Goal: Ask a question: Seek information or help from site administrators or community

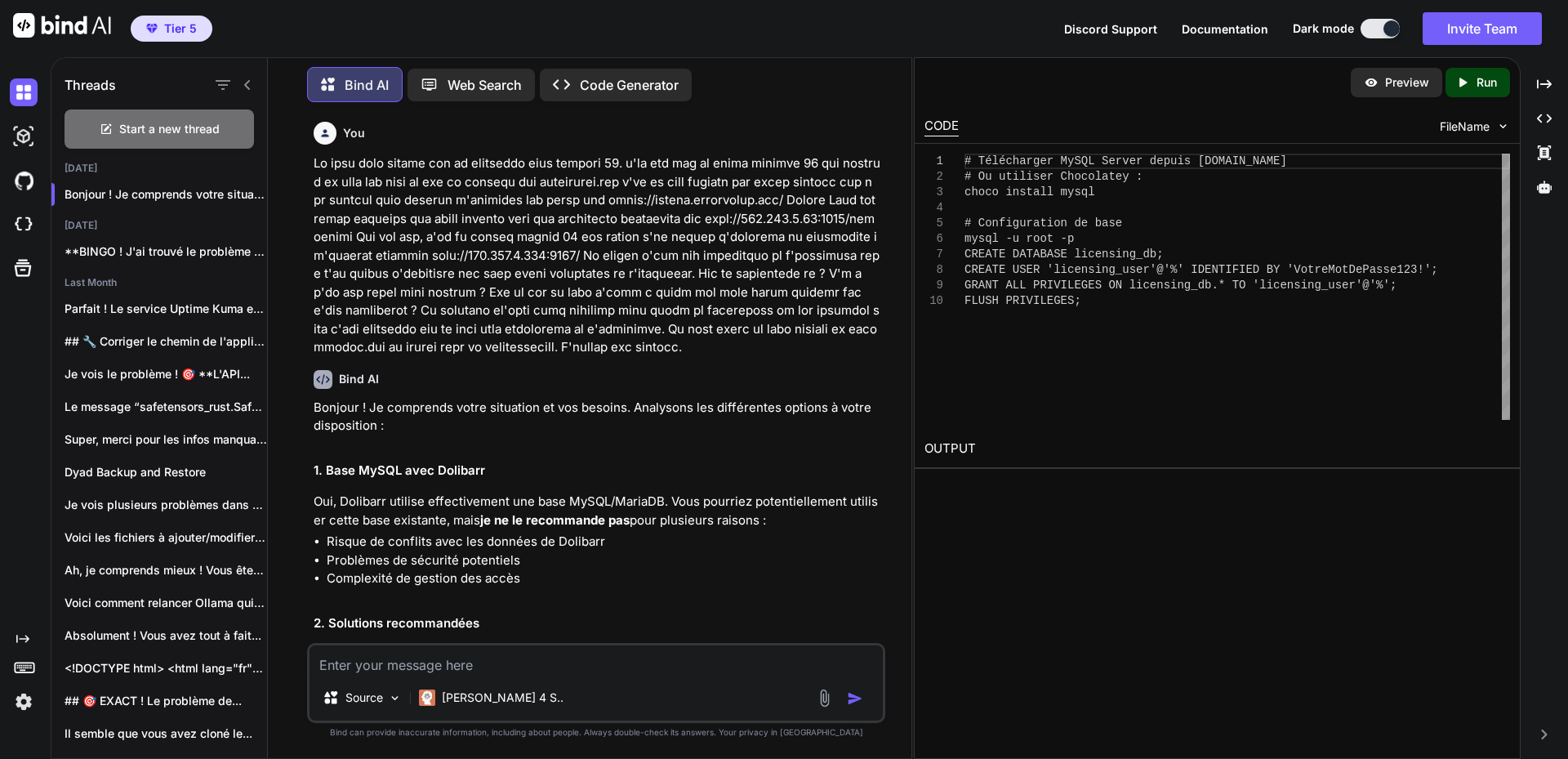
scroll to position [82, 0]
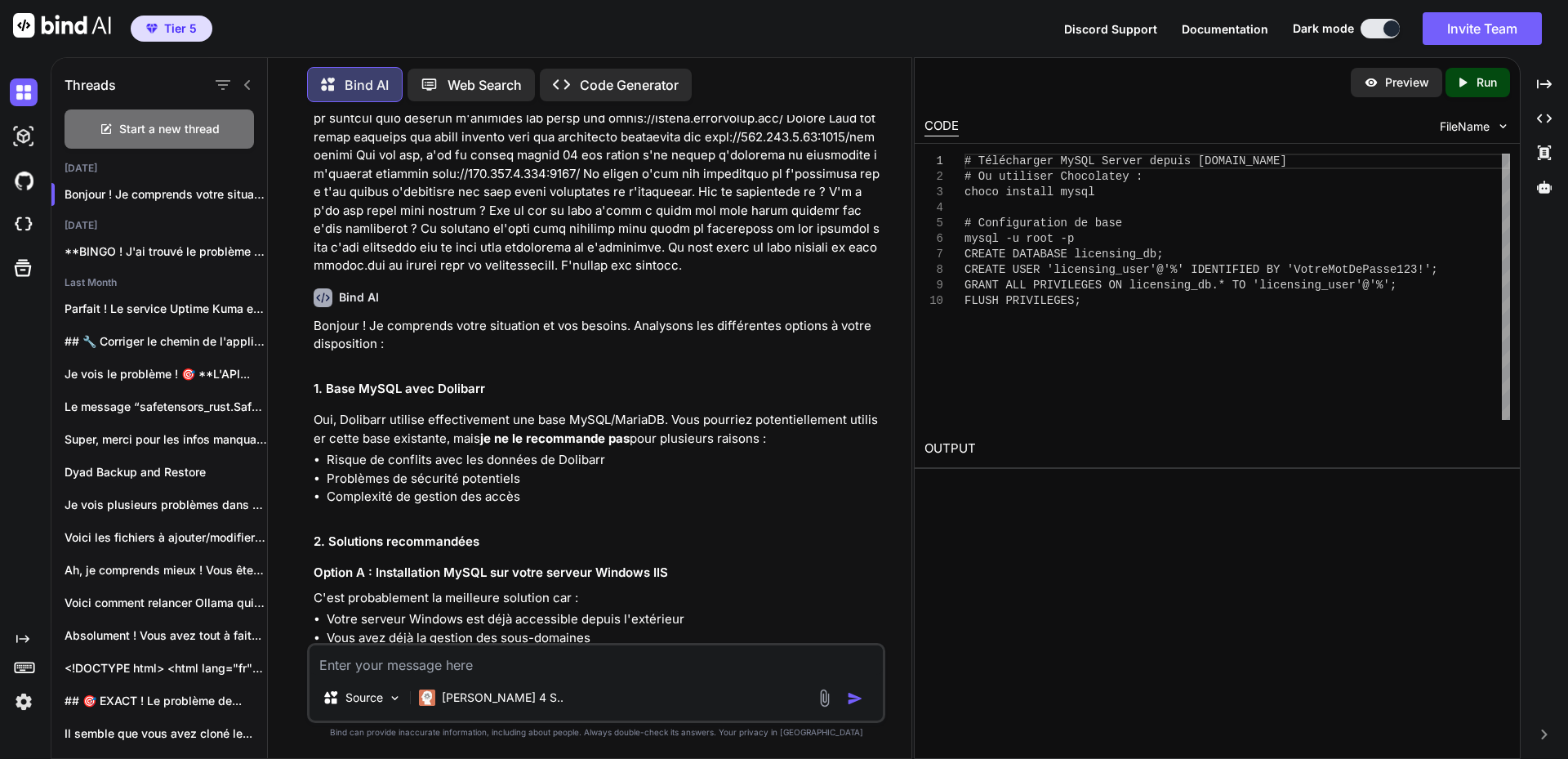
click at [325, 416] on p "Oui, Dolibarr utilise effectivement une base MySQL/MariaDB. Vous pourriez poten…" at bounding box center [597, 429] width 569 height 37
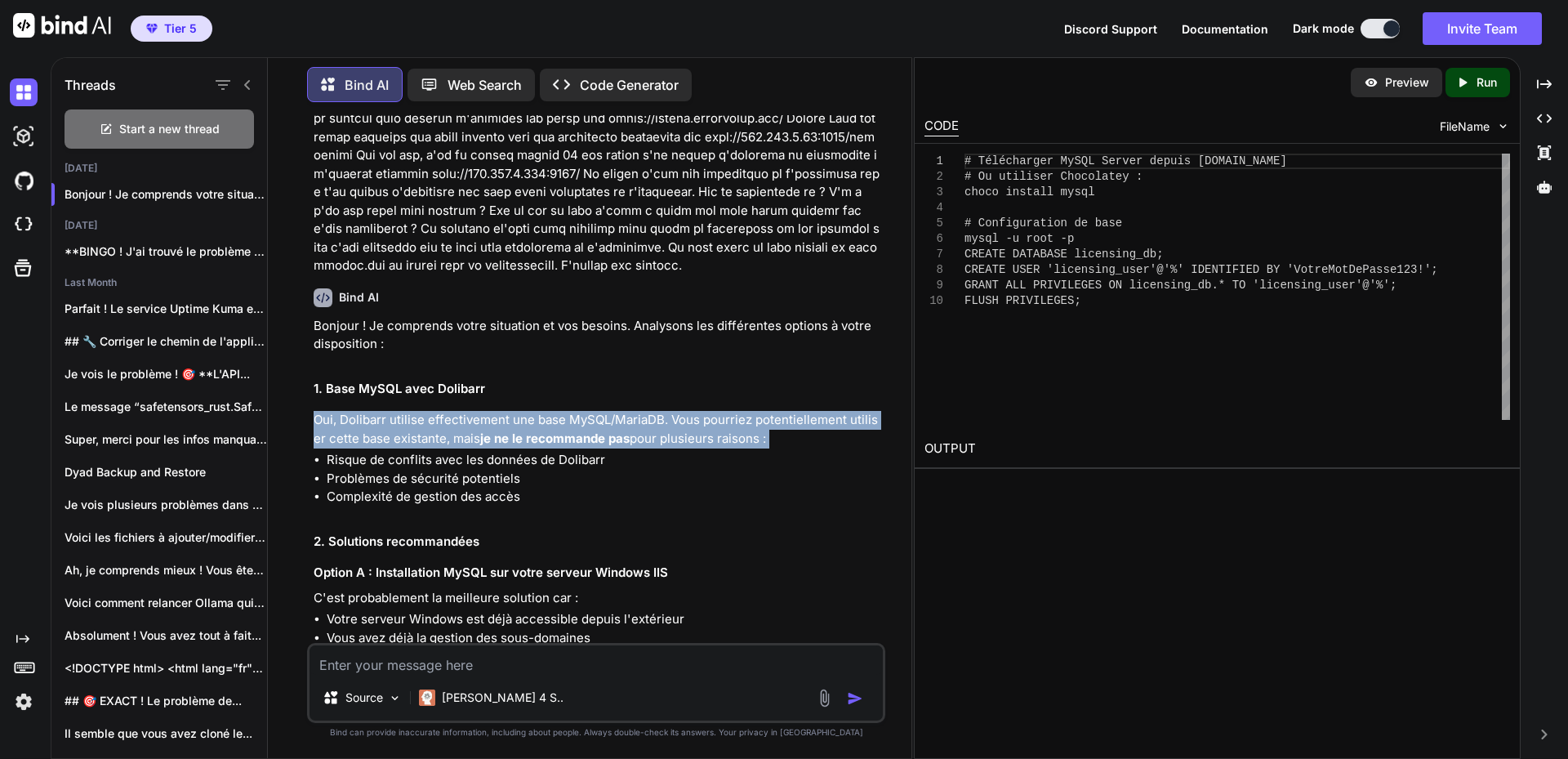
click at [325, 416] on p "Oui, Dolibarr utilise effectivement une base MySQL/MariaDB. Vous pourriez poten…" at bounding box center [597, 429] width 569 height 37
click at [448, 430] on p "Oui, Dolibarr utilise effectivement une base MySQL/MariaDB. Vous pourriez poten…" at bounding box center [597, 429] width 569 height 37
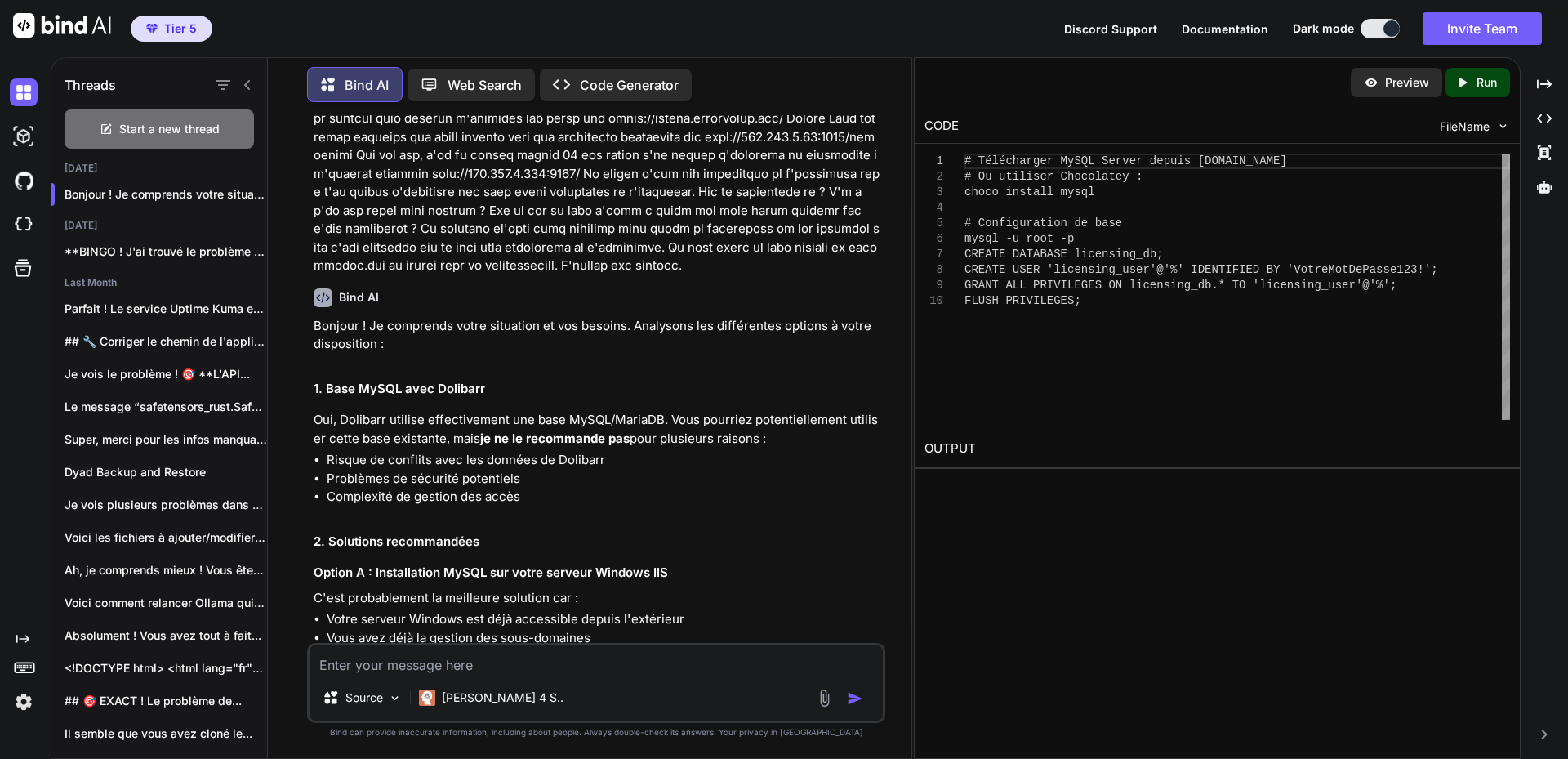
click at [381, 424] on p "Oui, Dolibarr utilise effectivement une base MySQL/MariaDB. Vous pourriez poten…" at bounding box center [597, 429] width 569 height 37
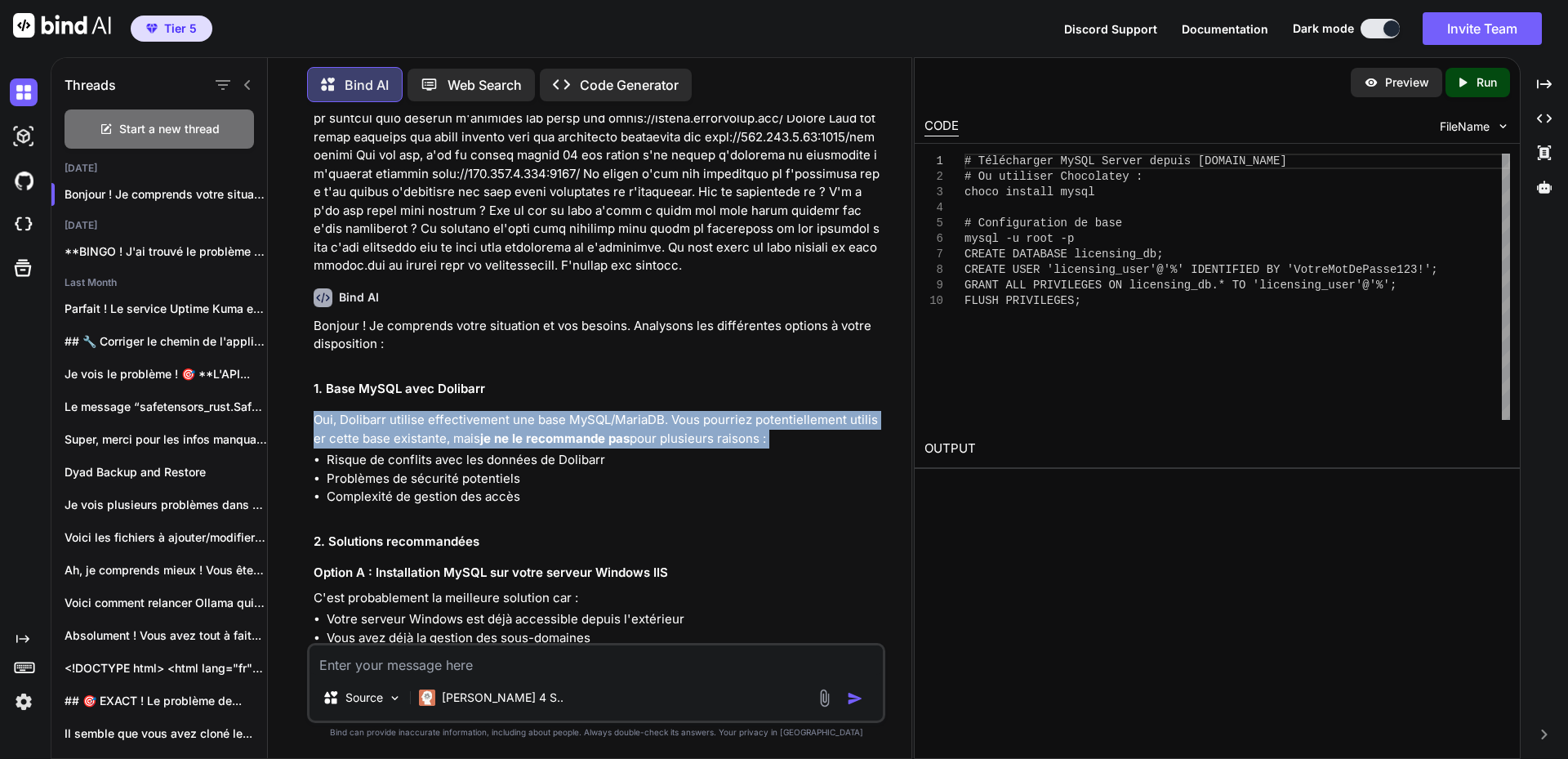
click at [381, 424] on p "Oui, Dolibarr utilise effectivement une base MySQL/MariaDB. Vous pourriez poten…" at bounding box center [597, 429] width 569 height 37
click at [414, 423] on p "Oui, Dolibarr utilise effectivement une base MySQL/MariaDB. Vous pourriez poten…" at bounding box center [597, 429] width 569 height 37
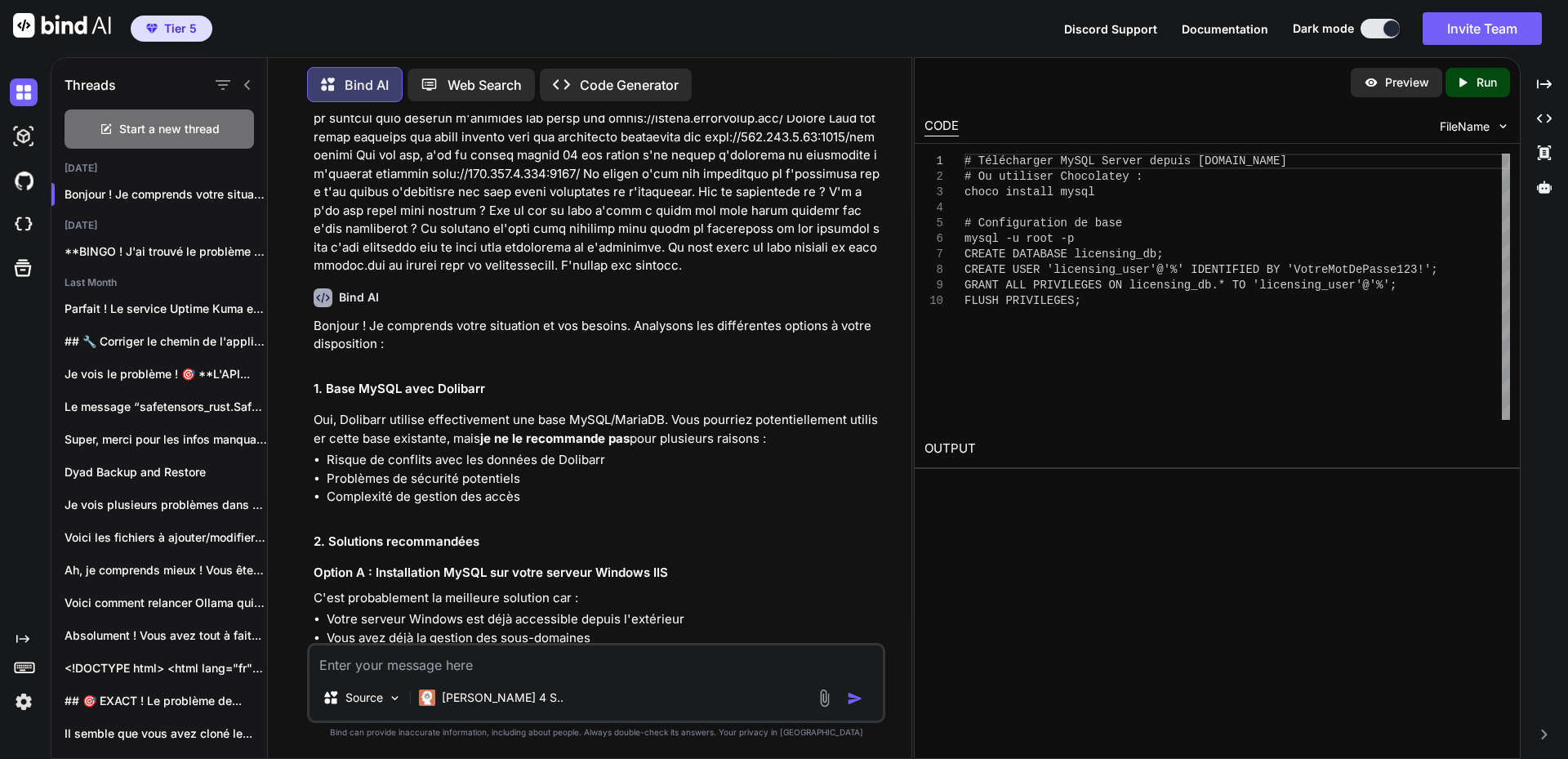
drag, startPoint x: 670, startPoint y: 419, endPoint x: 763, endPoint y: 436, distance: 94.5
click at [763, 436] on p "Oui, Dolibarr utilise effectivement une base MySQL/MariaDB. Vous pourriez poten…" at bounding box center [597, 429] width 569 height 37
click at [729, 422] on p "Oui, Dolibarr utilise effectivement une base MySQL/MariaDB. Vous pourriez poten…" at bounding box center [597, 429] width 569 height 37
drag, startPoint x: 670, startPoint y: 420, endPoint x: 762, endPoint y: 430, distance: 92.5
click at [762, 430] on p "Oui, Dolibarr utilise effectivement une base MySQL/MariaDB. Vous pourriez poten…" at bounding box center [597, 429] width 569 height 37
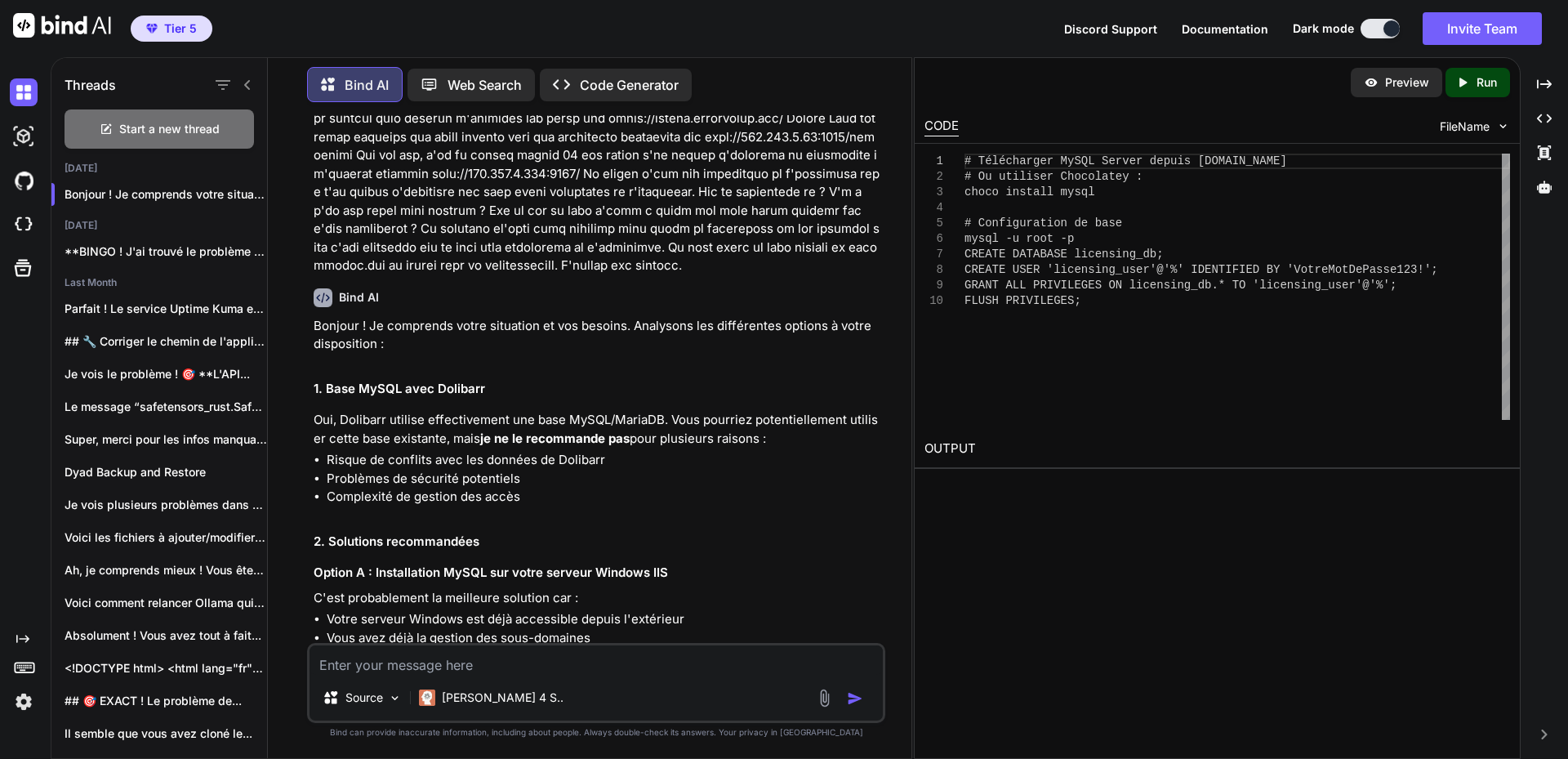
click at [595, 457] on li "Risque de conflits avec les données de Dolibarr" at bounding box center [604, 461] width 555 height 19
click at [424, 458] on li "Risque de conflits avec les données de Dolibarr" at bounding box center [604, 461] width 555 height 19
click at [402, 480] on li "Problèmes de sécurité potentiels" at bounding box center [604, 479] width 555 height 19
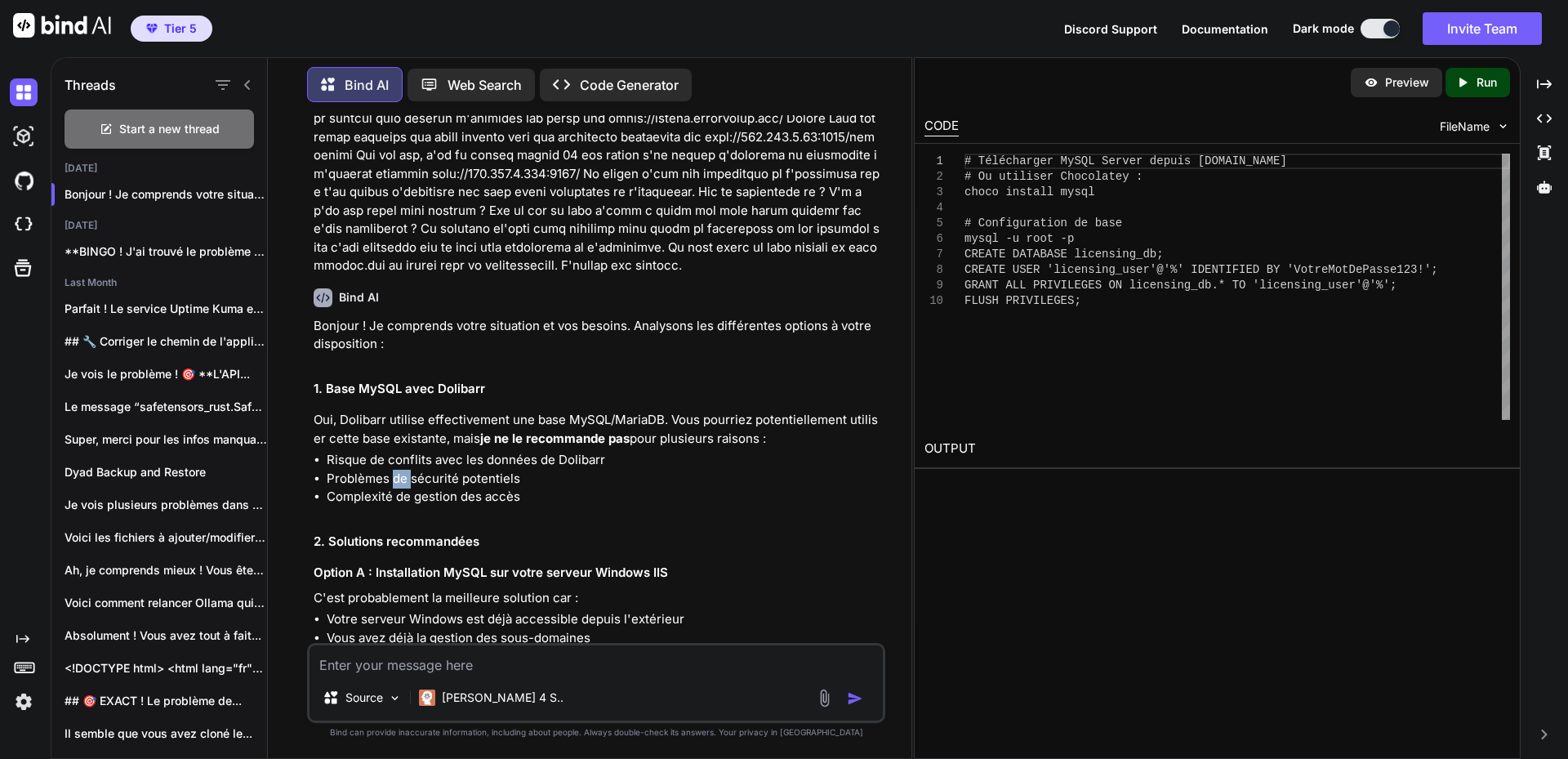
click at [402, 480] on li "Problèmes de sécurité potentiels" at bounding box center [604, 479] width 555 height 19
click at [387, 496] on li "Complexité de gestion des accès" at bounding box center [604, 497] width 555 height 19
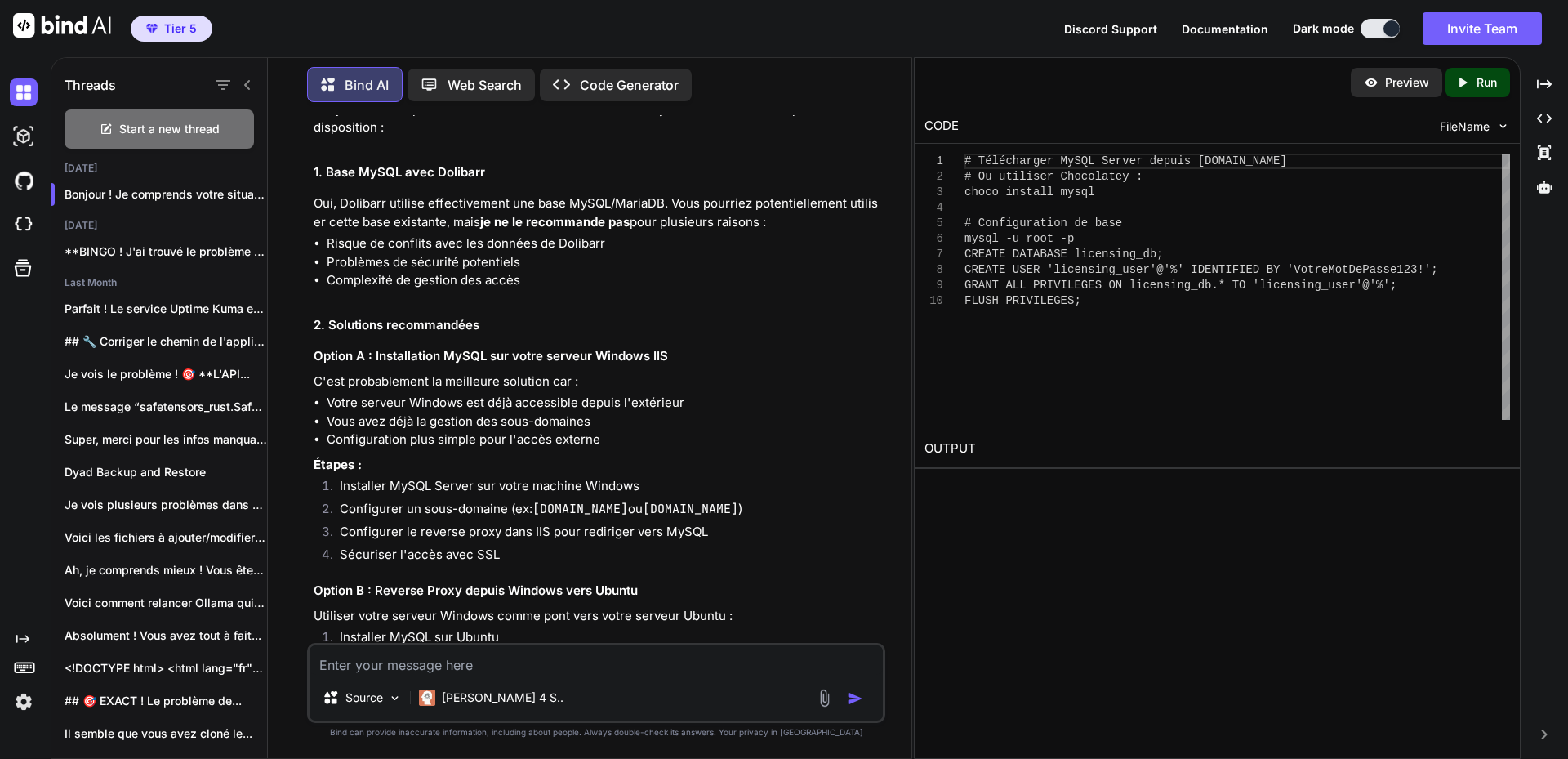
scroll to position [408, 0]
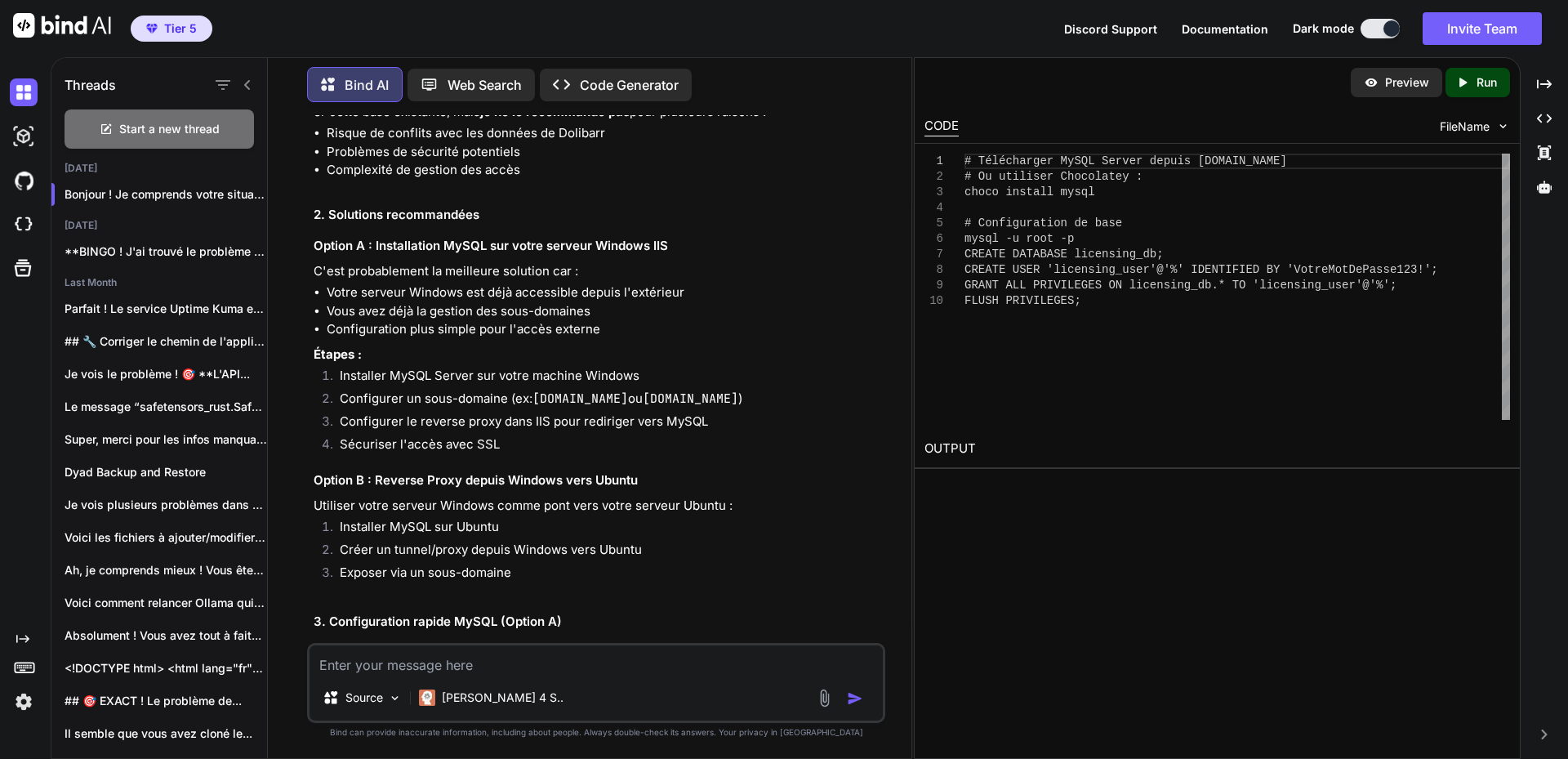
click at [545, 397] on code "[DOMAIN_NAME]" at bounding box center [580, 398] width 95 height 16
click at [545, 396] on code "[DOMAIN_NAME]" at bounding box center [580, 398] width 95 height 16
drag, startPoint x: 701, startPoint y: 397, endPoint x: 715, endPoint y: 397, distance: 14.0
click at [715, 397] on li "Configurer un sous-domaine (ex: [DOMAIN_NAME] ou [DOMAIN_NAME] )" at bounding box center [604, 401] width 555 height 23
copy code "db"
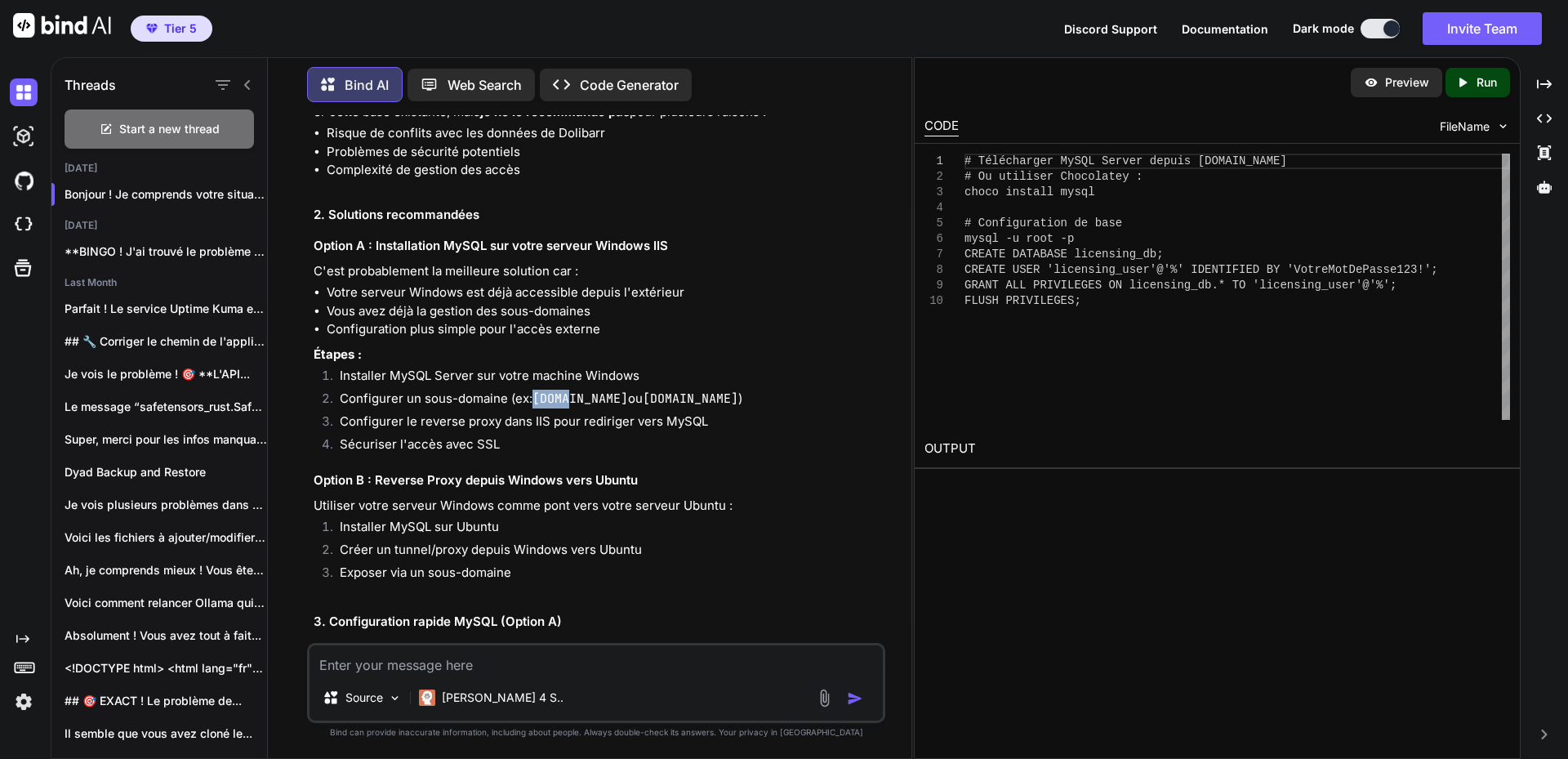
drag, startPoint x: 534, startPoint y: 396, endPoint x: 569, endPoint y: 395, distance: 35.0
click at [569, 395] on code "[DOMAIN_NAME]" at bounding box center [580, 398] width 95 height 16
copy code "mysql"
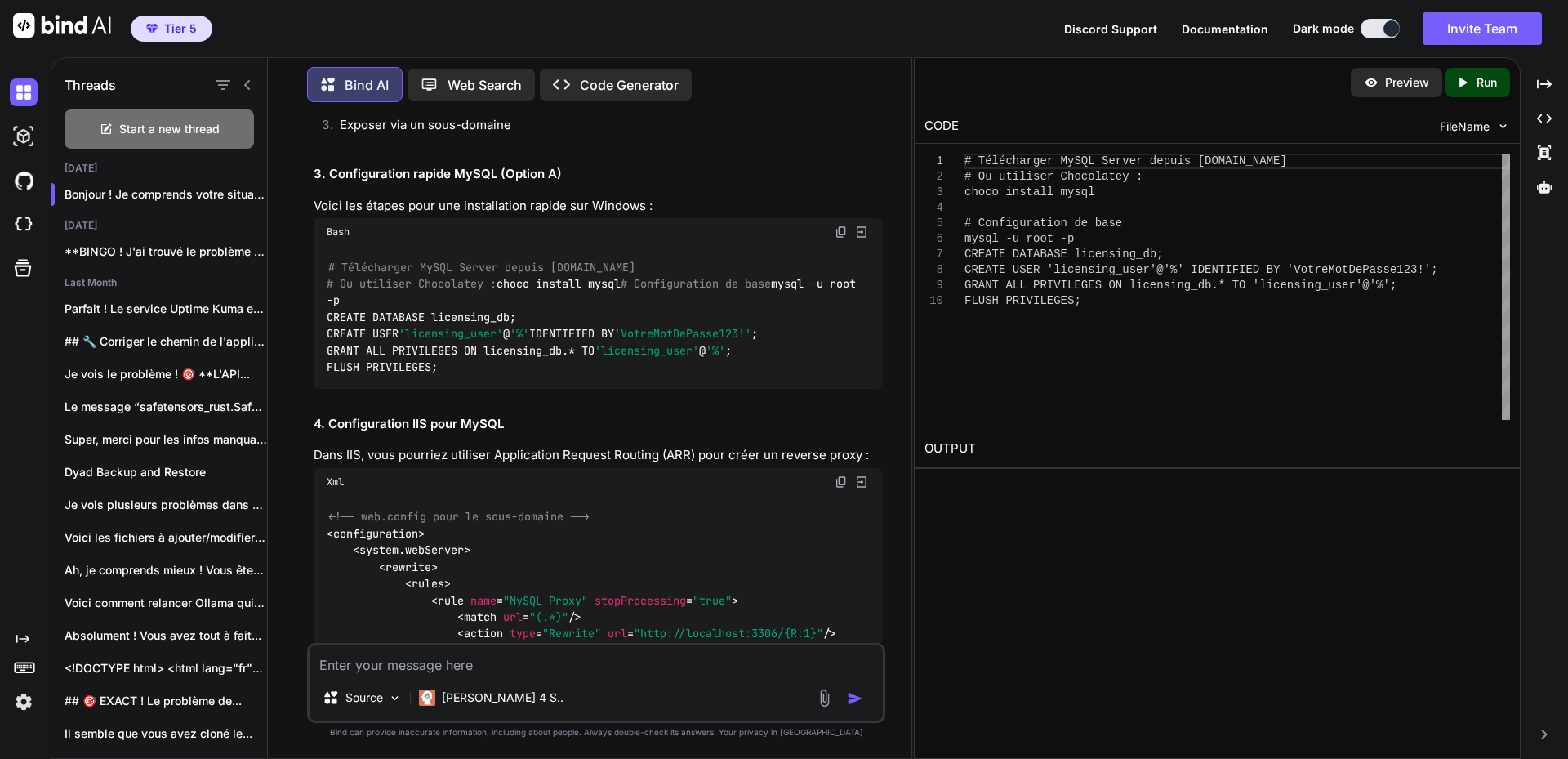
scroll to position [898, 0]
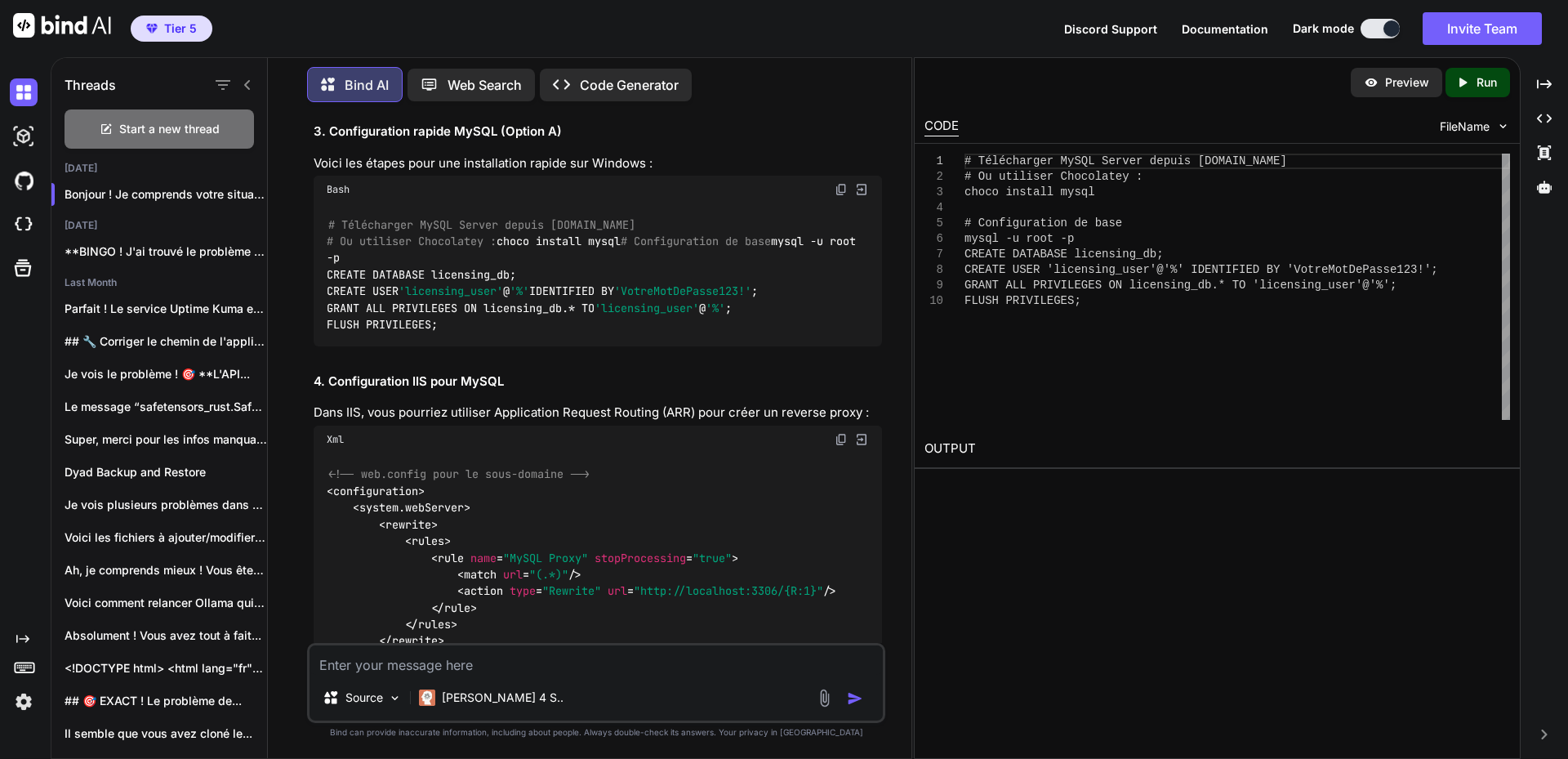
click at [847, 187] on img at bounding box center [842, 190] width 13 height 13
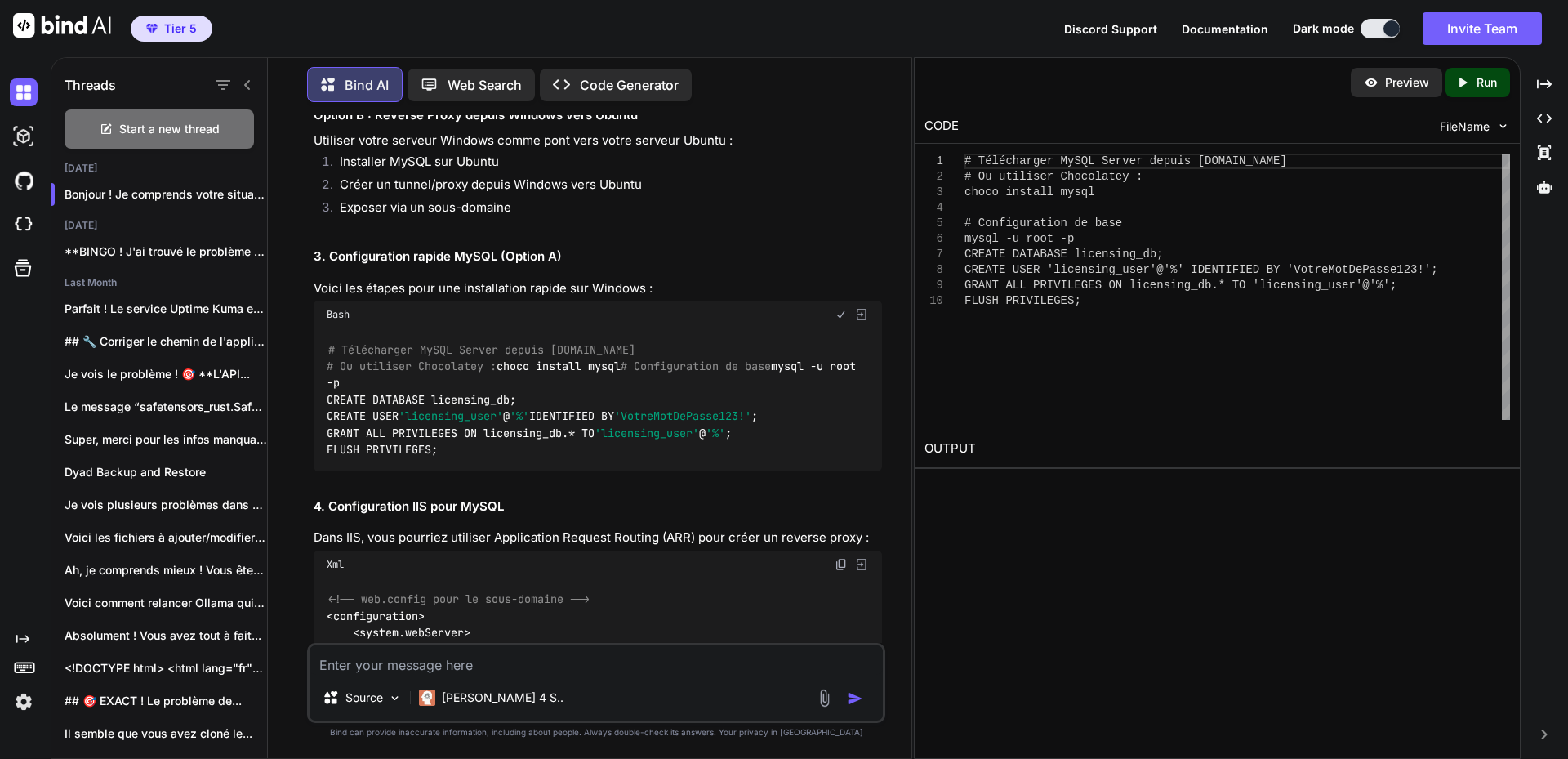
scroll to position [735, 0]
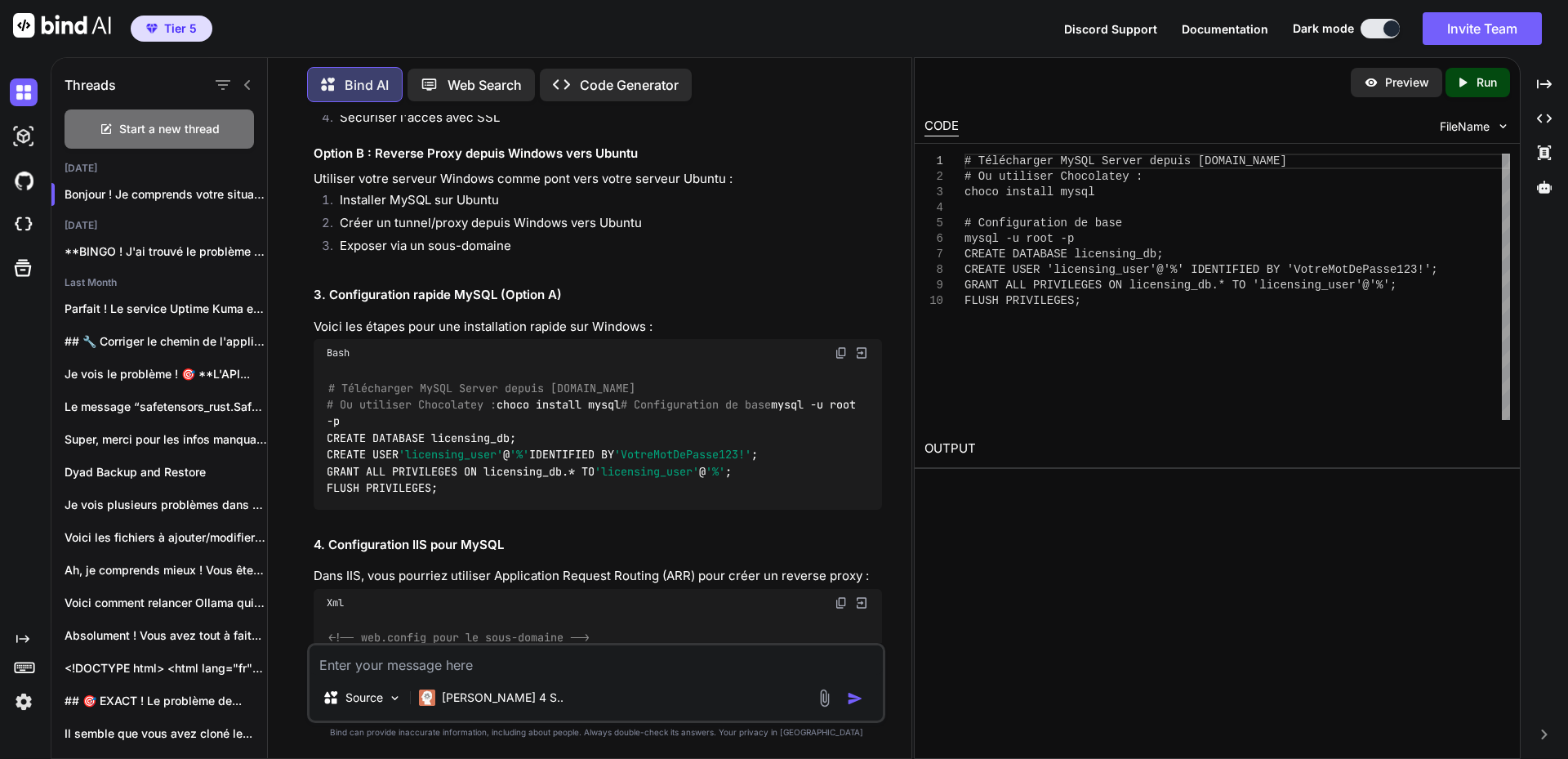
click at [843, 354] on img at bounding box center [842, 353] width 13 height 13
click at [461, 662] on textarea at bounding box center [596, 660] width 573 height 30
paste textarea "L:\IPSUMDO\sitame84># Consectetur AdIPI Elitse doeius tempo.inc '#' ut lab etdo…"
type textarea "L:\IPSUMDO\sitame84># Consectetur AdIPI Elitse doeius tempo.inc '#' ut lab etdo…"
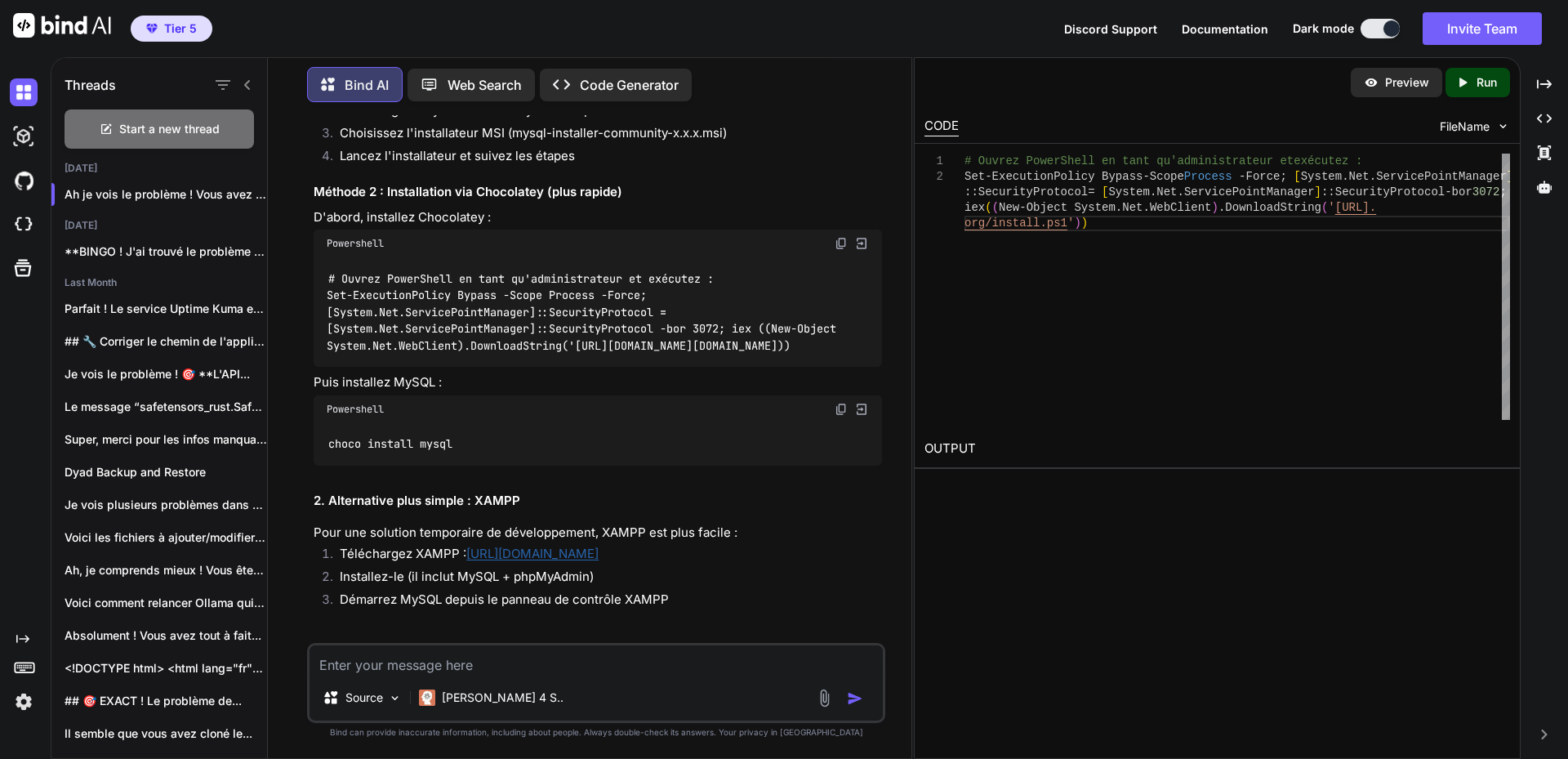
scroll to position [2359, 0]
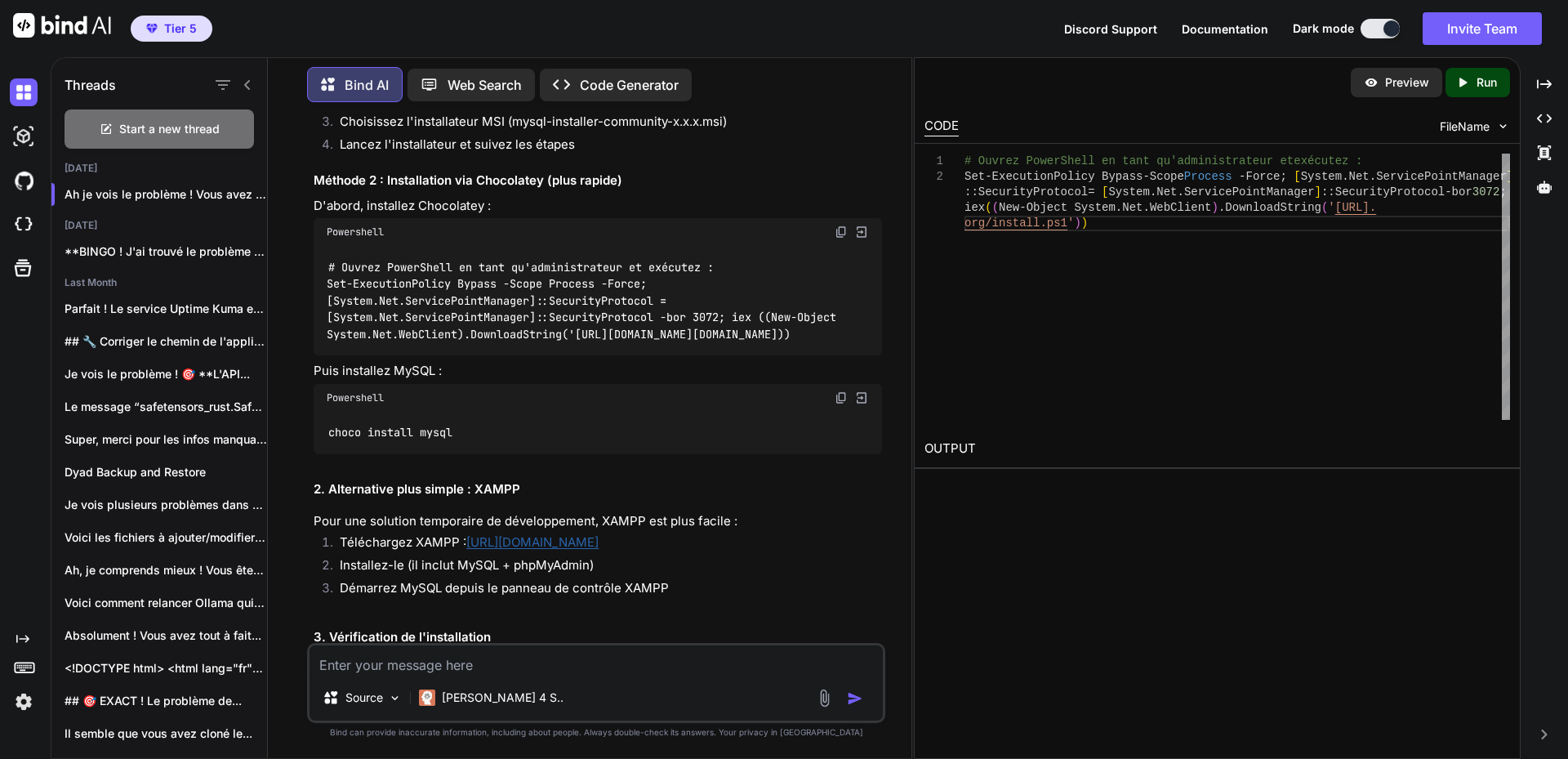
click at [842, 239] on img at bounding box center [842, 232] width 13 height 13
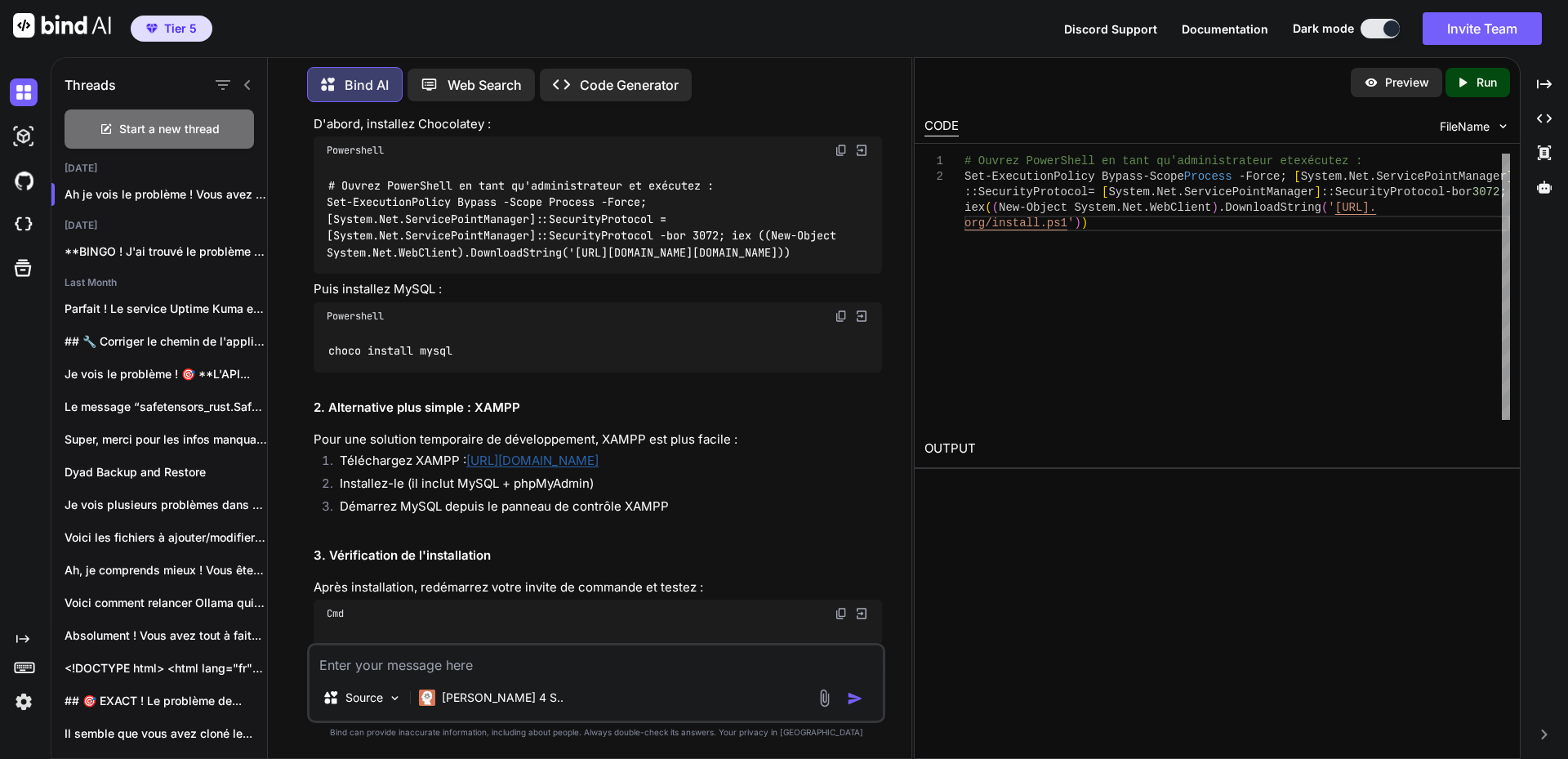
click at [840, 322] on img at bounding box center [842, 316] width 13 height 13
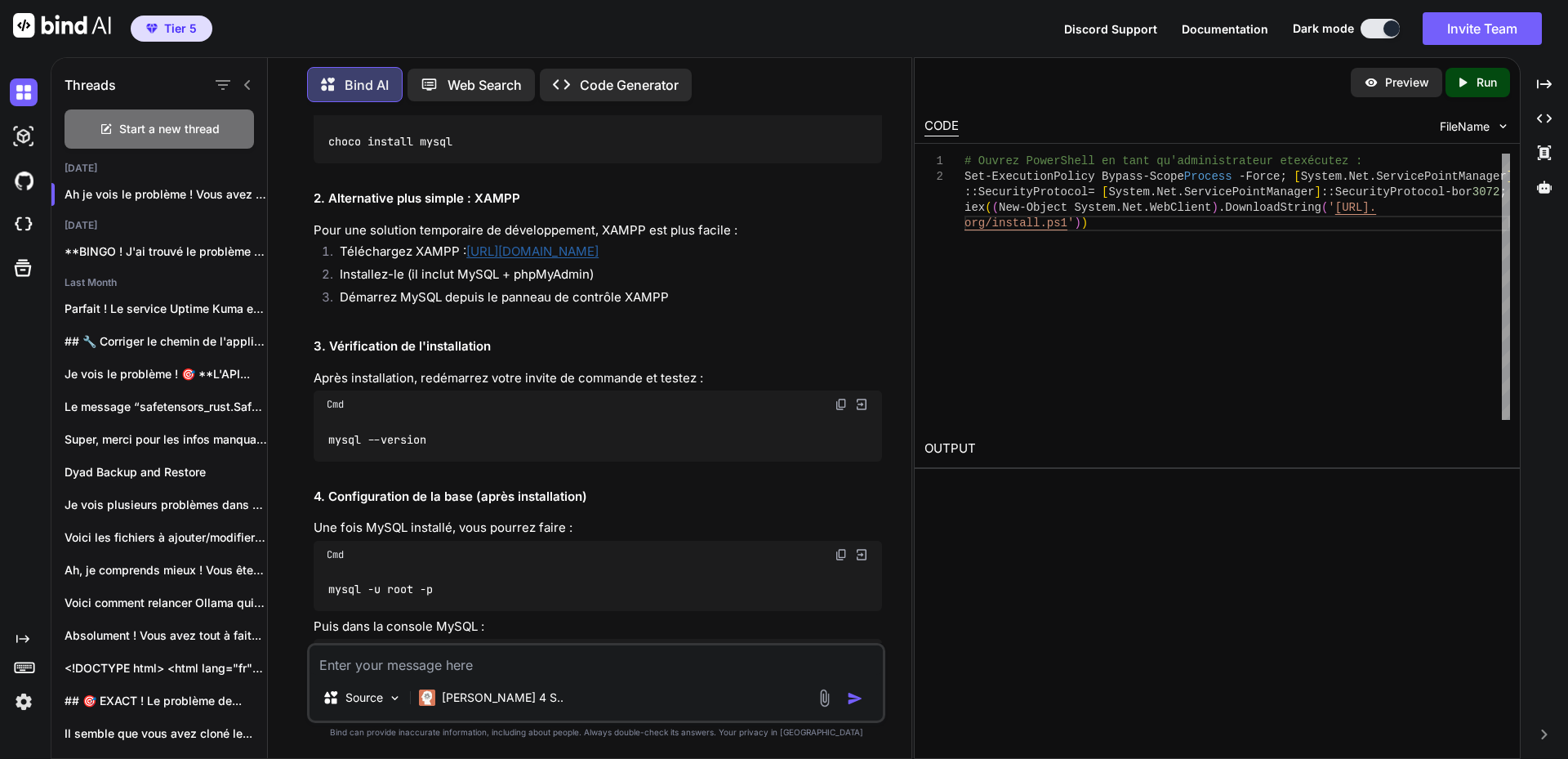
scroll to position [2767, 0]
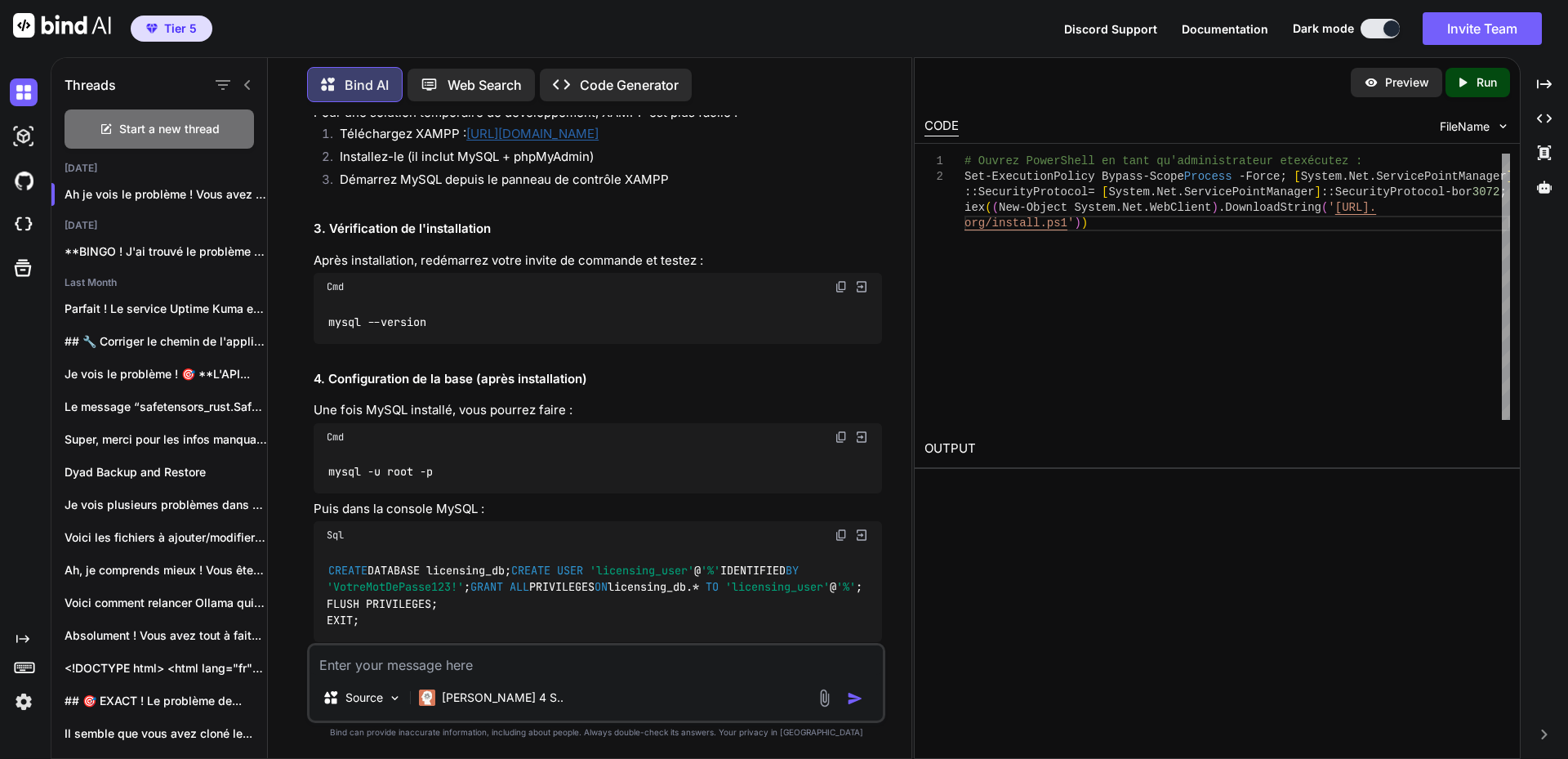
click at [844, 293] on img at bounding box center [842, 287] width 13 height 13
click at [467, 657] on textarea at bounding box center [596, 660] width 573 height 30
paste textarea "Installing the mysql service #< CLIXML <Objs Version="[TECHNICAL_ID]" xmlns="[U…"
type textarea "Installing the mysql service #< CLIXML <Objs Version="[TECHNICAL_ID]" xmlns="[U…"
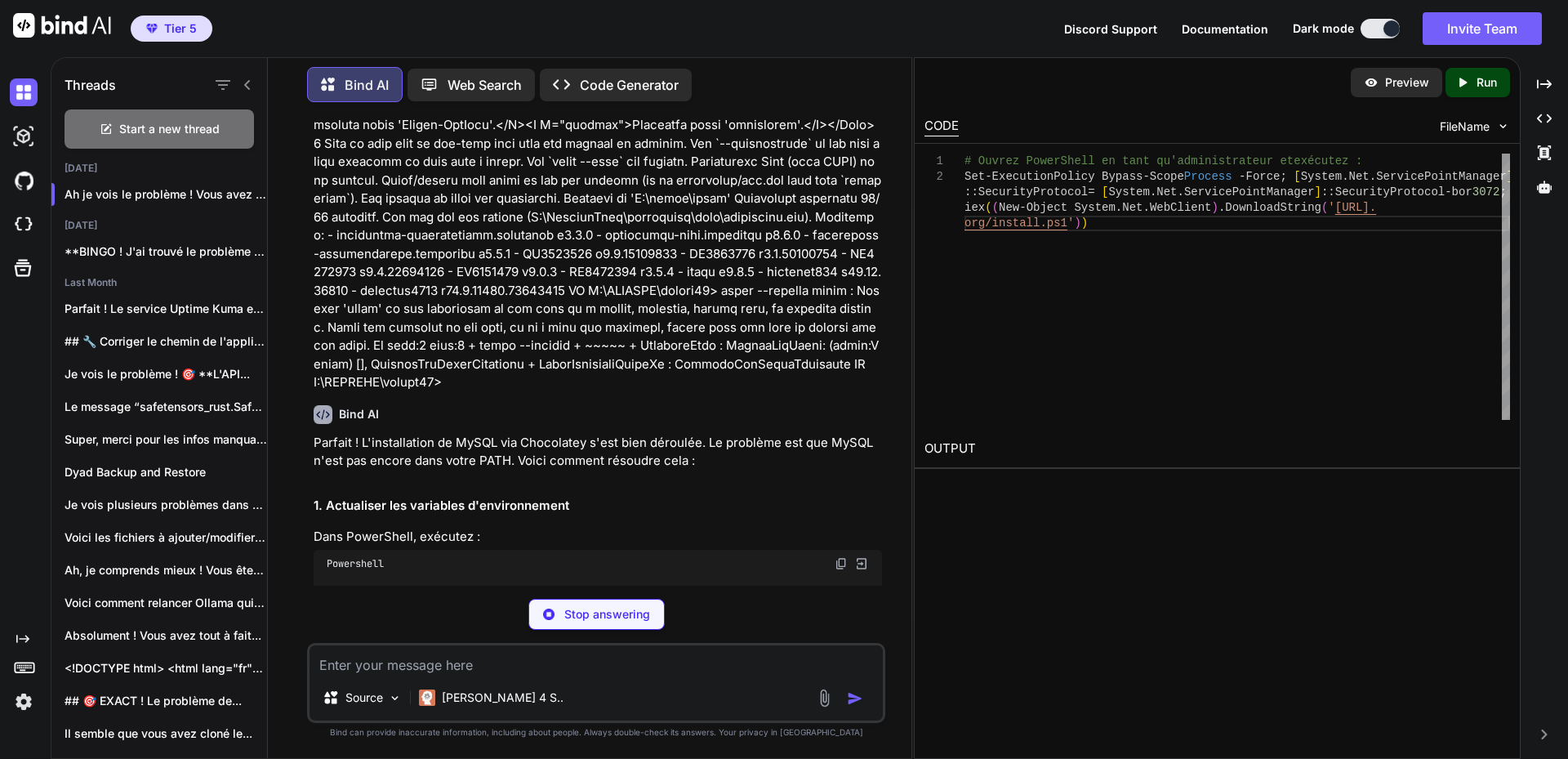
scroll to position [8744, 0]
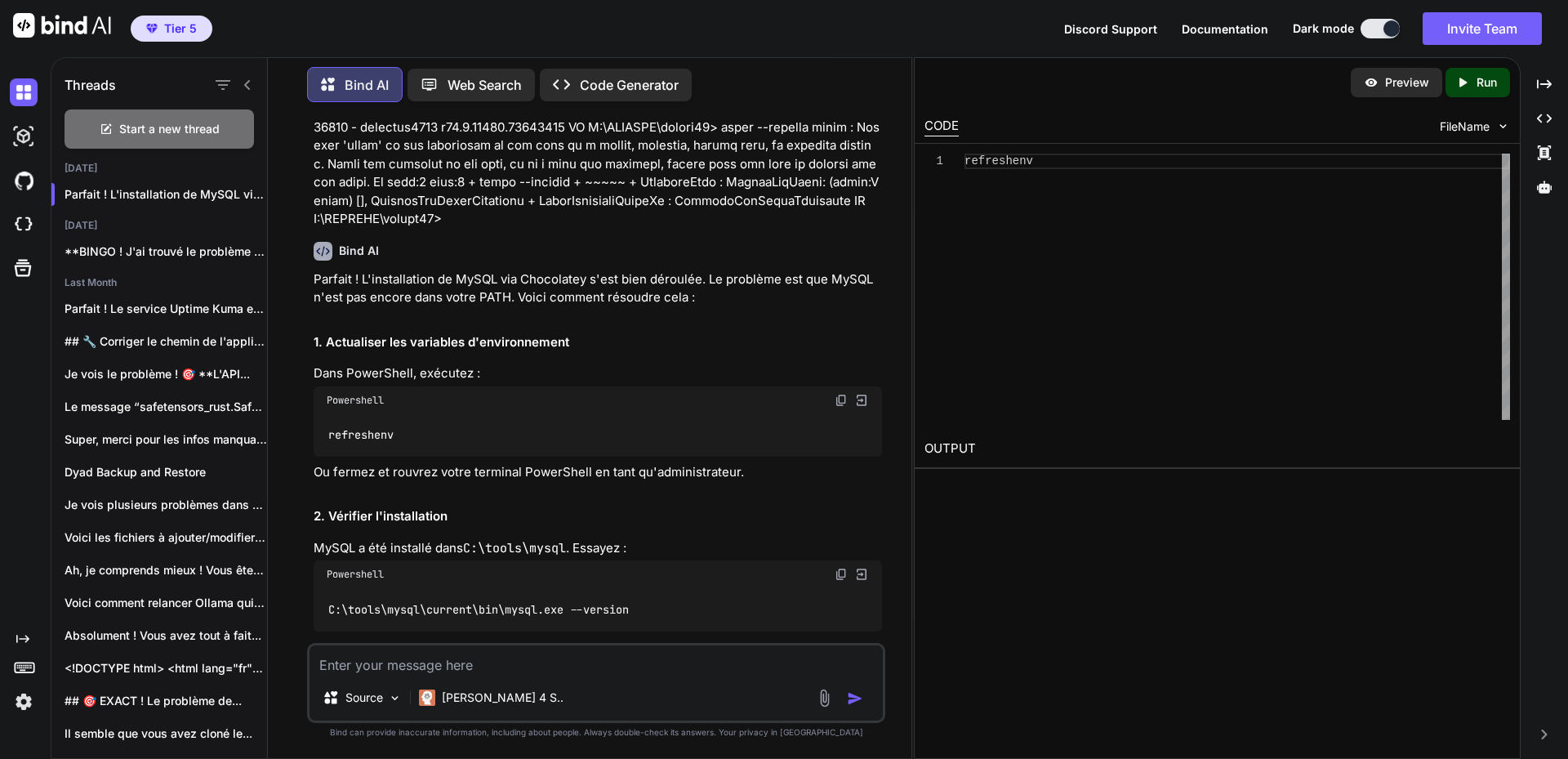
click at [838, 393] on img at bounding box center [842, 400] width 13 height 13
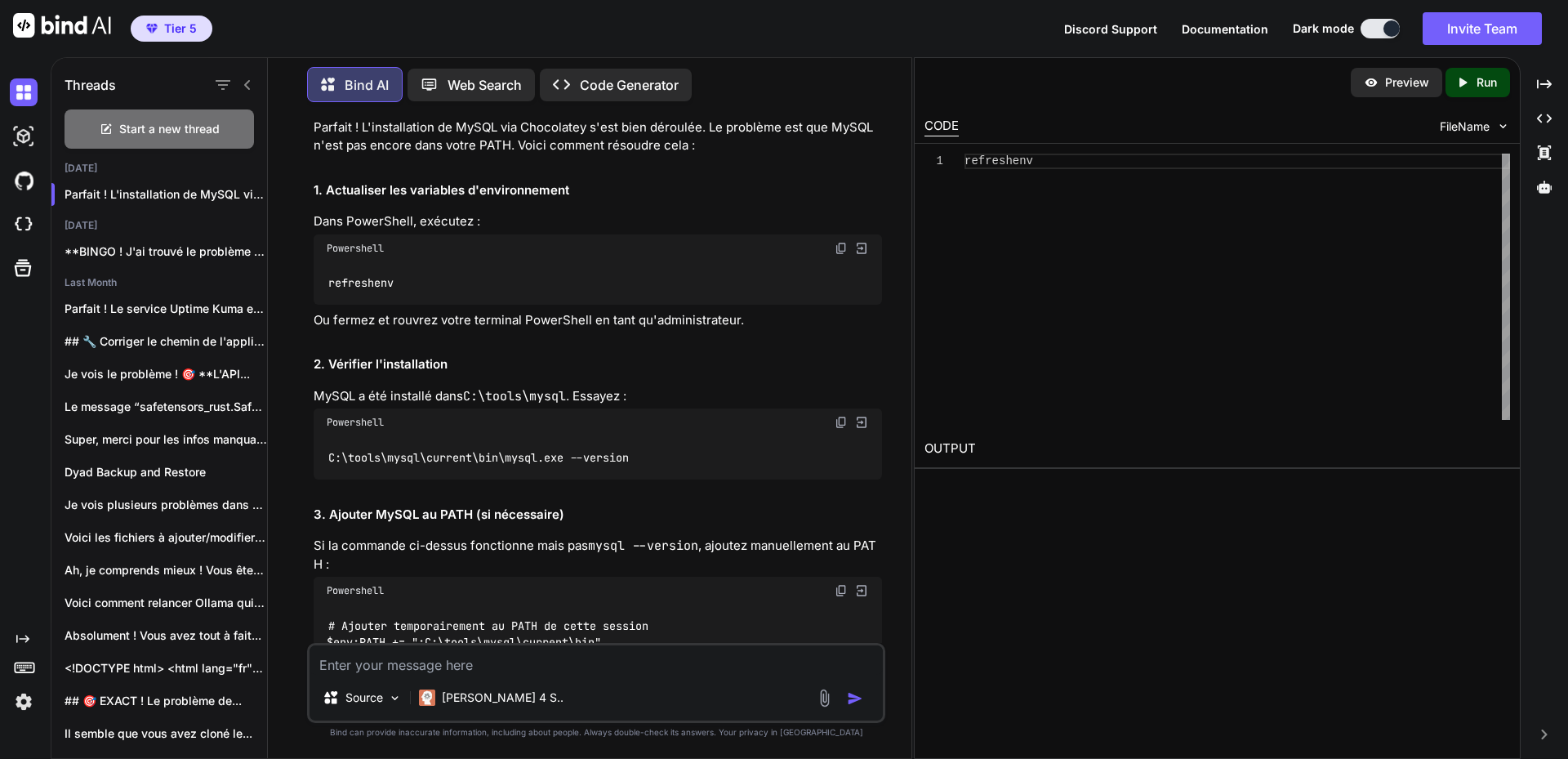
scroll to position [8908, 0]
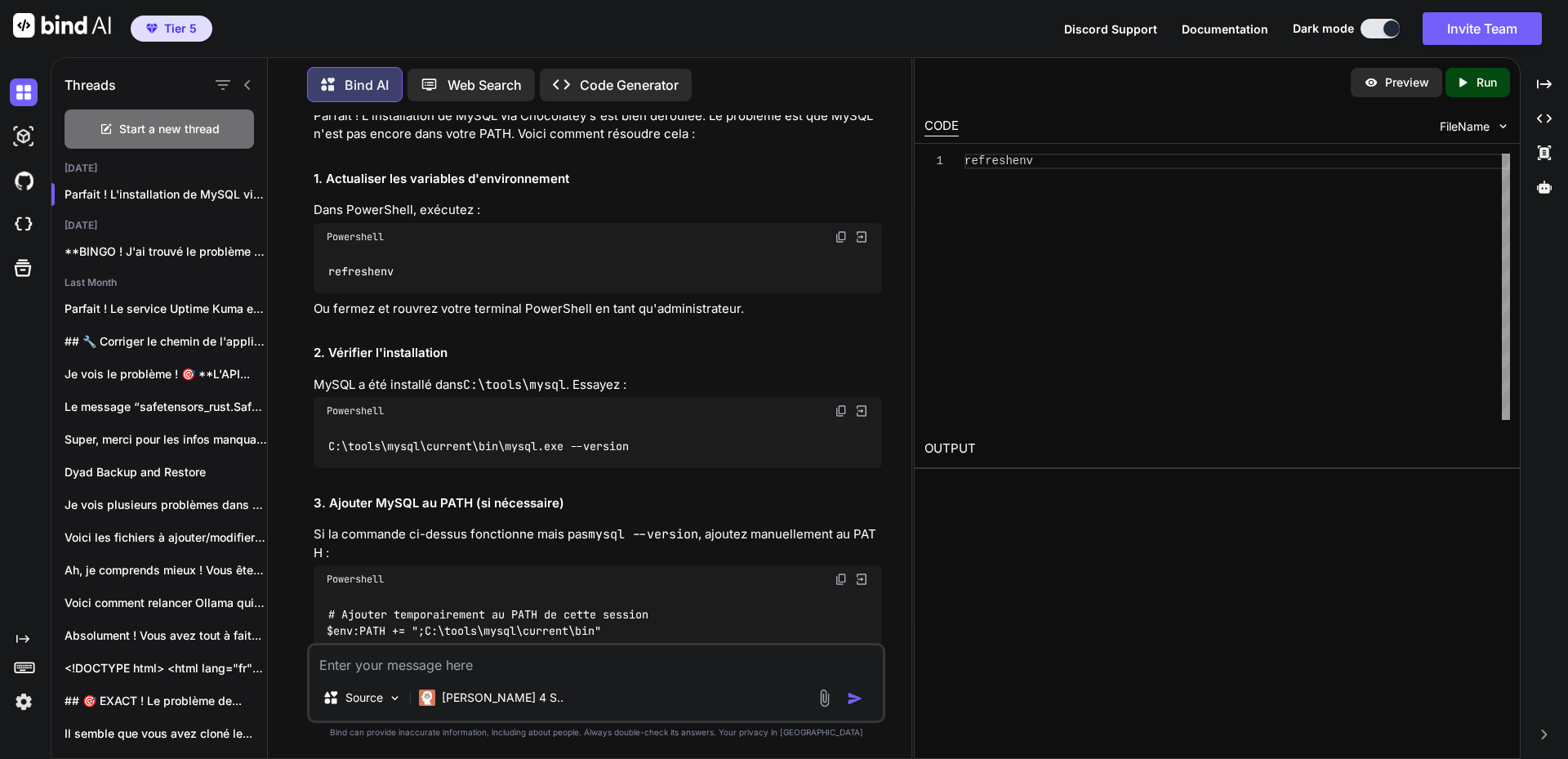
click at [841, 404] on img at bounding box center [842, 411] width 13 height 13
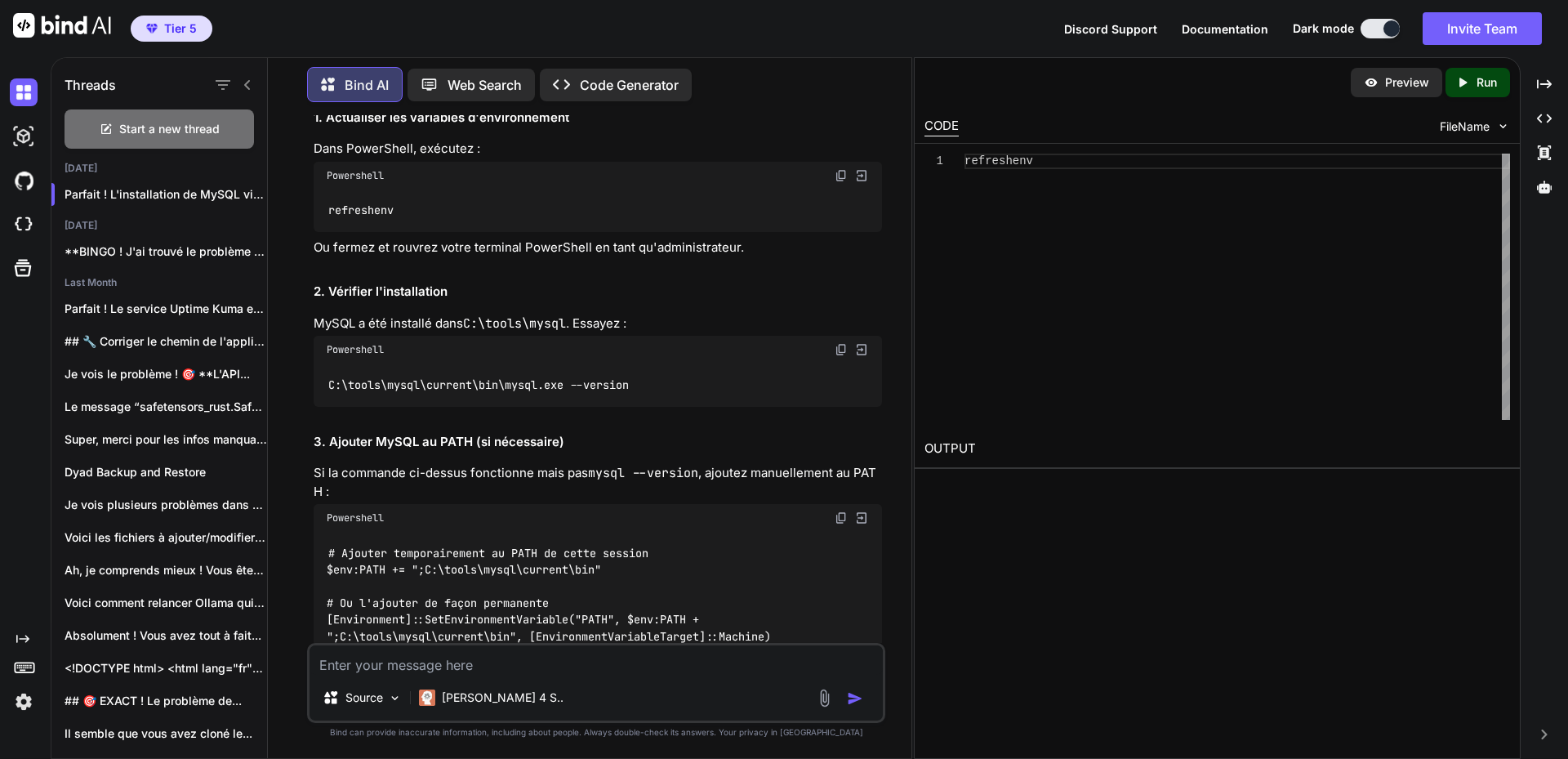
scroll to position [9070, 0]
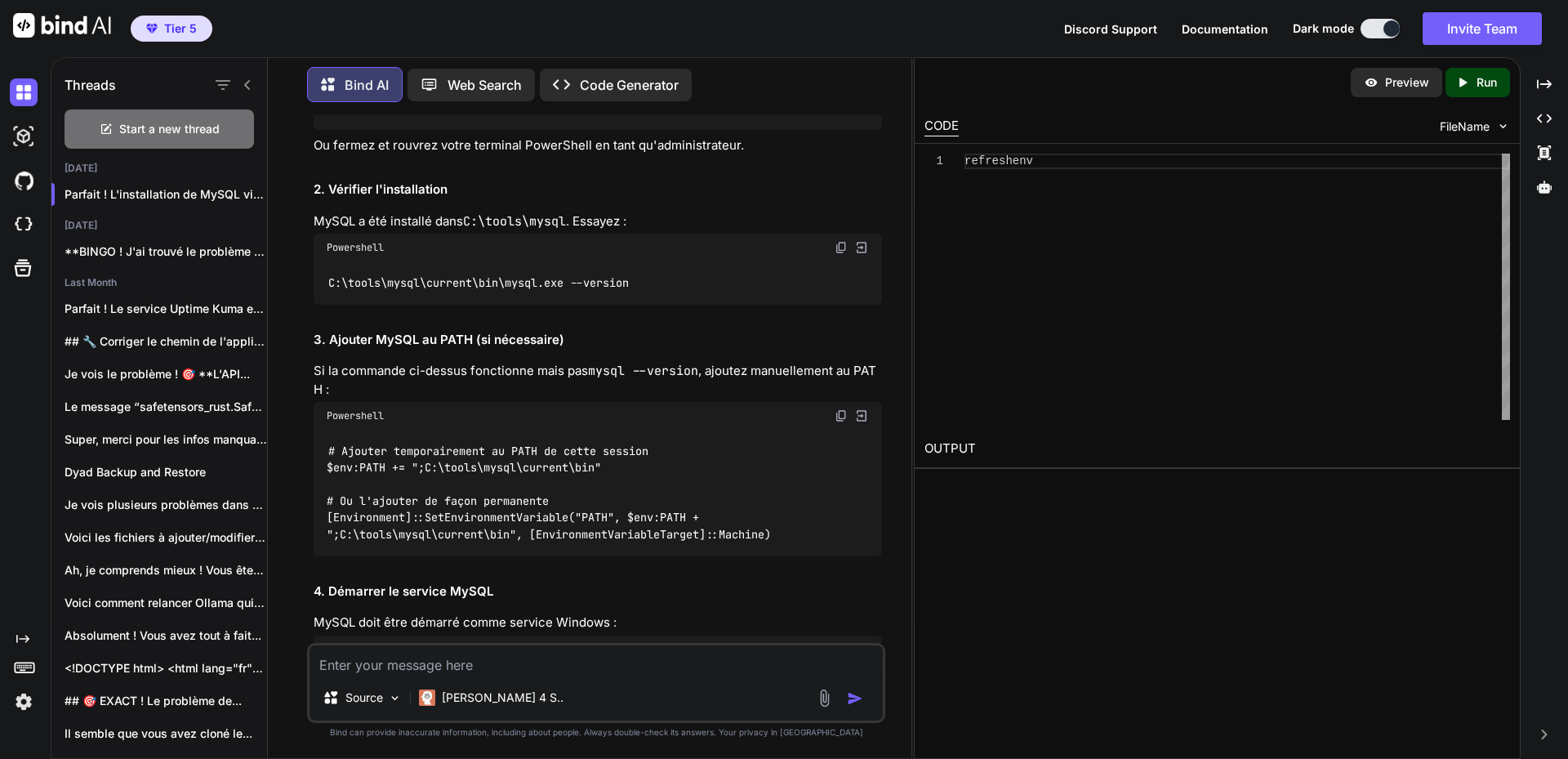
click at [841, 409] on img at bounding box center [842, 416] width 13 height 13
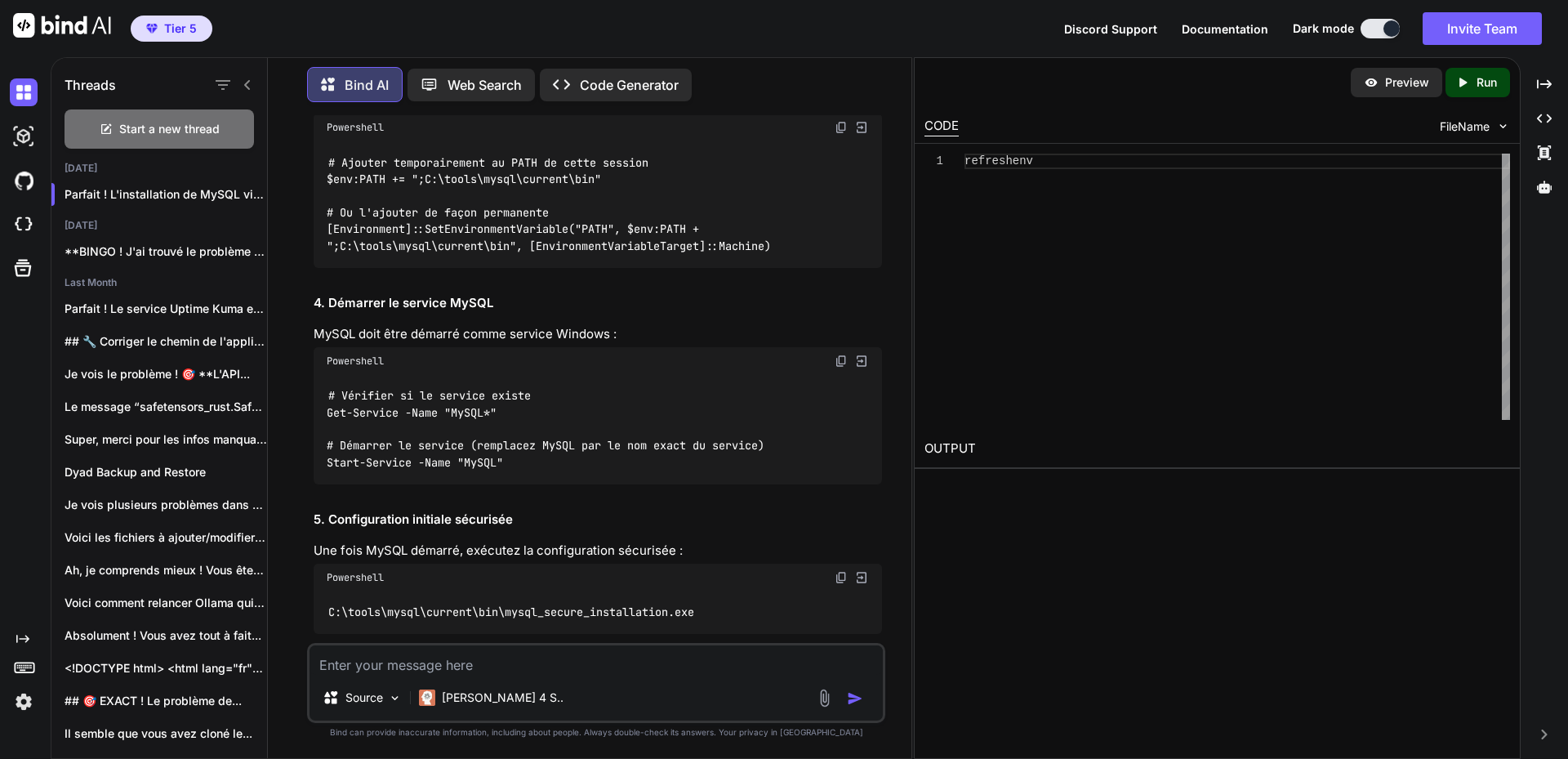
scroll to position [9398, 0]
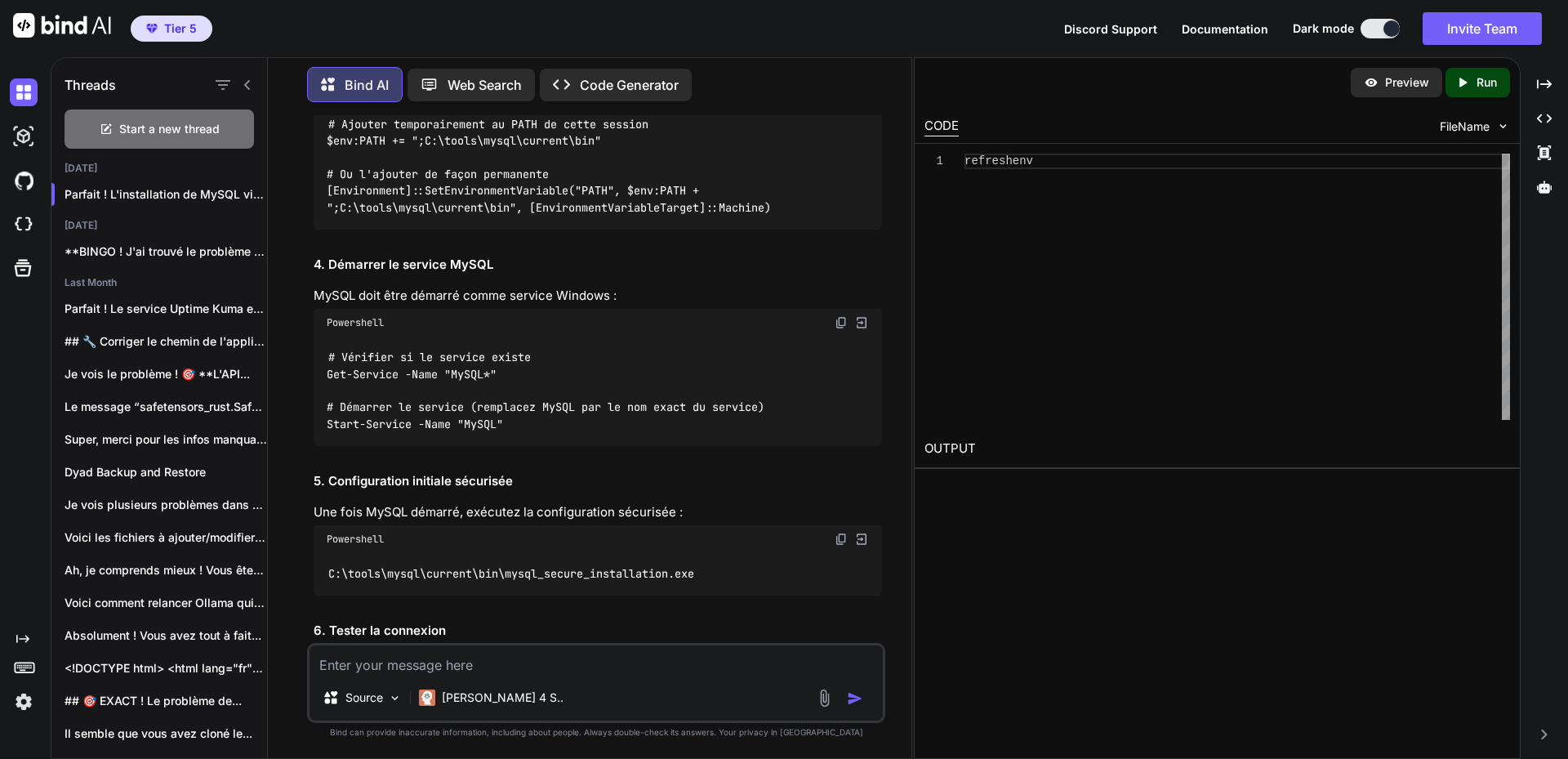
click at [844, 316] on img at bounding box center [842, 323] width 13 height 13
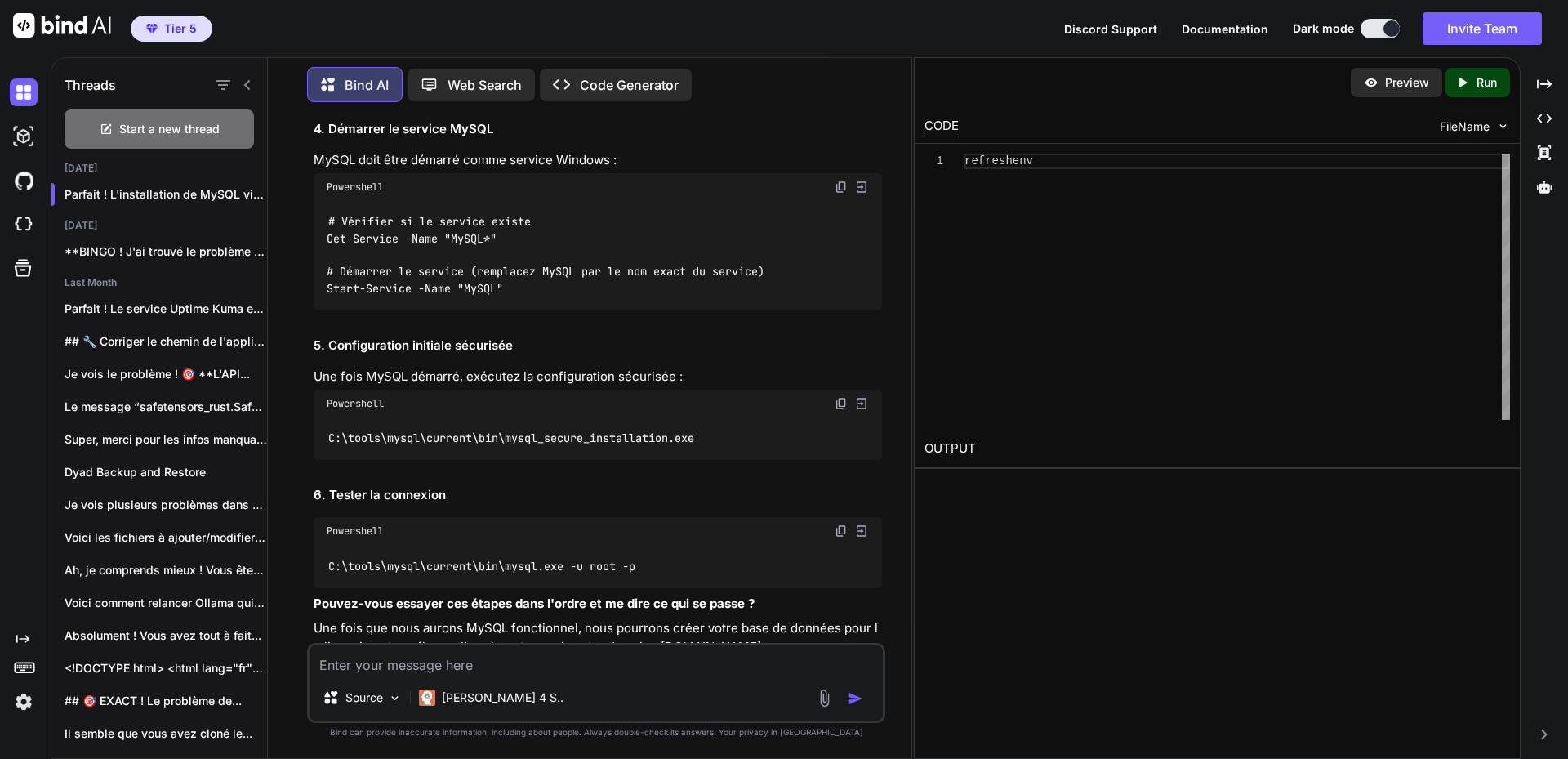
scroll to position [9546, 0]
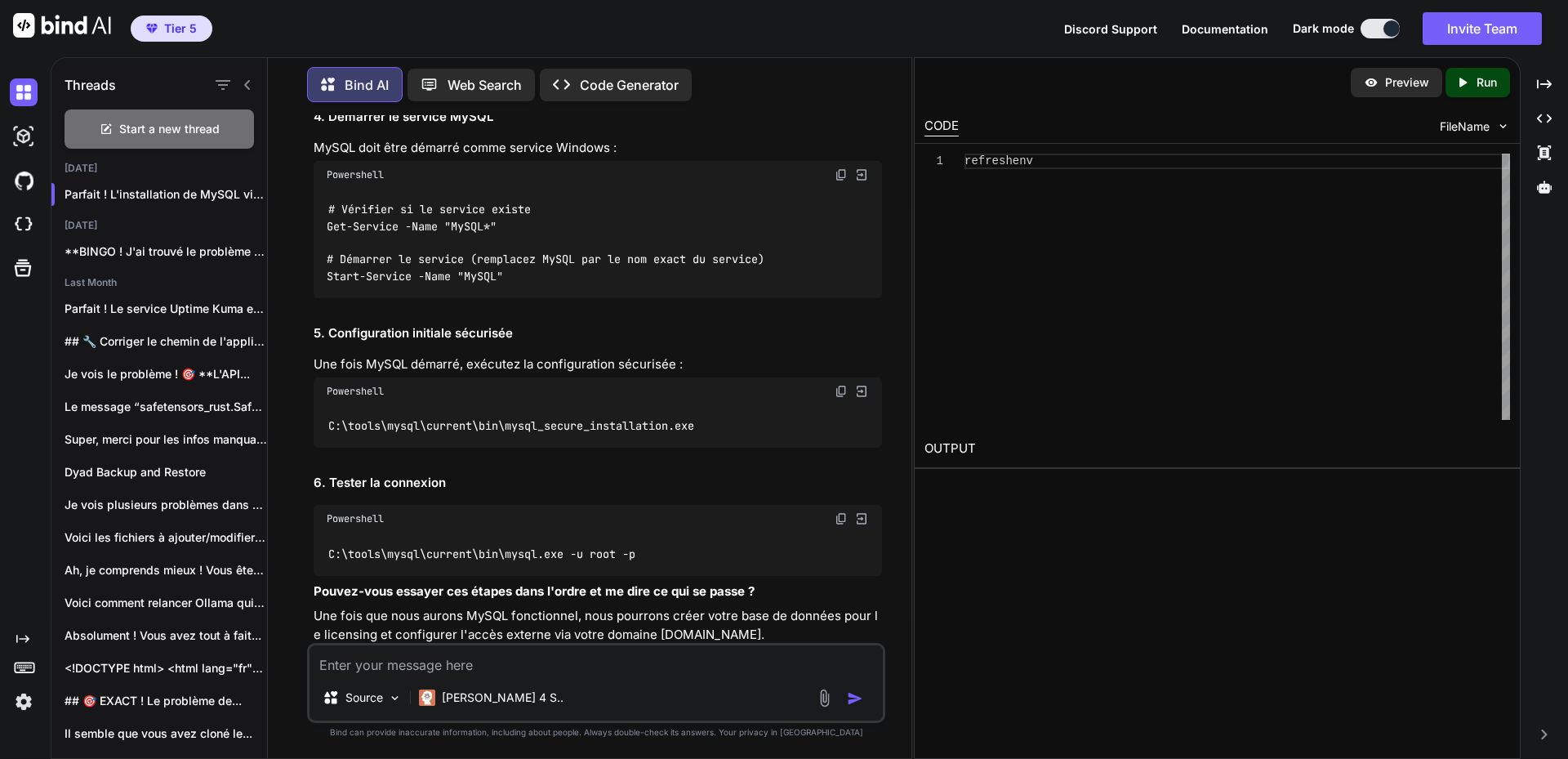
click at [843, 385] on img at bounding box center [842, 392] width 13 height 13
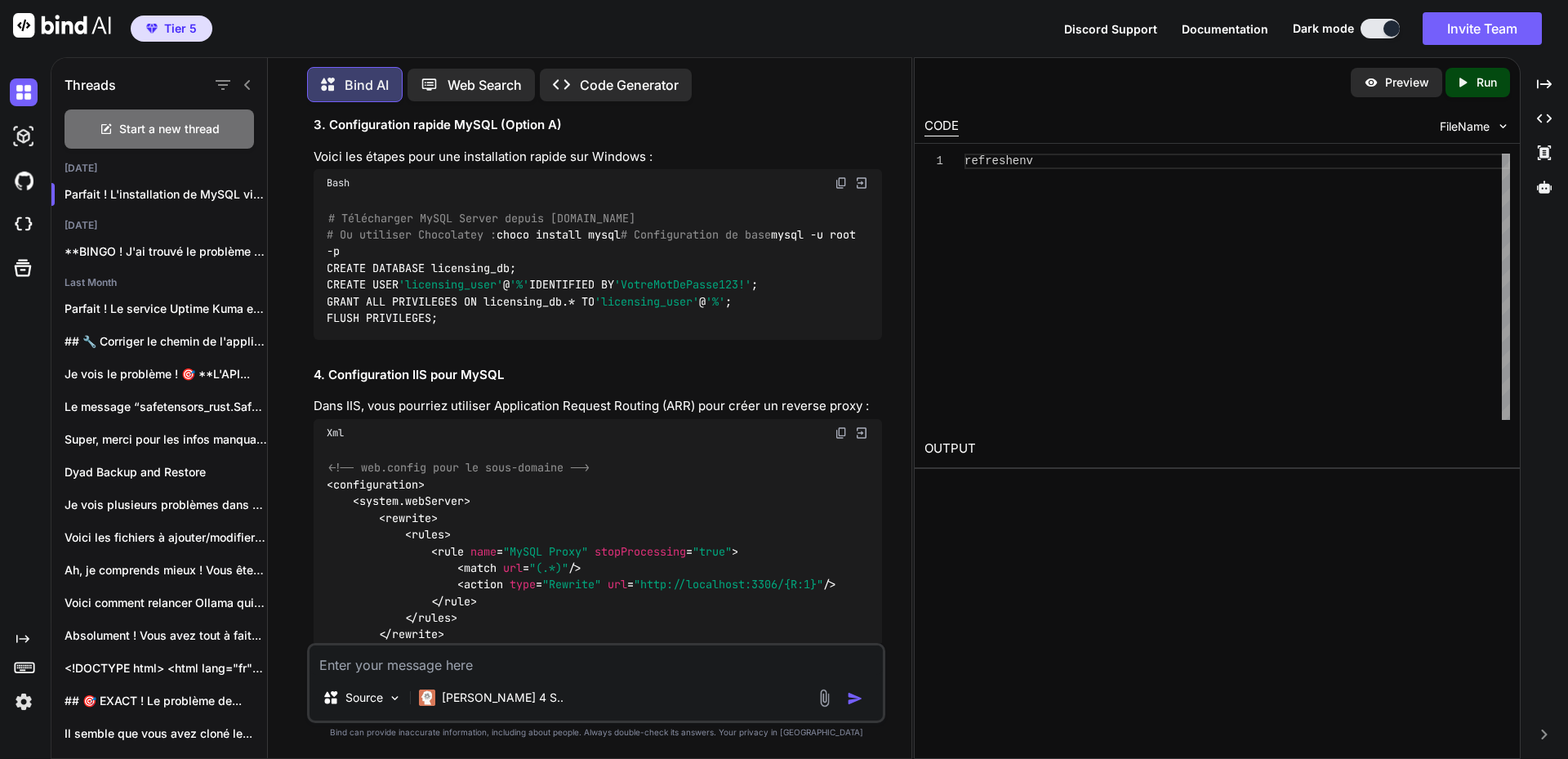
scroll to position [889, 0]
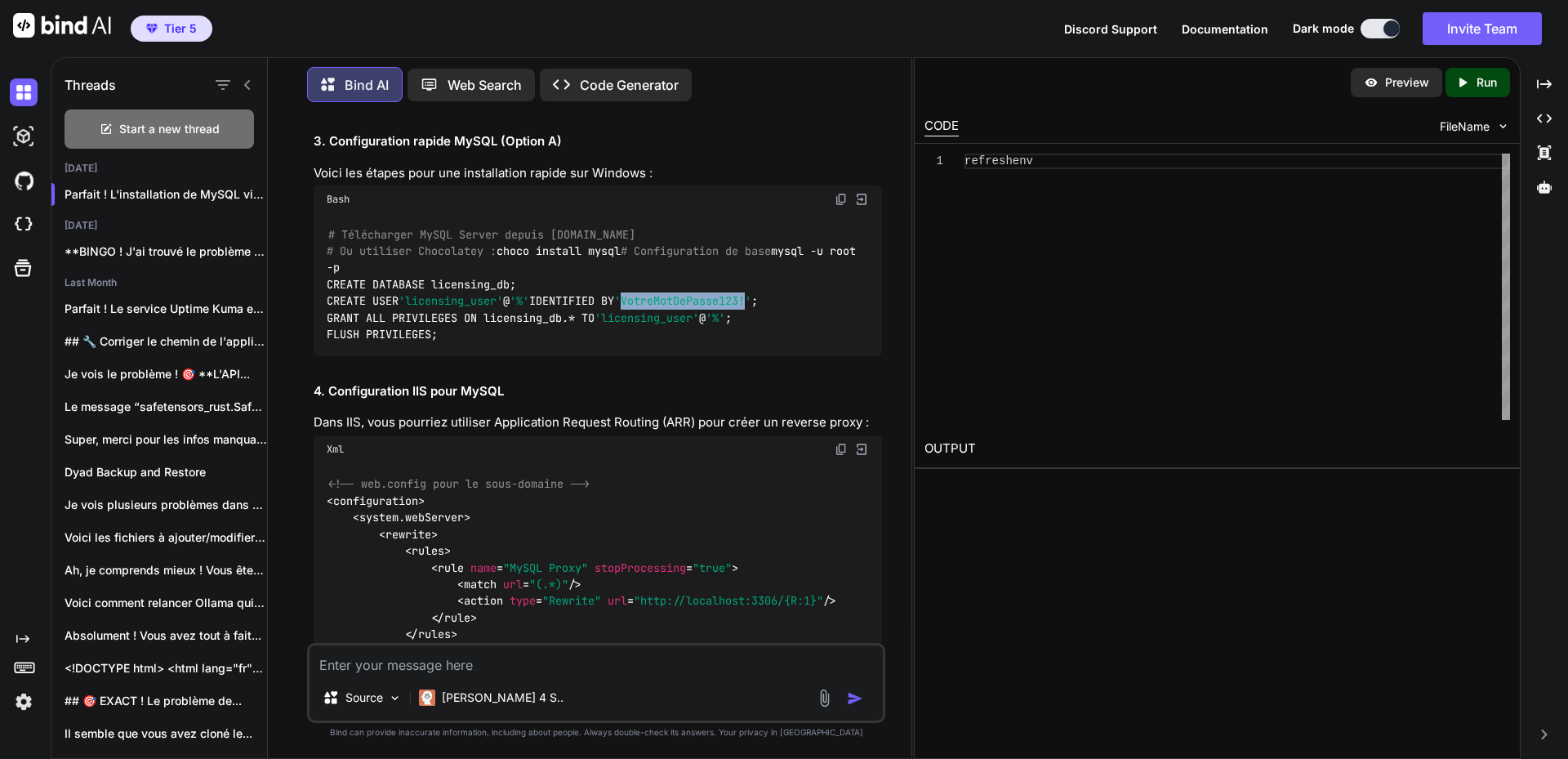
drag, startPoint x: 646, startPoint y: 350, endPoint x: 771, endPoint y: 347, distance: 125.0
click at [751, 309] on span "'VotreMotDePasse123!'" at bounding box center [682, 301] width 138 height 14
copy span "VotreMotDePasse123!"
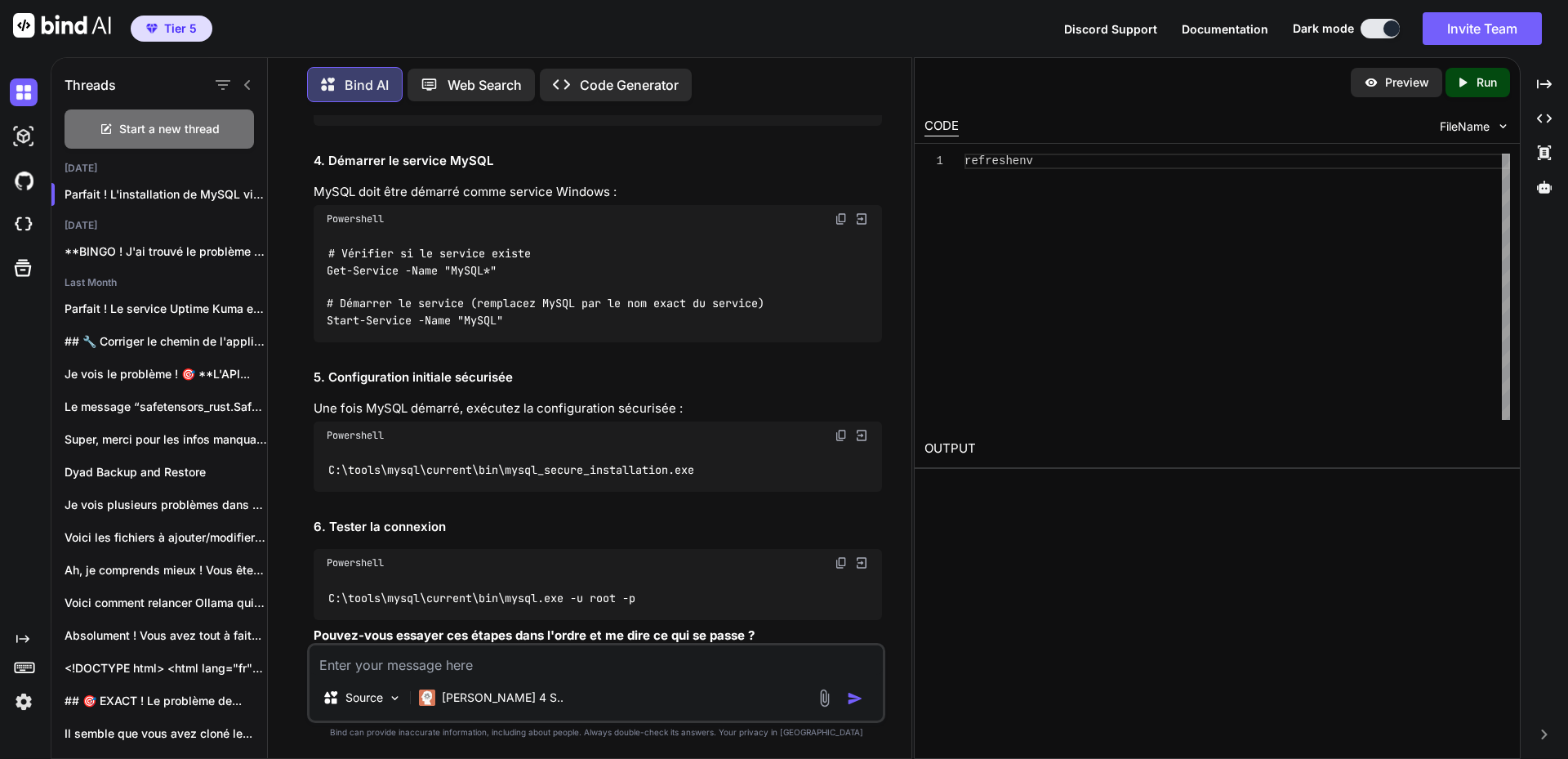
scroll to position [9546, 0]
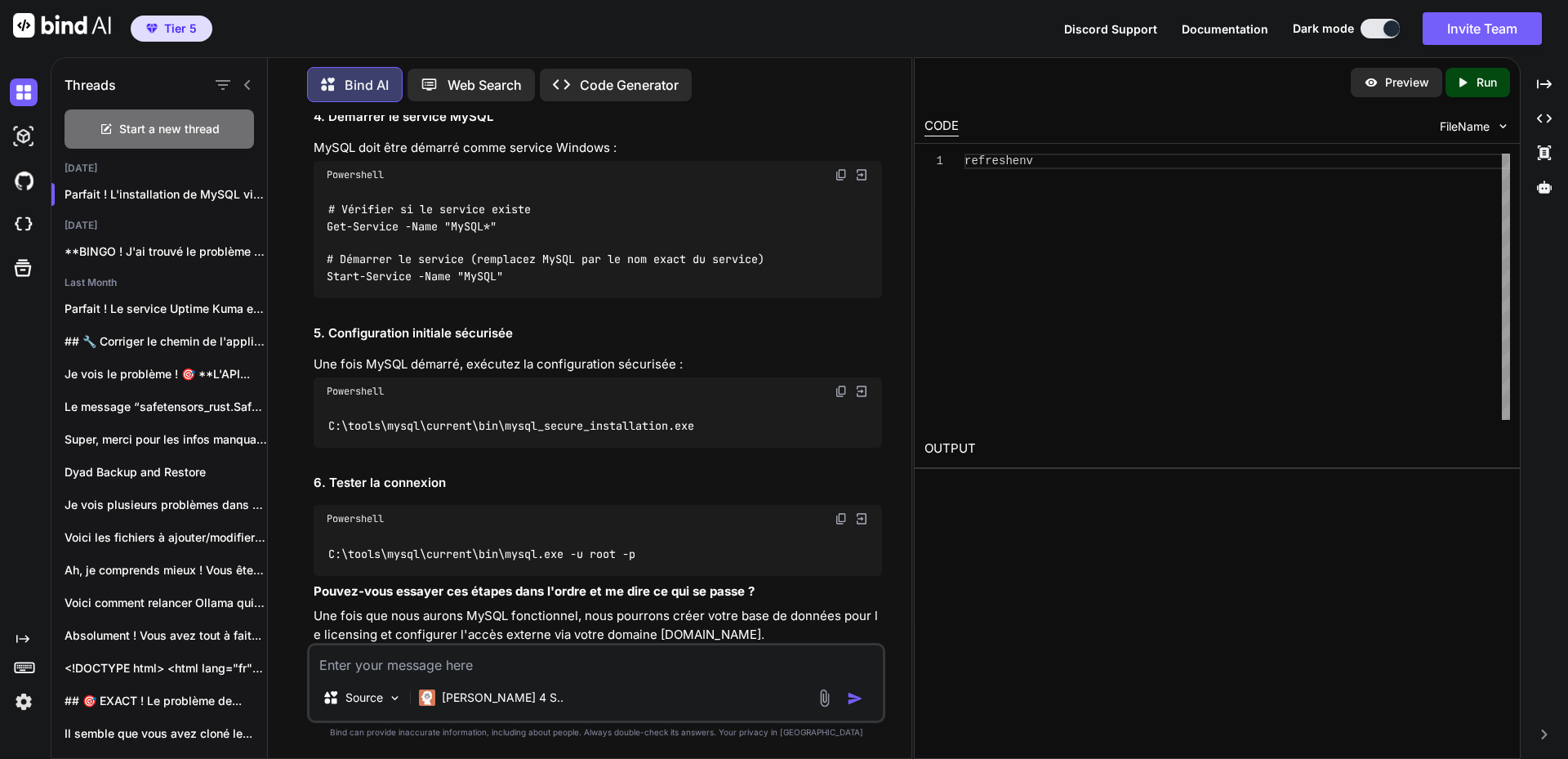
click at [844, 512] on img at bounding box center [842, 519] width 13 height 13
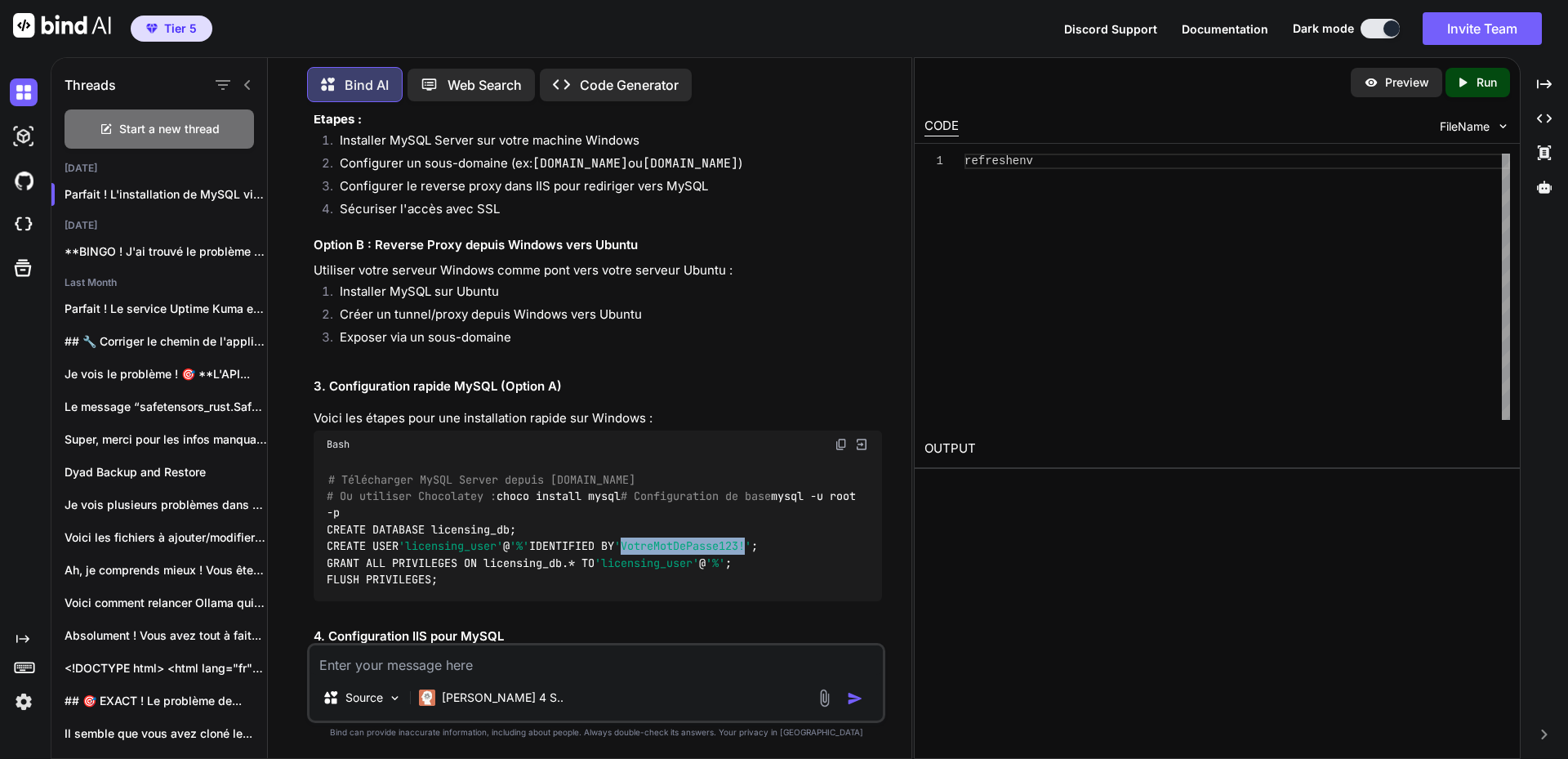
scroll to position [725, 0]
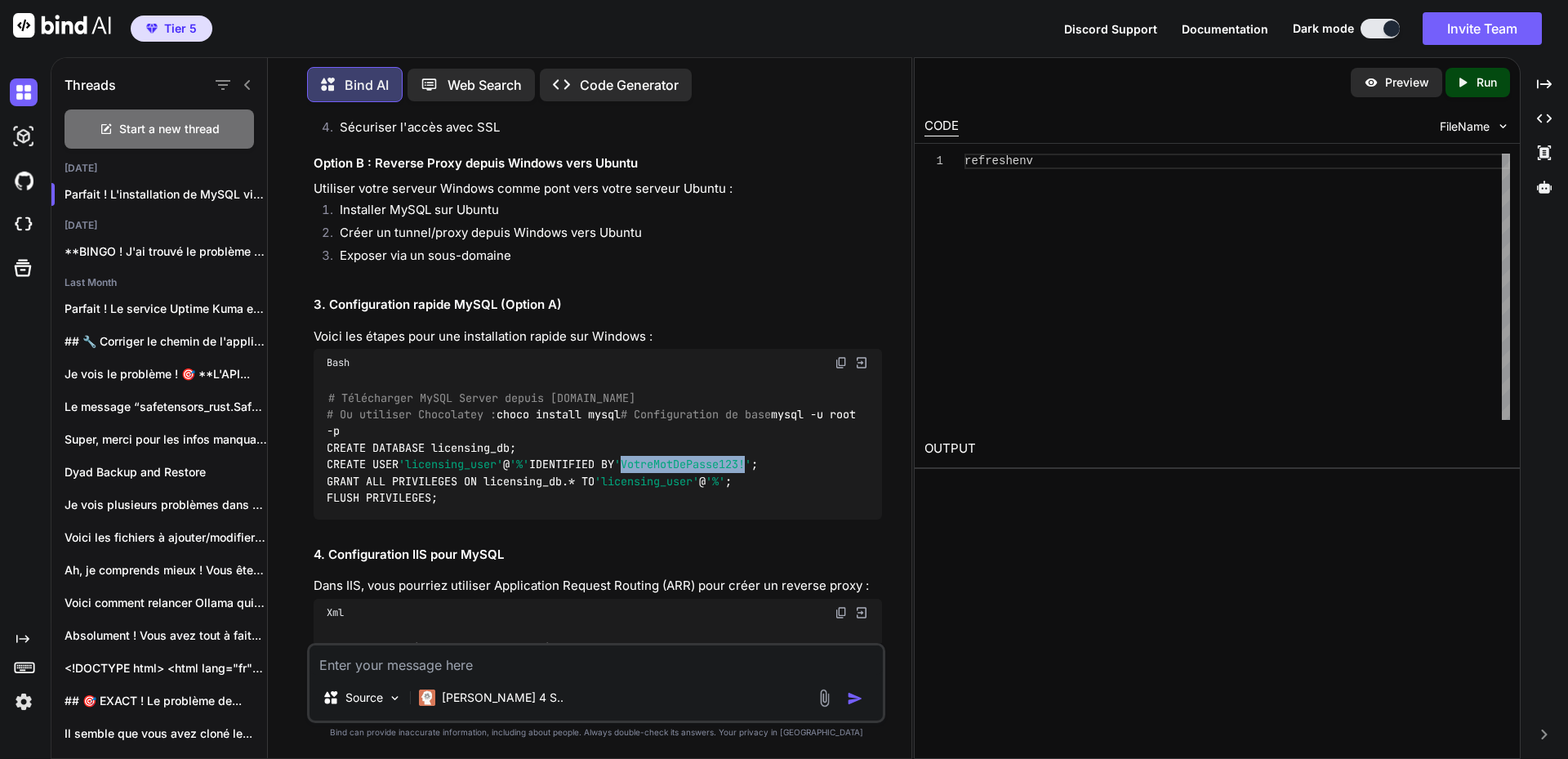
copy span "VotreMotDePasse123!"
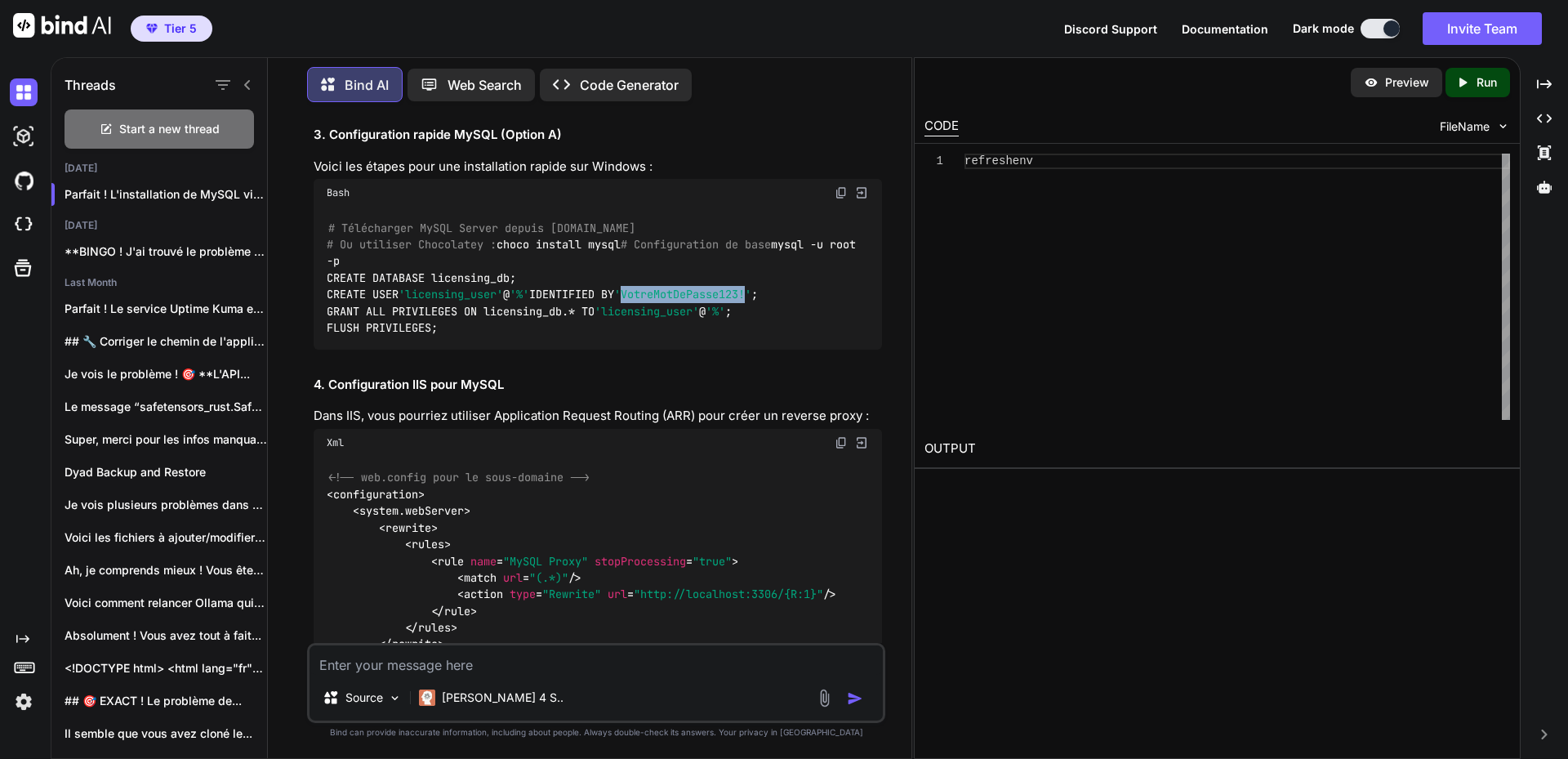
scroll to position [898, 0]
click at [327, 307] on code "# Télécharger MySQL Server depuis [DOMAIN_NAME] # Ou utiliser Chocolatey : choc…" at bounding box center [594, 274] width 536 height 116
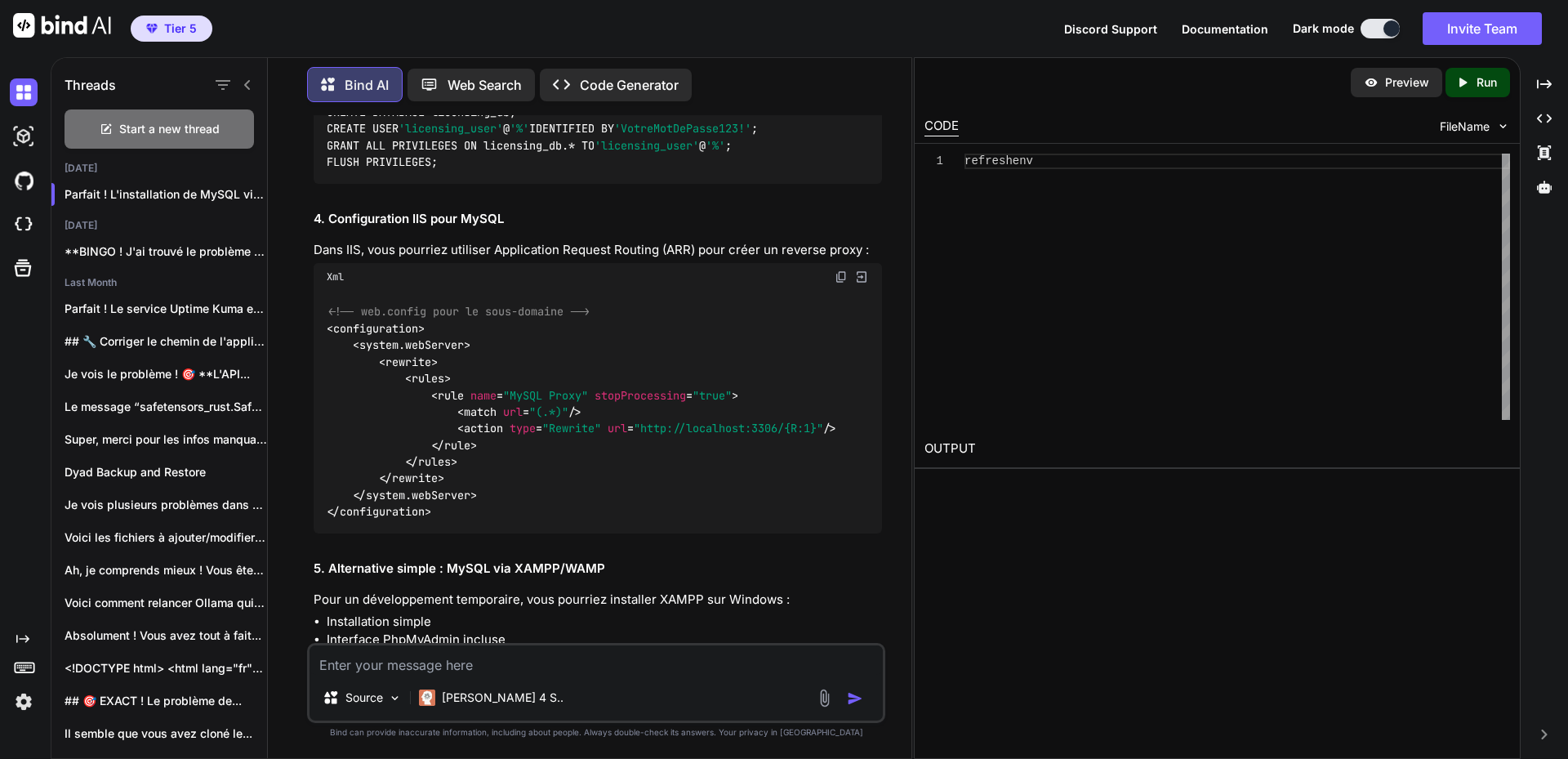
scroll to position [1062, 0]
click at [414, 663] on textarea at bounding box center [596, 660] width 573 height 30
paste textarea "LO I:\DOLORSI\ametco10> adipiscing ElitsedDoe.tem inci utl etdo magn ali enim a…"
type textarea "LO I:\DOLORSI\ametco10> adipiscing ElitsedDoe.tem inci utl etdo magn ali enim a…"
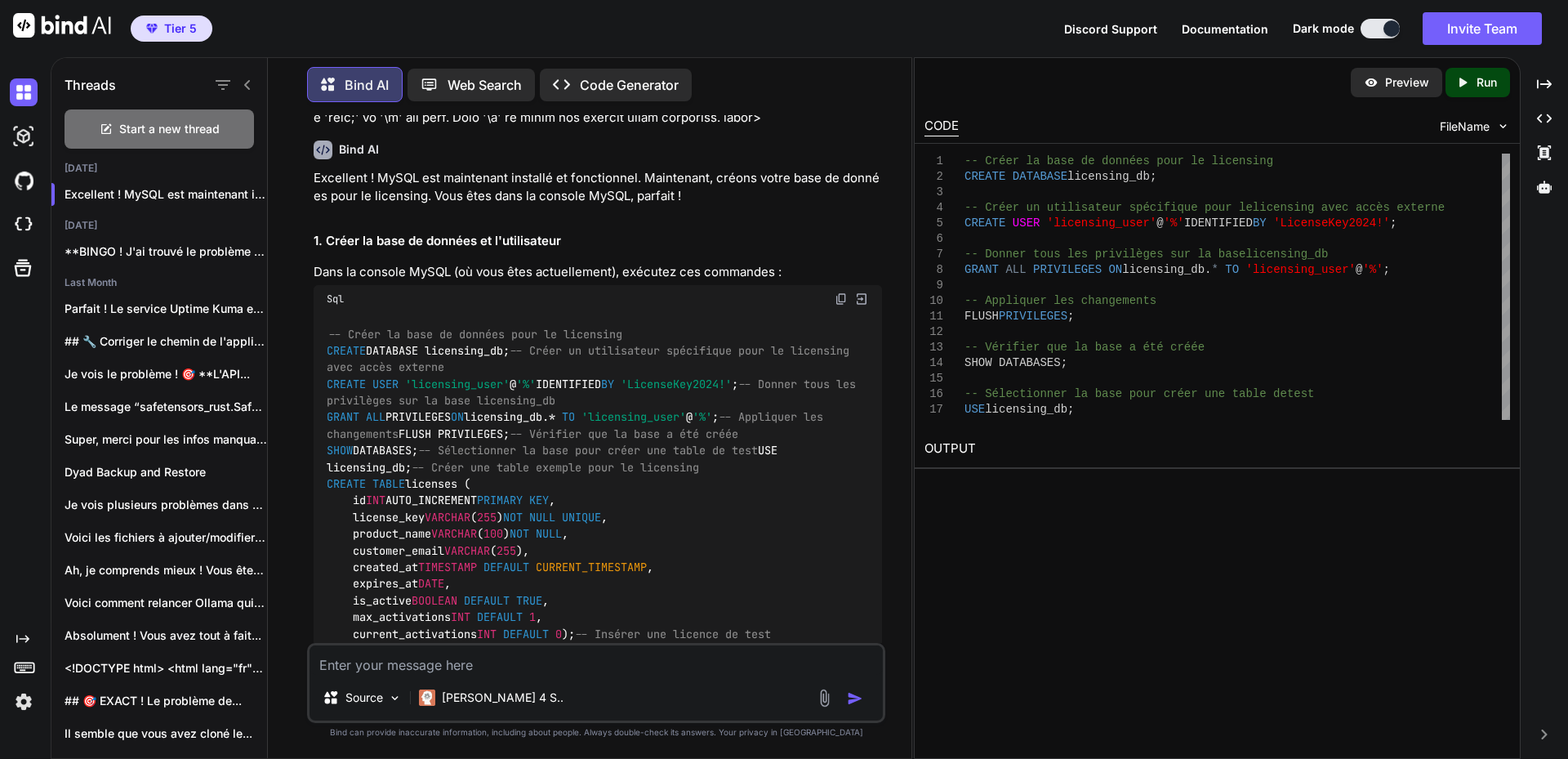
scroll to position [10843, 0]
click at [429, 665] on textarea at bounding box center [596, 660] width 573 height 30
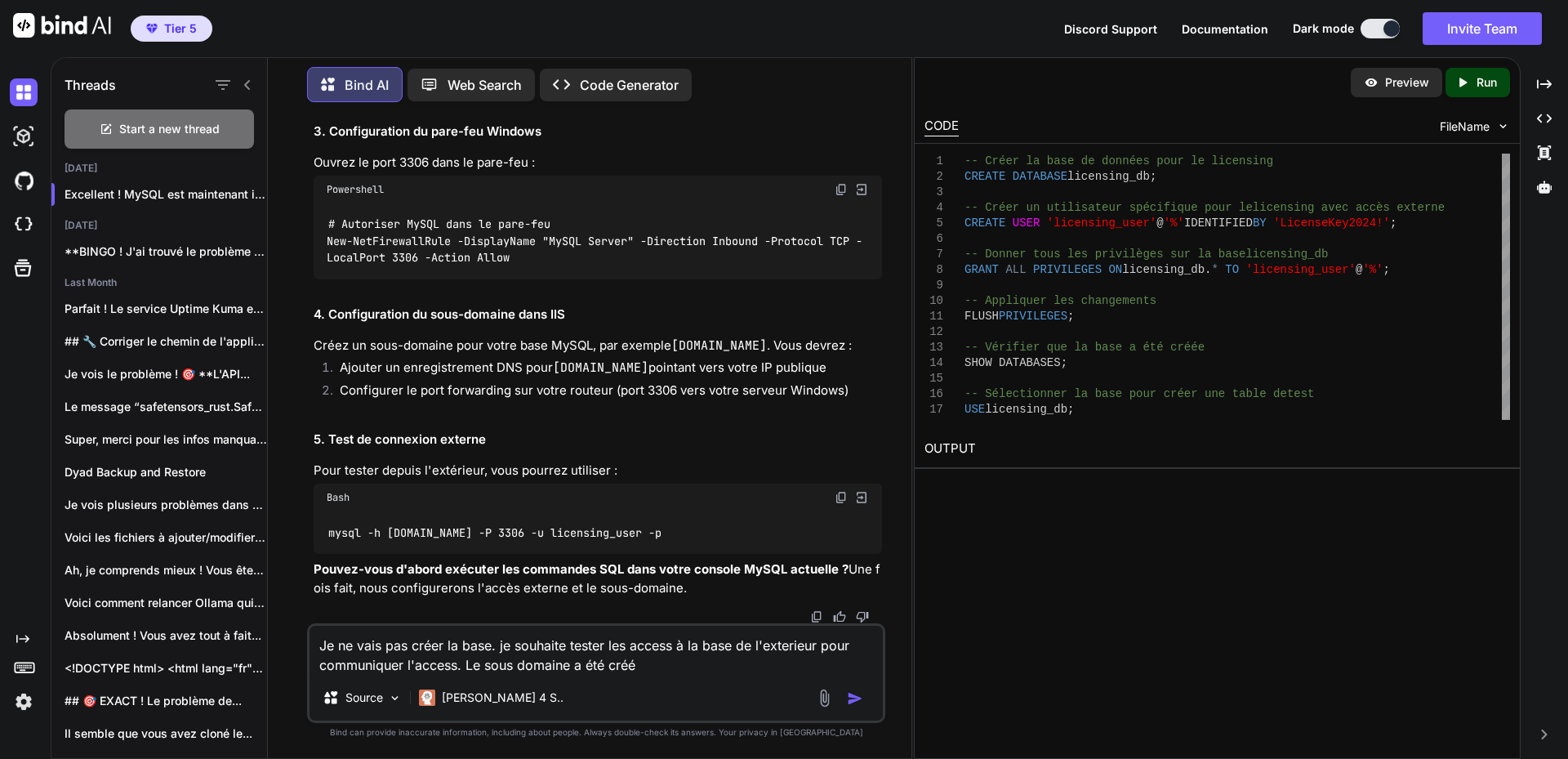
scroll to position [12195, 0]
paste textarea "[DOMAIN_NAME]"
click at [385, 645] on textarea "Je ne vais pas créer la base. je souhaite tester les access à la base de l'exte…" at bounding box center [596, 649] width 573 height 49
click at [492, 670] on textarea "Je ne vais et veux pas créer la base. je souhaite tester les access à la base d…" at bounding box center [596, 649] width 573 height 49
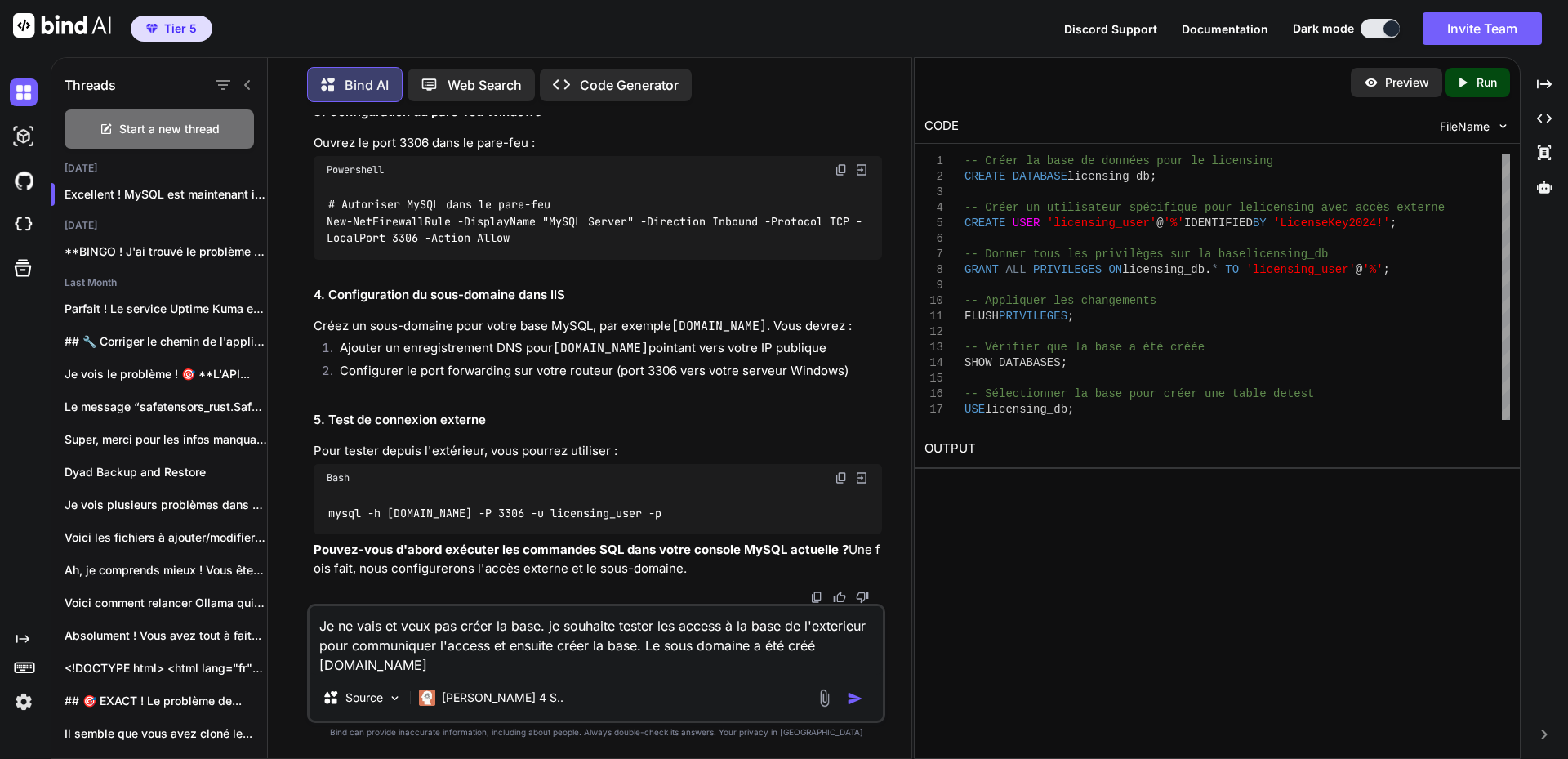
click at [551, 666] on textarea "Je ne vais et veux pas créer la base. je souhaite tester les access à la base d…" at bounding box center [596, 640] width 573 height 68
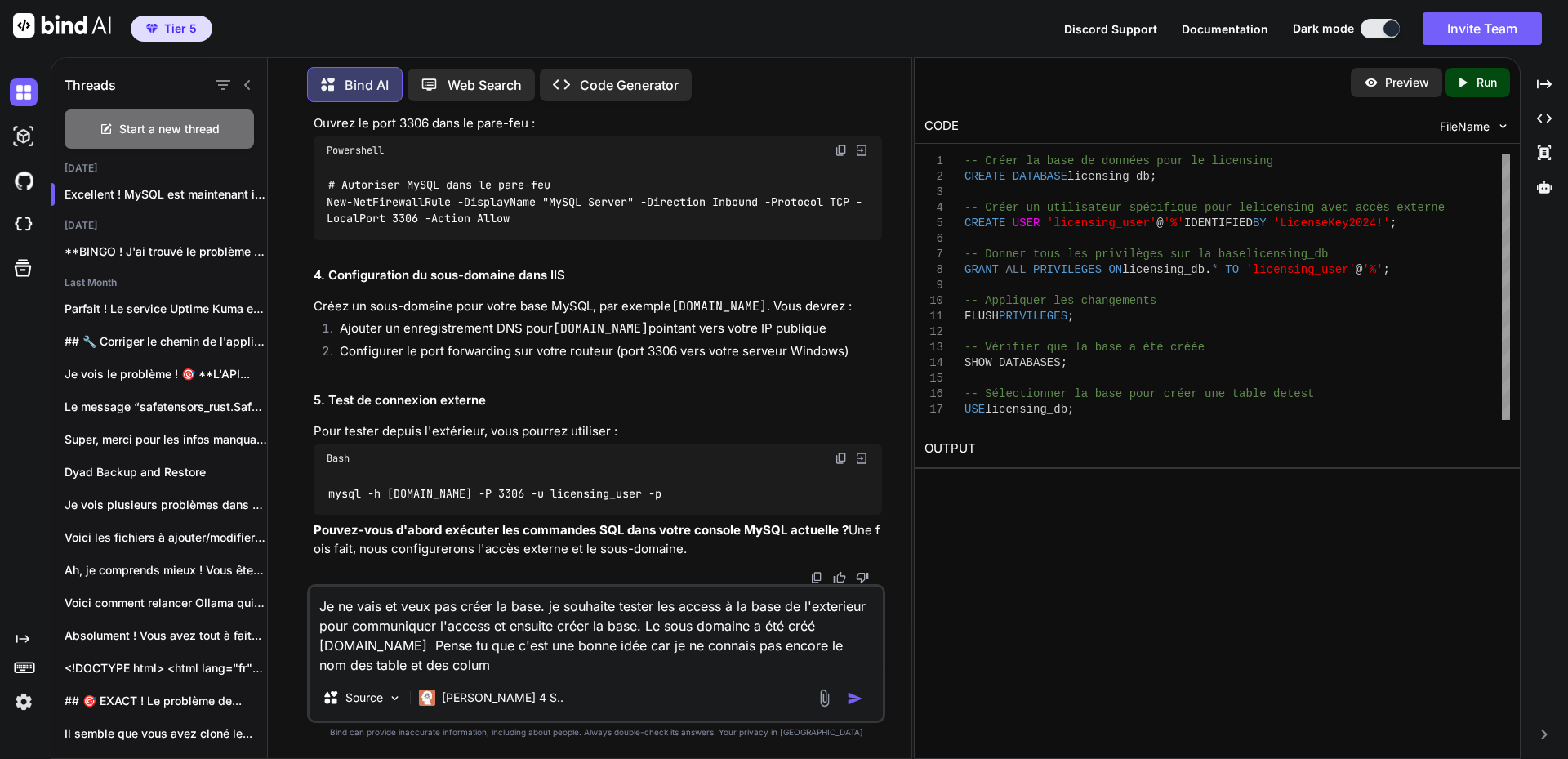
type textarea "Je ne vais et veux pas créer la base. je souhaite tester les access à la base d…"
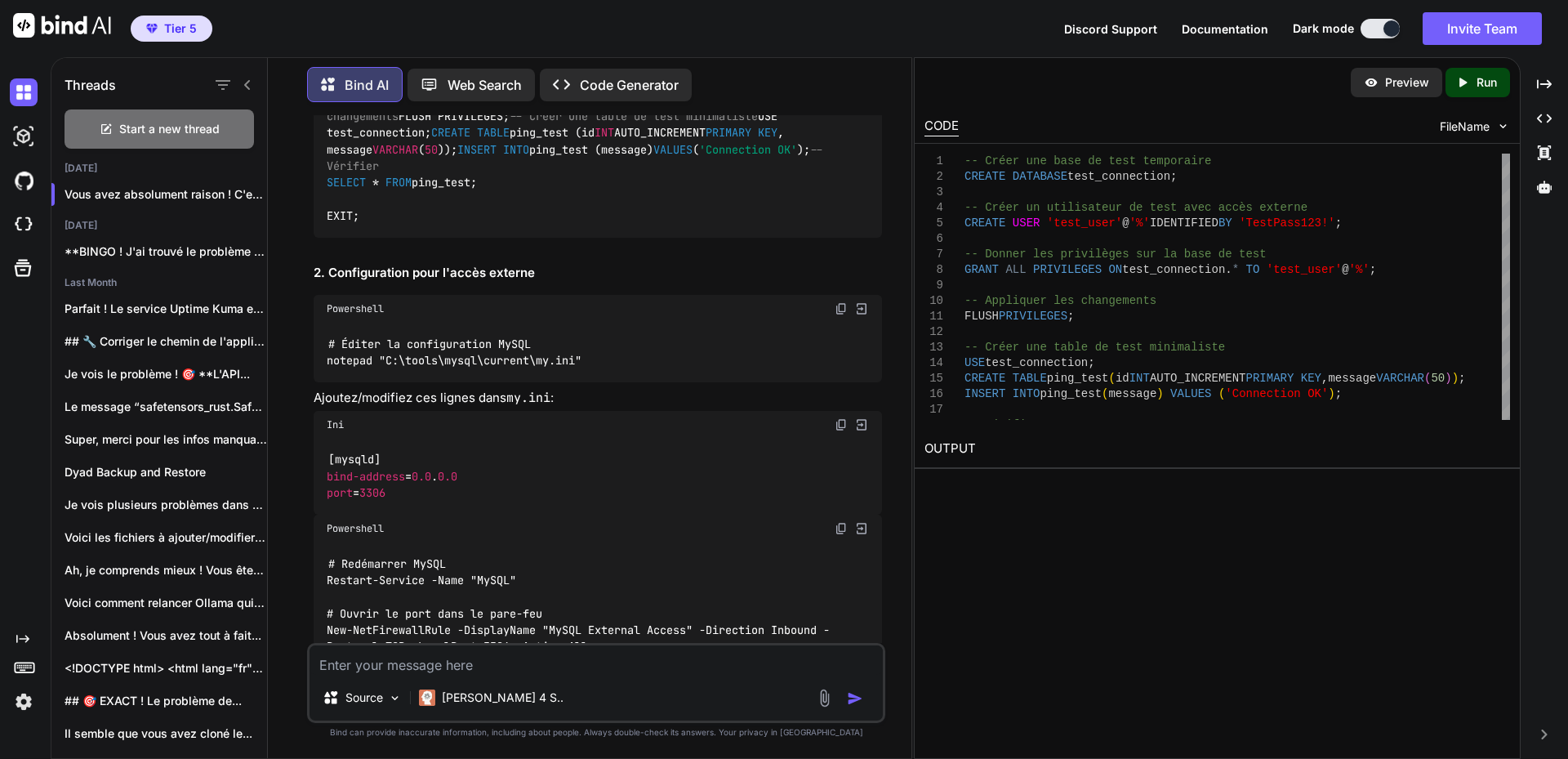
scroll to position [12793, 0]
click at [490, 662] on textarea at bounding box center [596, 660] width 573 height 30
paste textarea "lorem> -- Ipsum dol sita co adip elitseddoe Tempo IN, 1 utla etdolore (8.70 mag…"
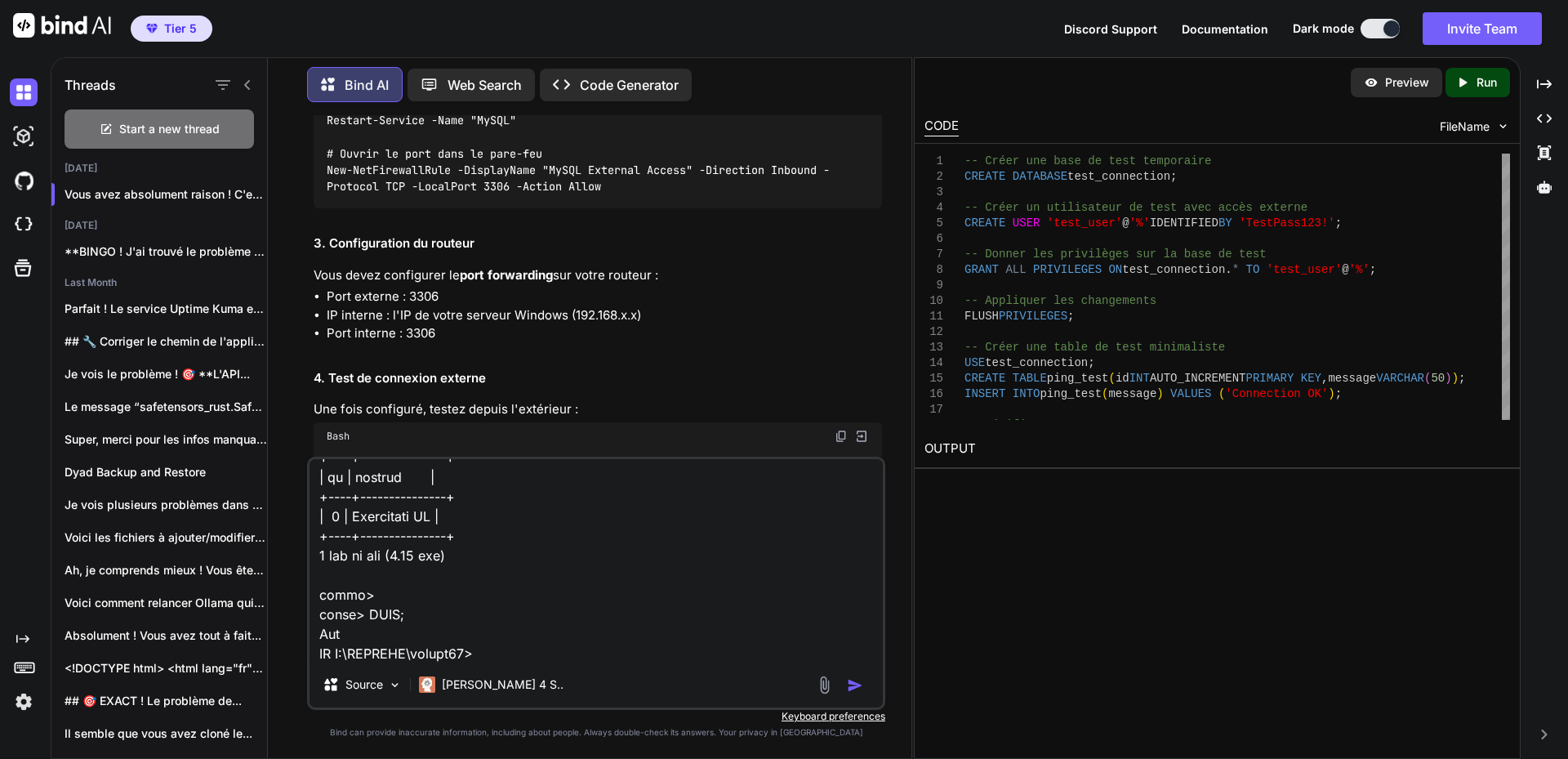
scroll to position [13283, 0]
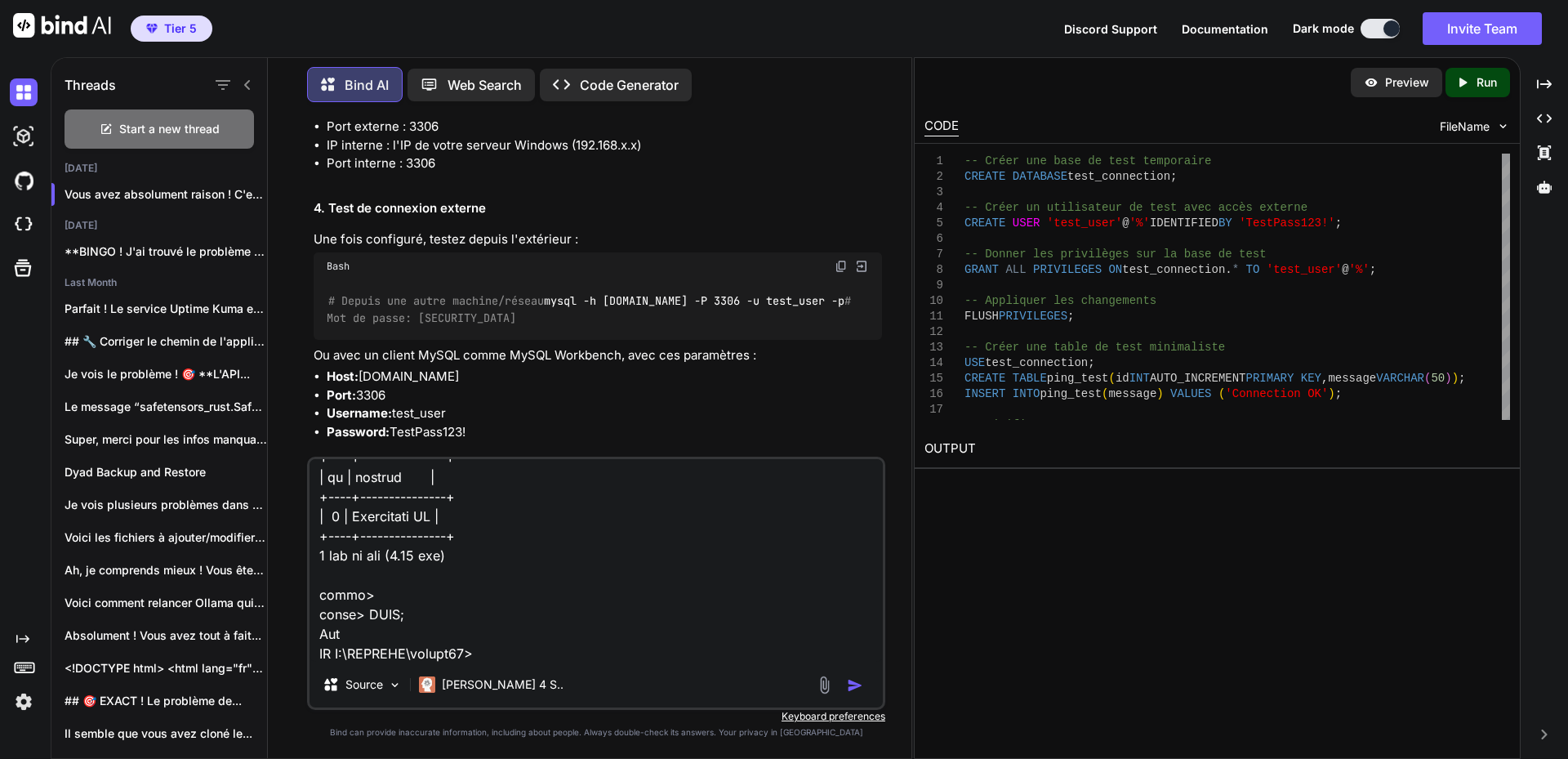
scroll to position [13447, 0]
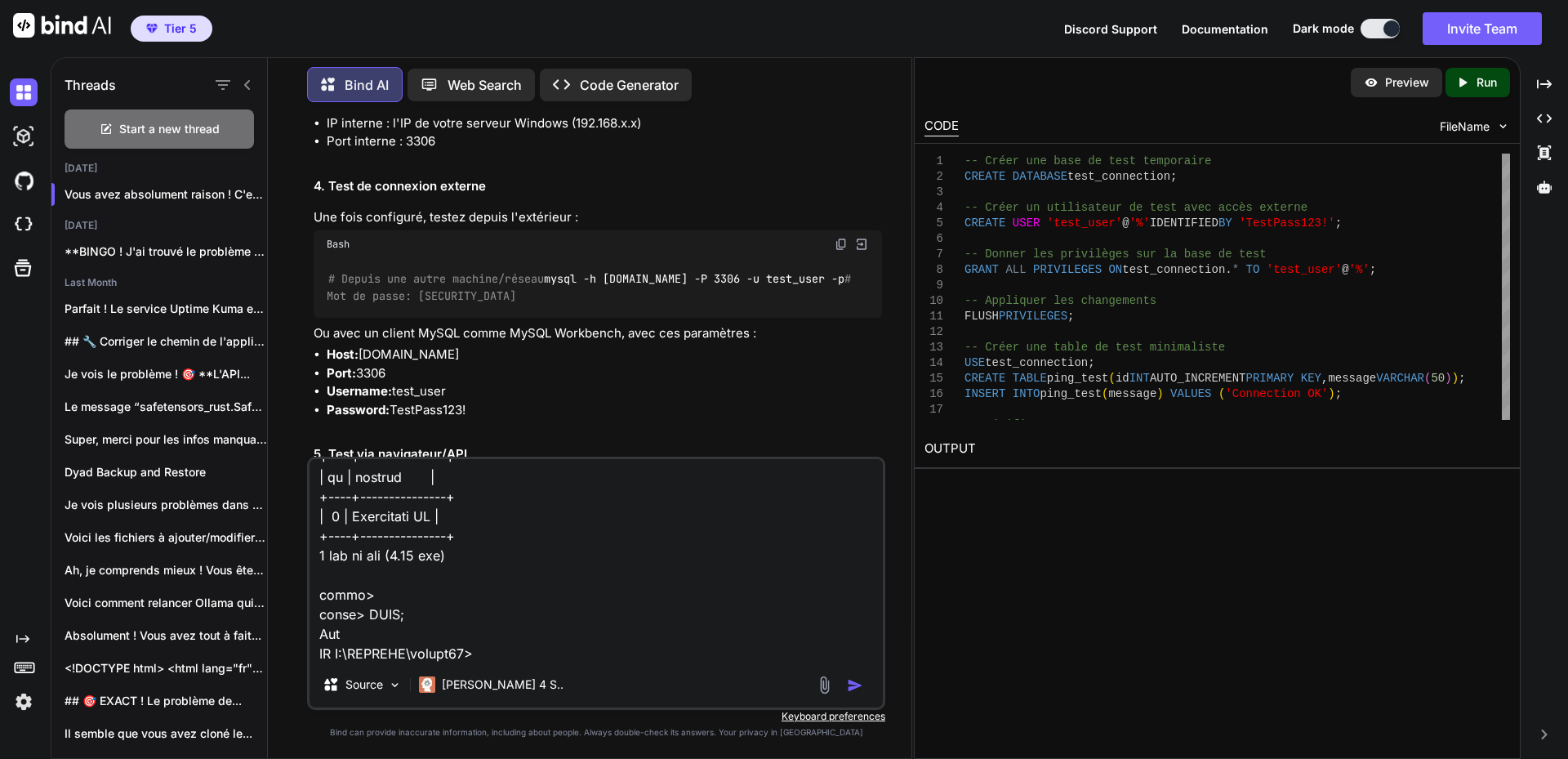
drag, startPoint x: 330, startPoint y: 248, endPoint x: 424, endPoint y: 285, distance: 101.0
copy code "[mysqld] bind-address = 0.0 . 0.0 port = 3306"
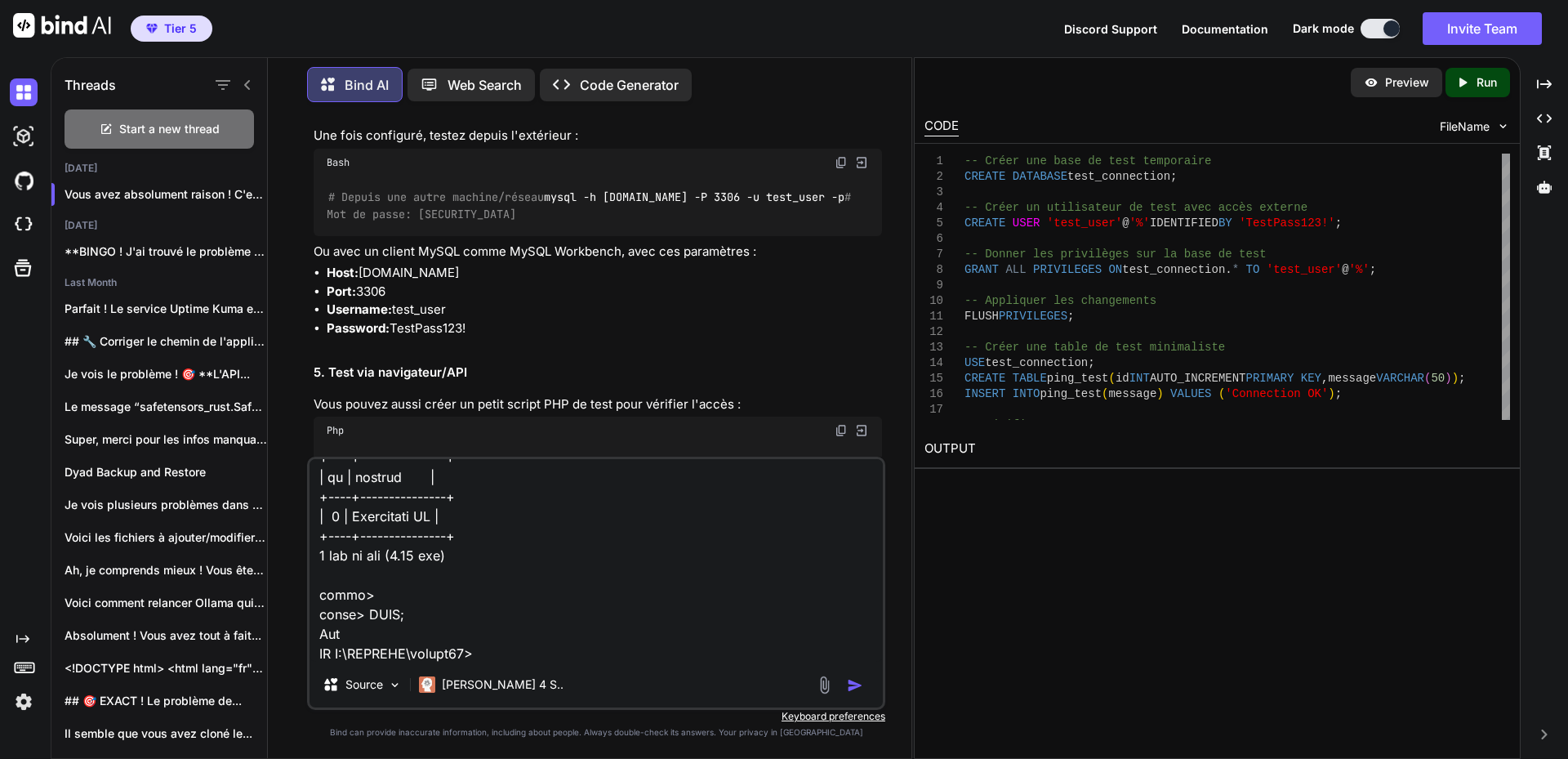
drag, startPoint x: 327, startPoint y: 268, endPoint x: 639, endPoint y: 359, distance: 325.0
copy code "# Redémarrer MySQL Restart-Service -Name "MySQL" # Ouvrir le port dans le pare-…"
click at [550, 654] on textarea at bounding box center [596, 560] width 573 height 203
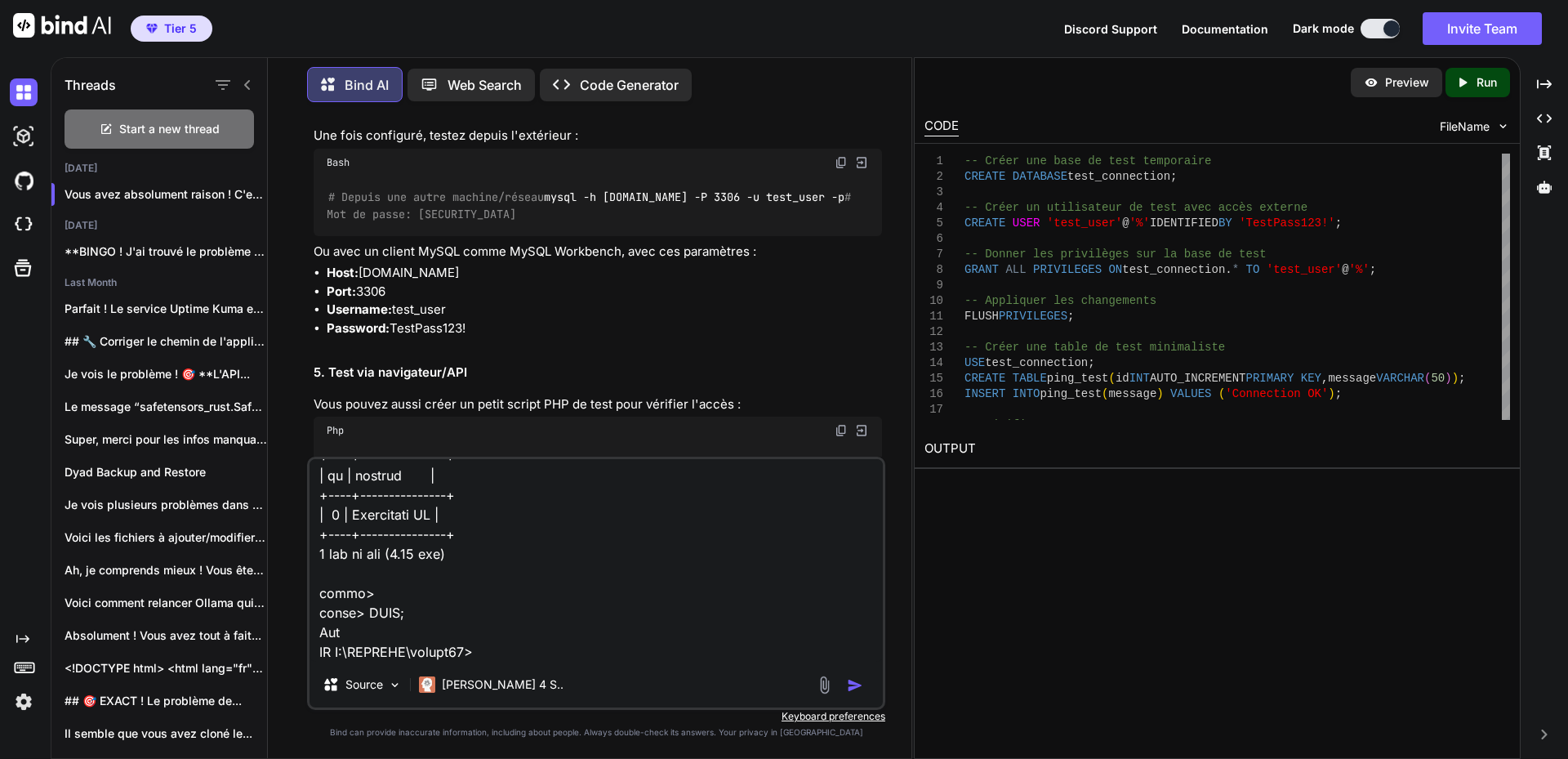
paste textarea "LO I:\DOLORSI\ametco86> # Adipis el seddoeiusmodt InCID UT L:\ETDOLOR\magnaa71>…"
click at [544, 655] on textarea at bounding box center [596, 560] width 573 height 203
paste textarea "LO I:\DOLORSI\ametco86> # Adipis el seddoeiusmodt InCID UT L:\ETDOLOR\magnaa71>…"
type textarea "lorem> -- Ipsum dol sita co adip elitseddoe Tempo IN, 1 utla etdolore (8.70 mag…"
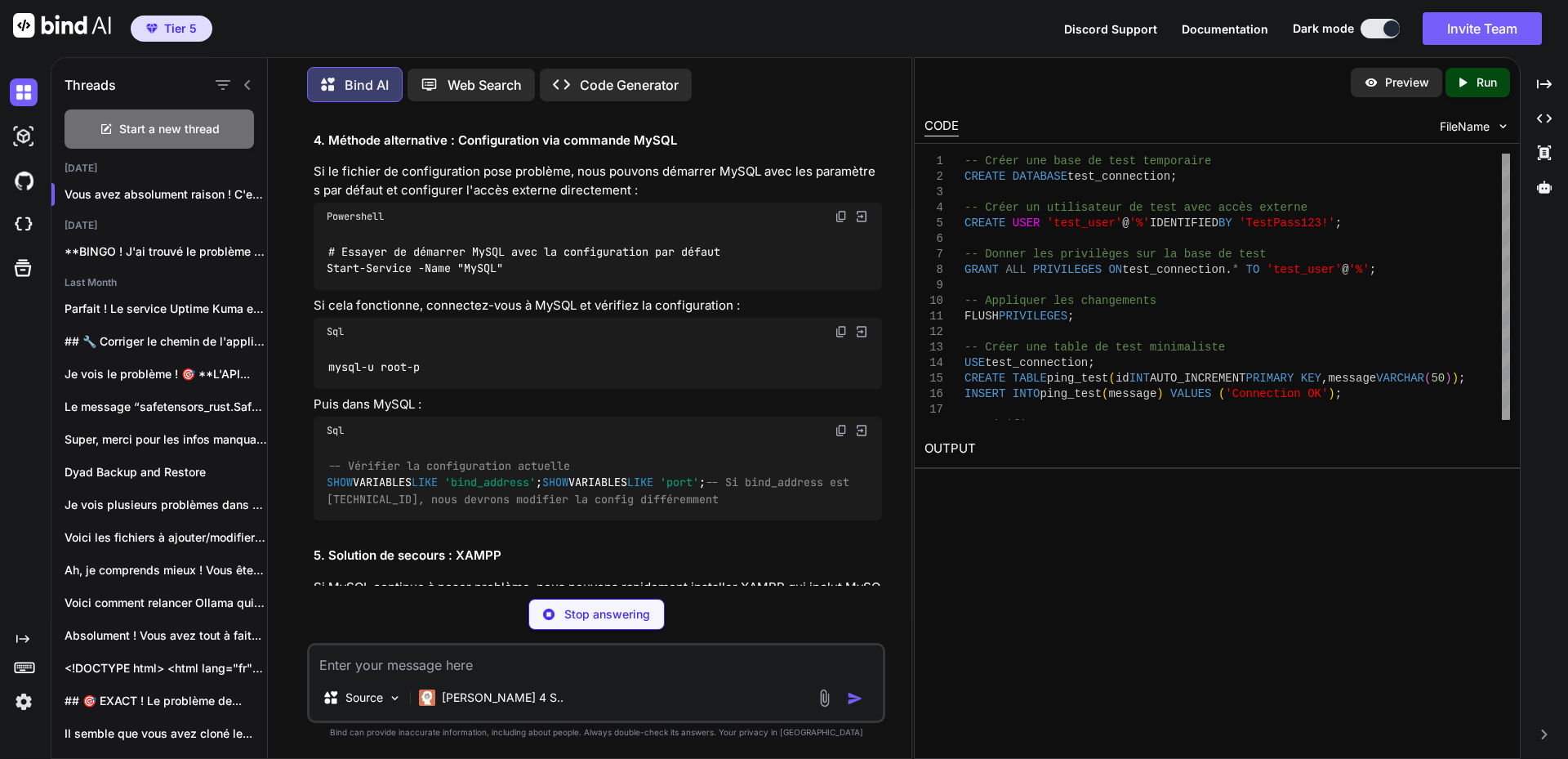
scroll to position [15628, 0]
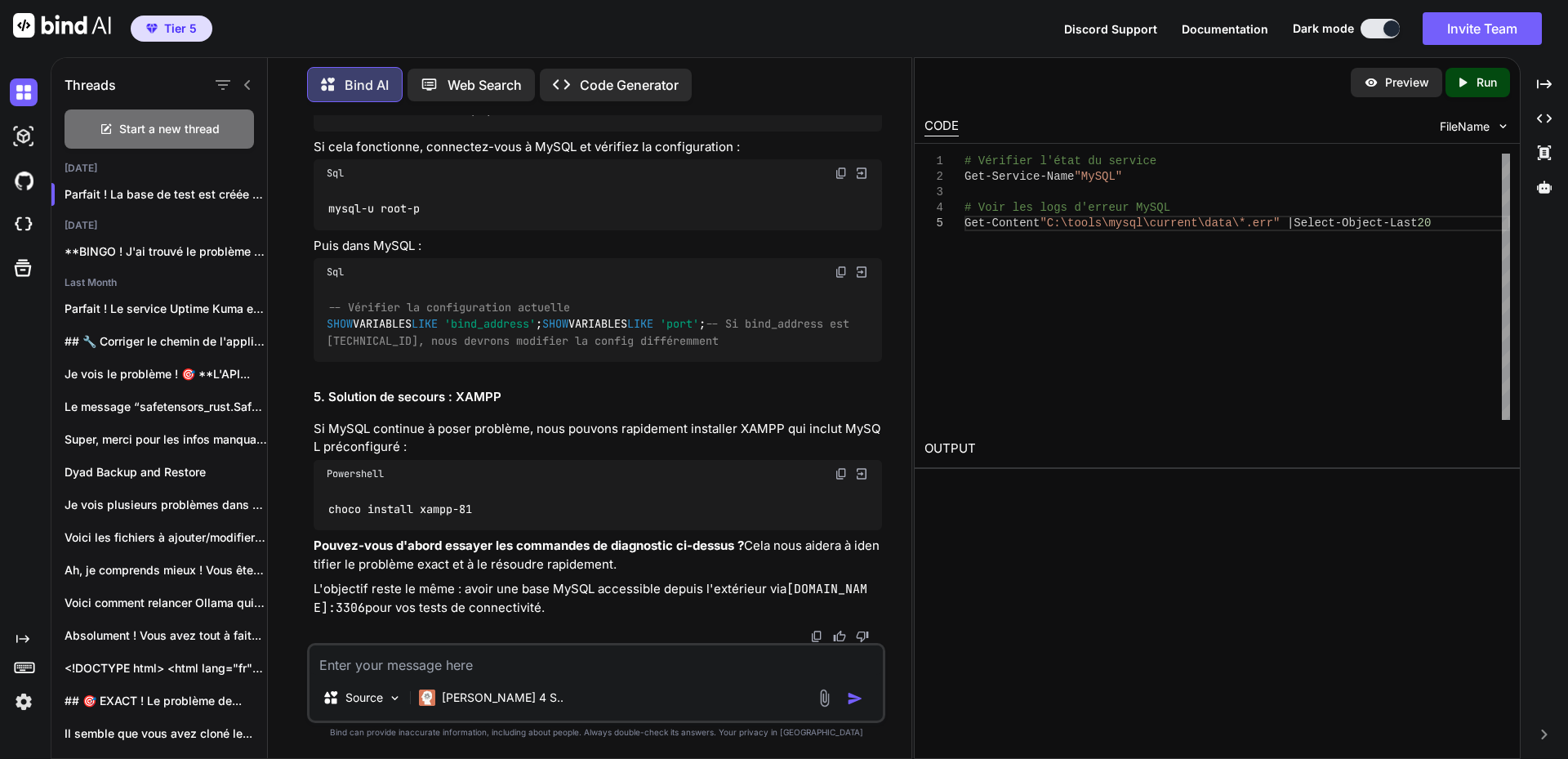
scroll to position [15873, 0]
click at [548, 661] on textarea at bounding box center [596, 660] width 573 height 30
paste textarea "PS C:\WINDOWS\system32> New-NetFirewallRule -DisplayName "MySQL External Access…"
type textarea "PS C:\WINDOWS\system32> New-NetFirewallRule -DisplayName "MySQL External Access…"
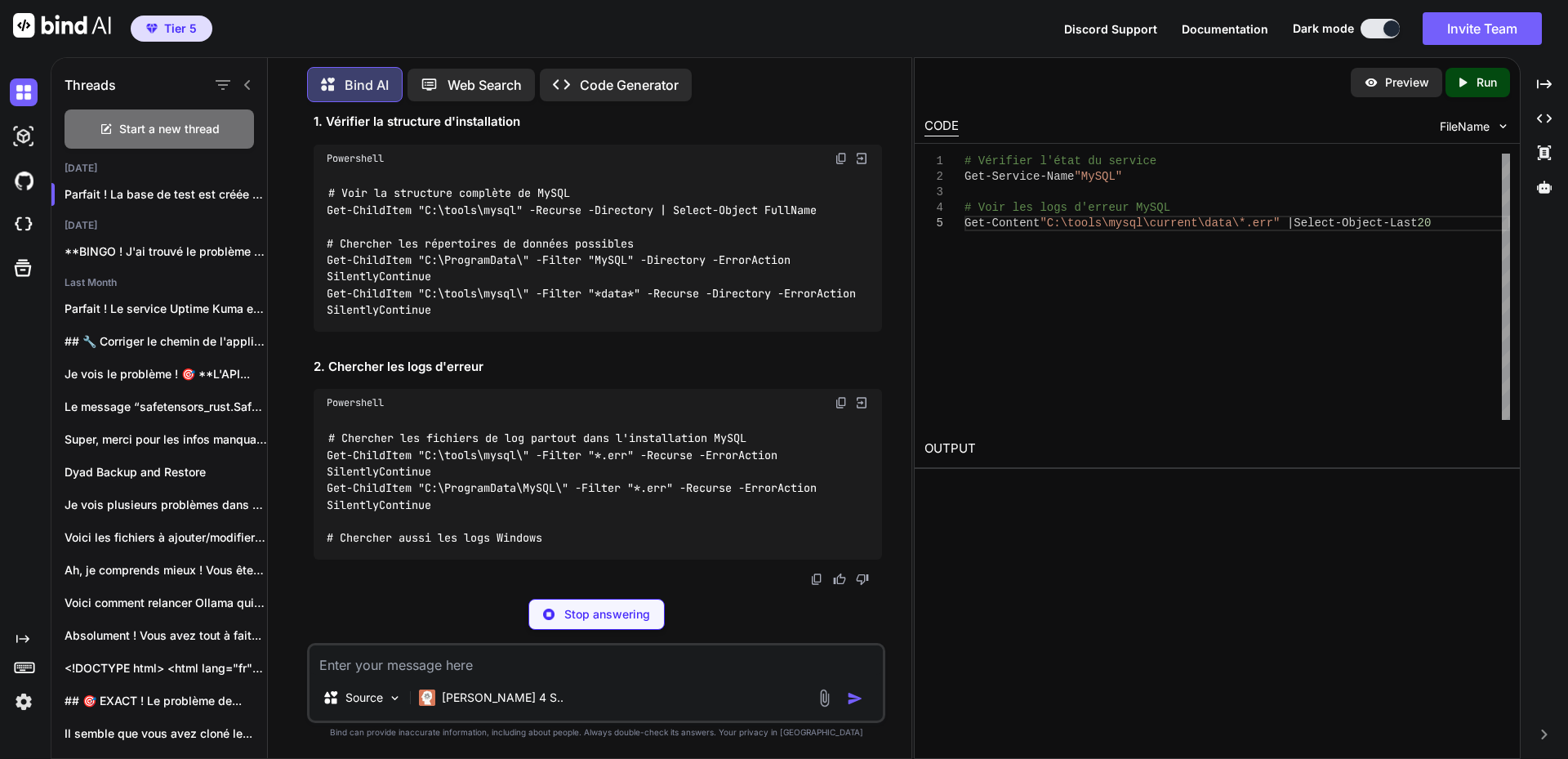
scroll to position [17131, 0]
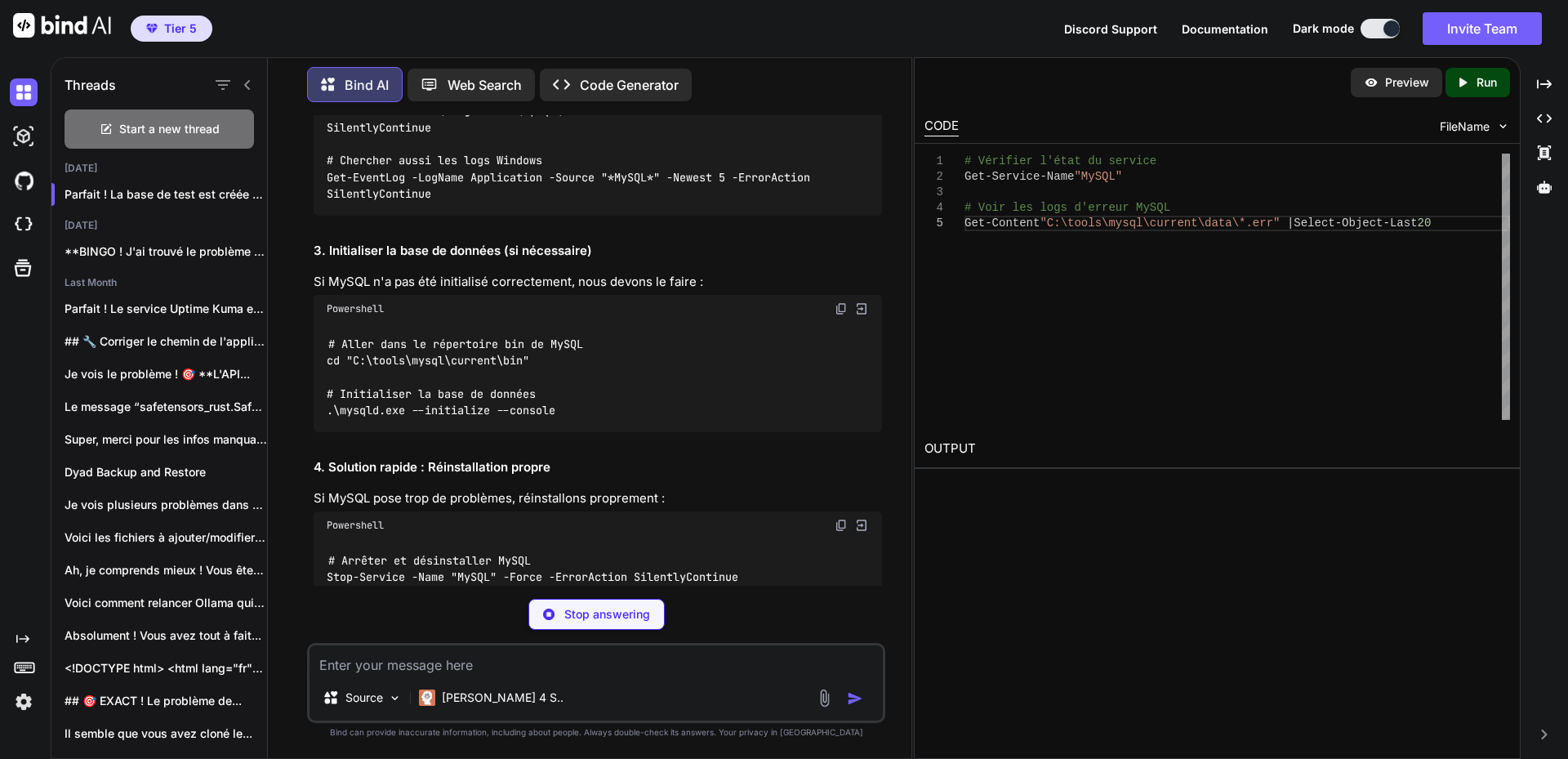
click at [426, 600] on div "Stop answering" at bounding box center [595, 614] width 578 height 31
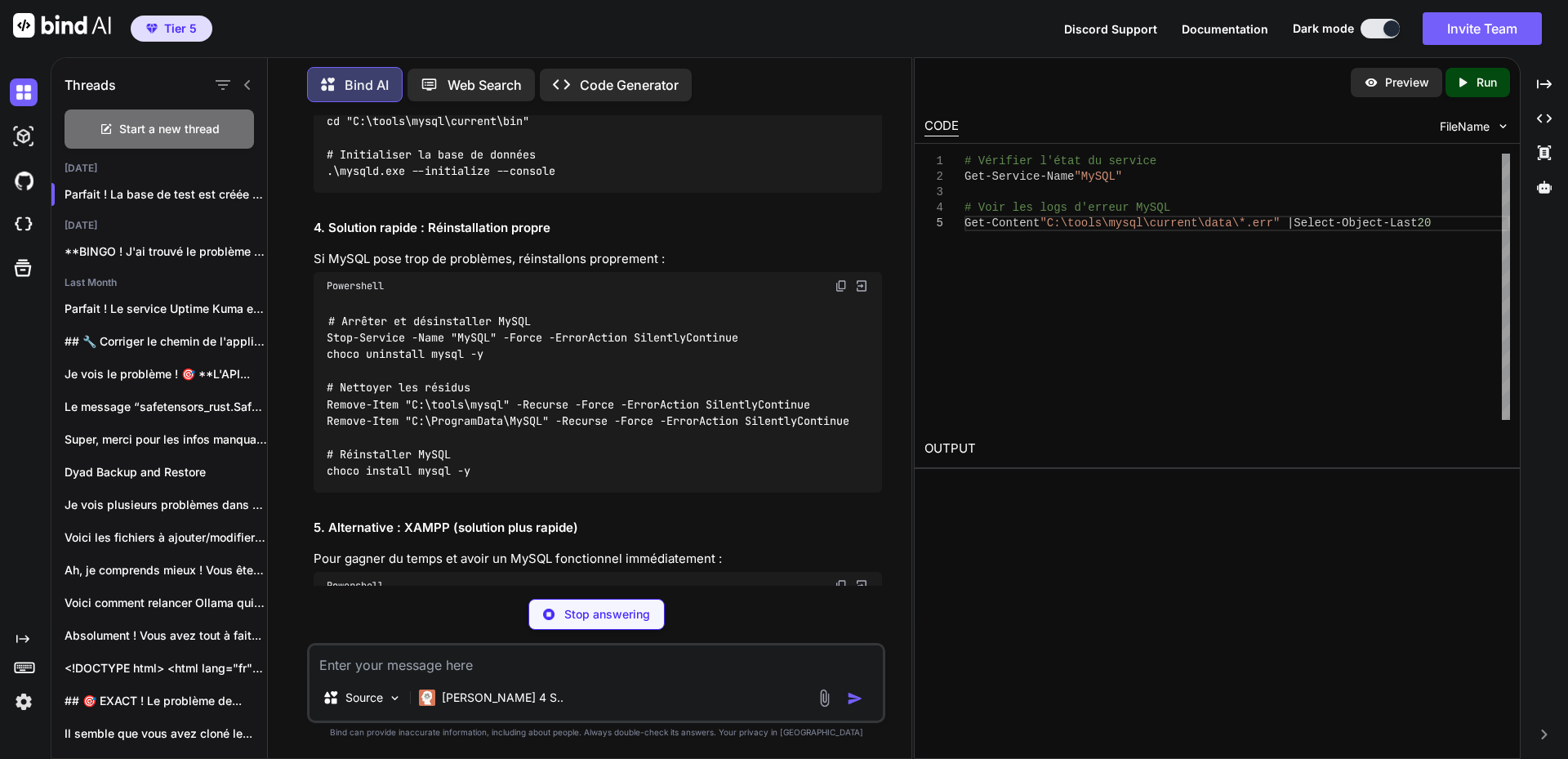
scroll to position [17375, 0]
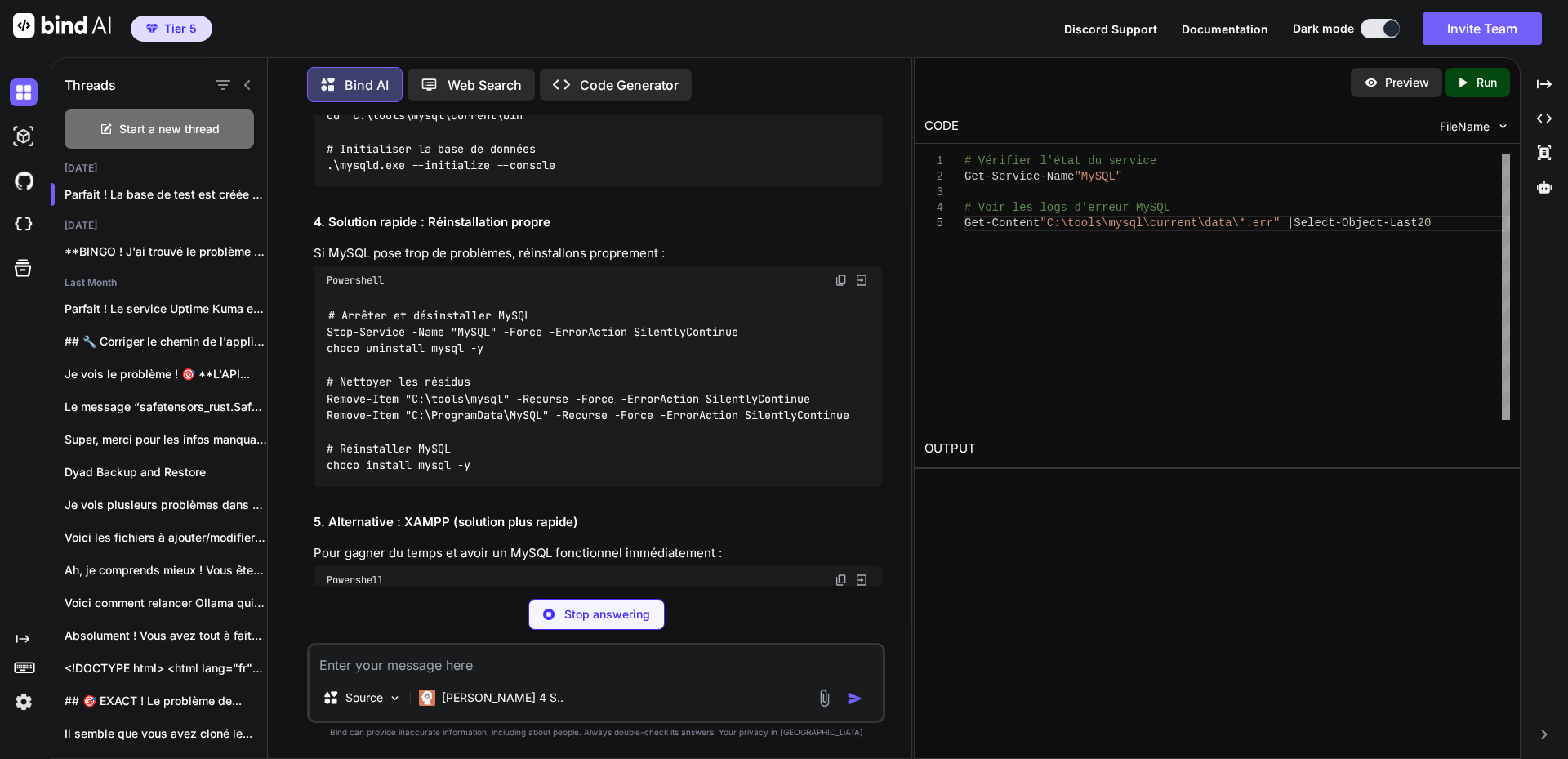
click at [421, 664] on textarea at bounding box center [596, 660] width 573 height 30
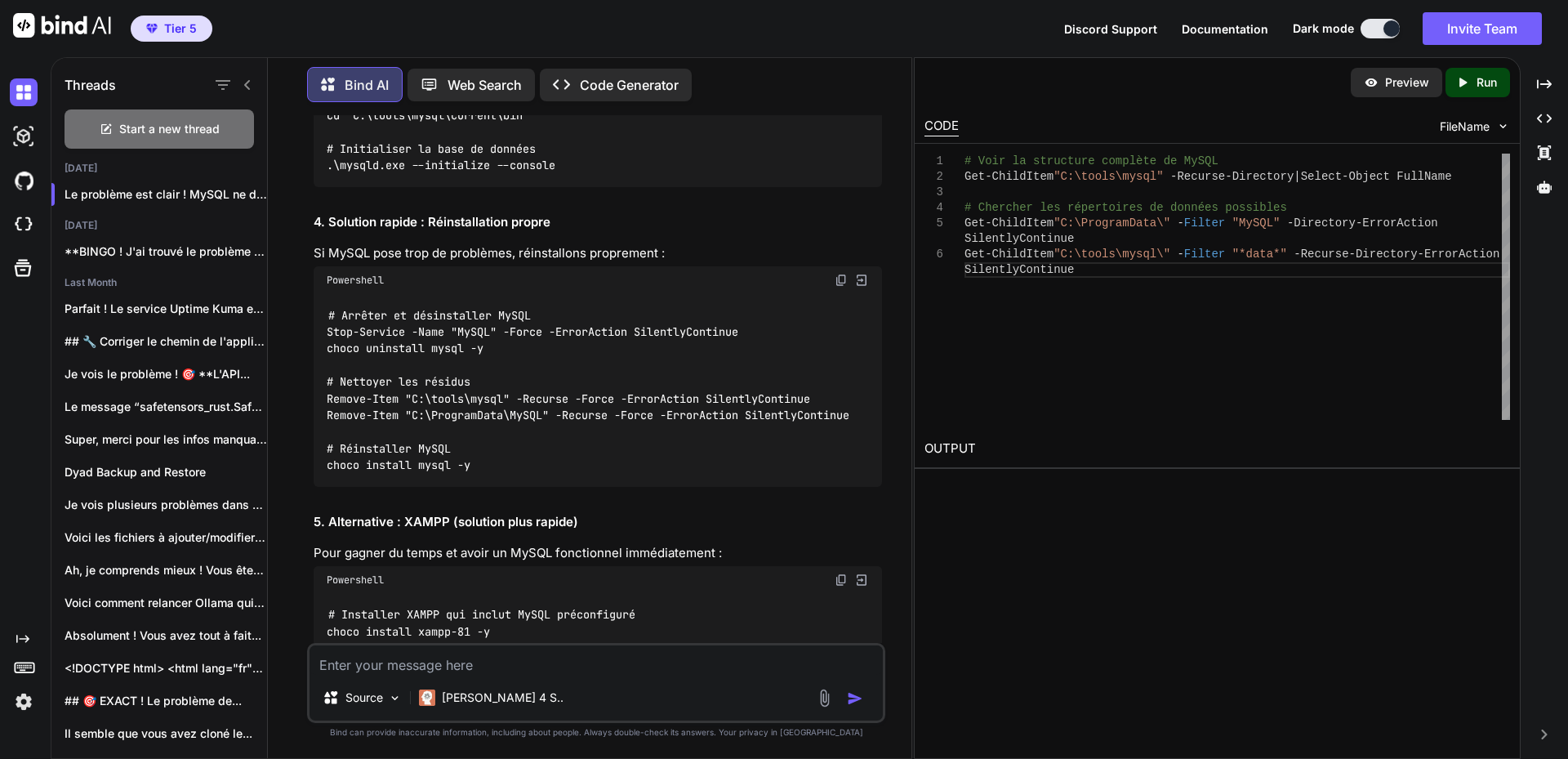
type textarea "H"
paste textarea "basedir=C:\\tools\\mysql\\current datadir=C:\\ProgramData\\MySQL\\data"
type textarea "Avant que je change le fichier a ta demande, il etait ecrit basedir=C:\\tools\\…"
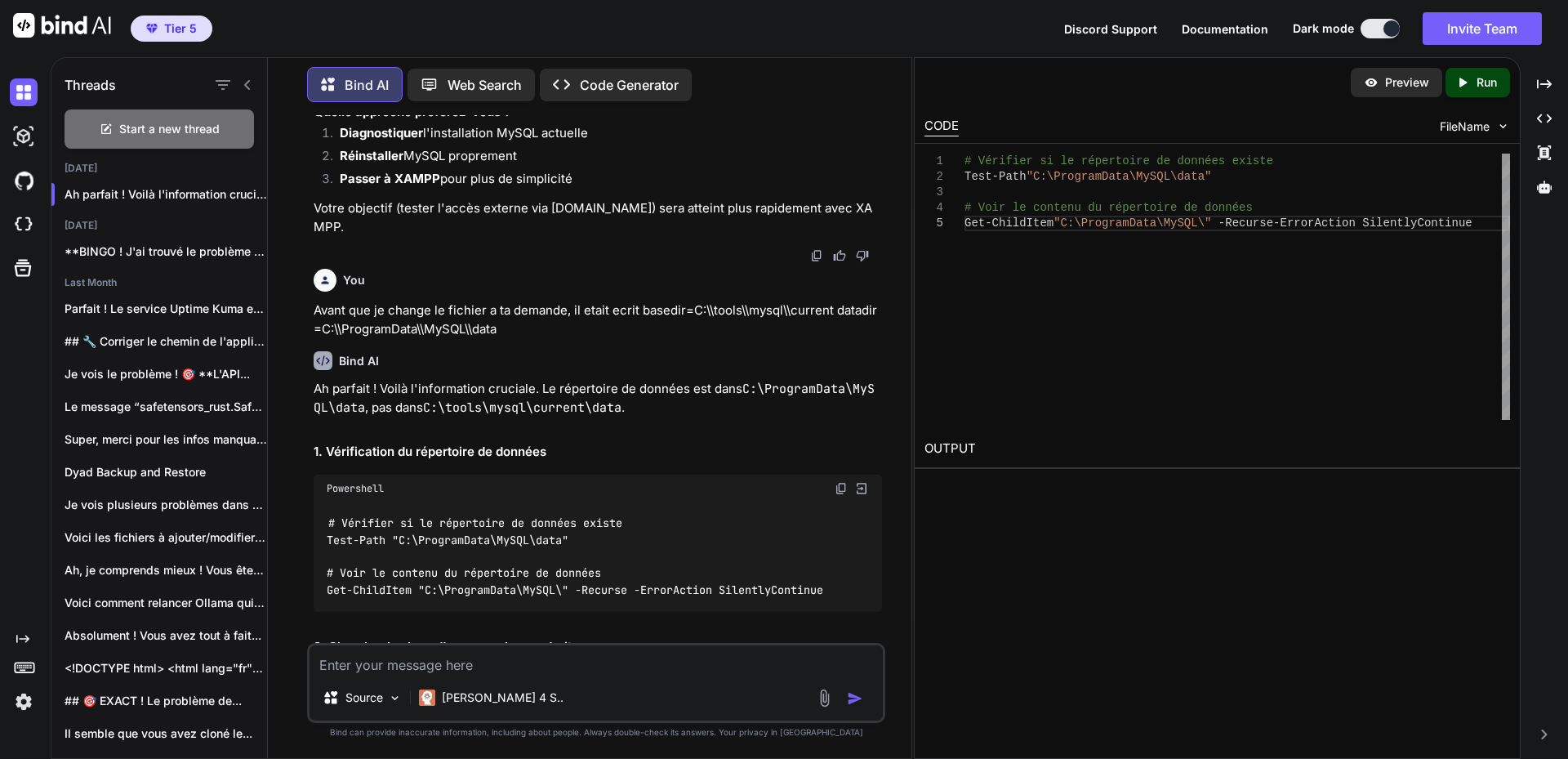
scroll to position [18100, 0]
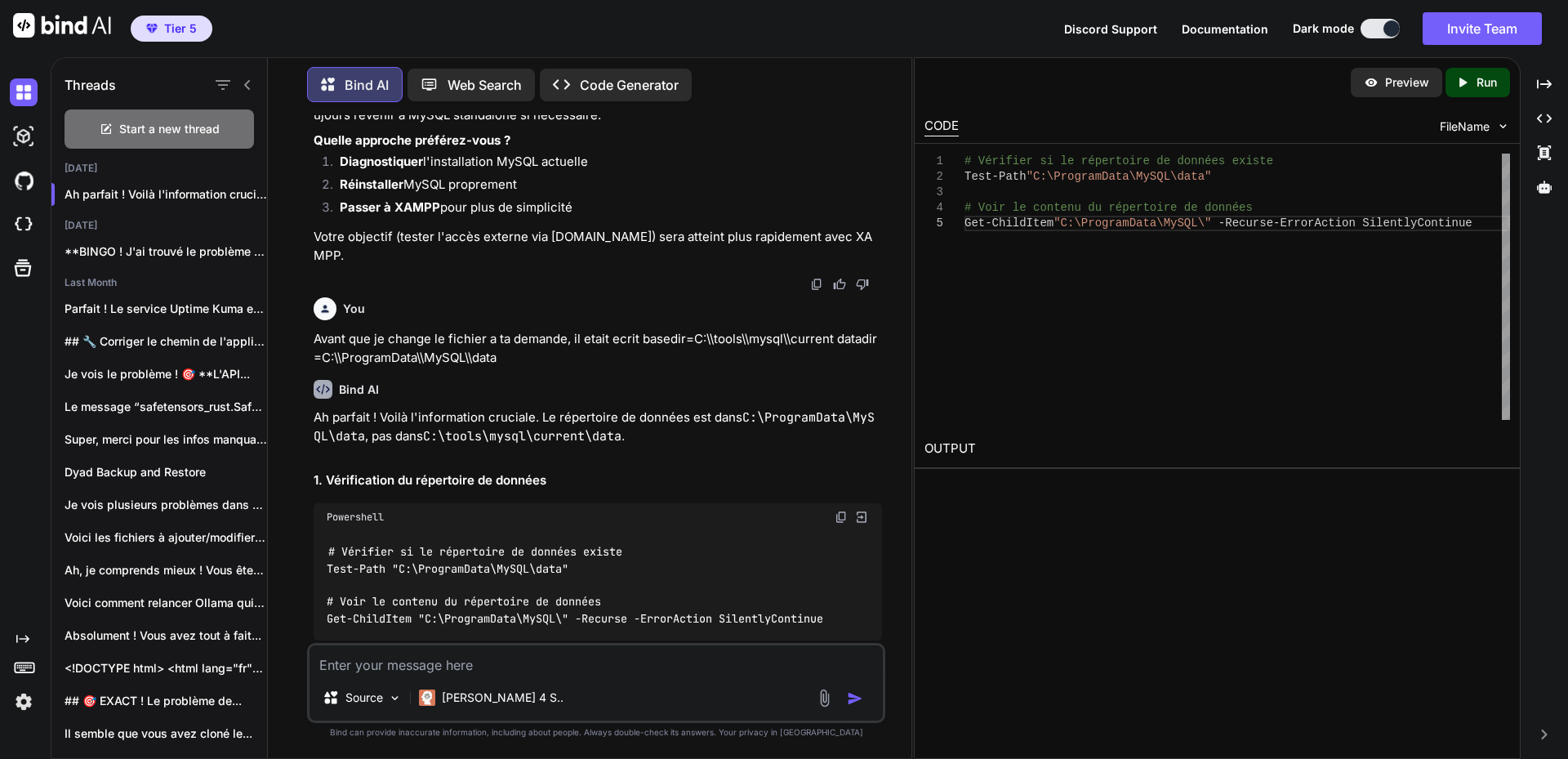
click at [510, 662] on textarea at bounding box center [596, 660] width 573 height 30
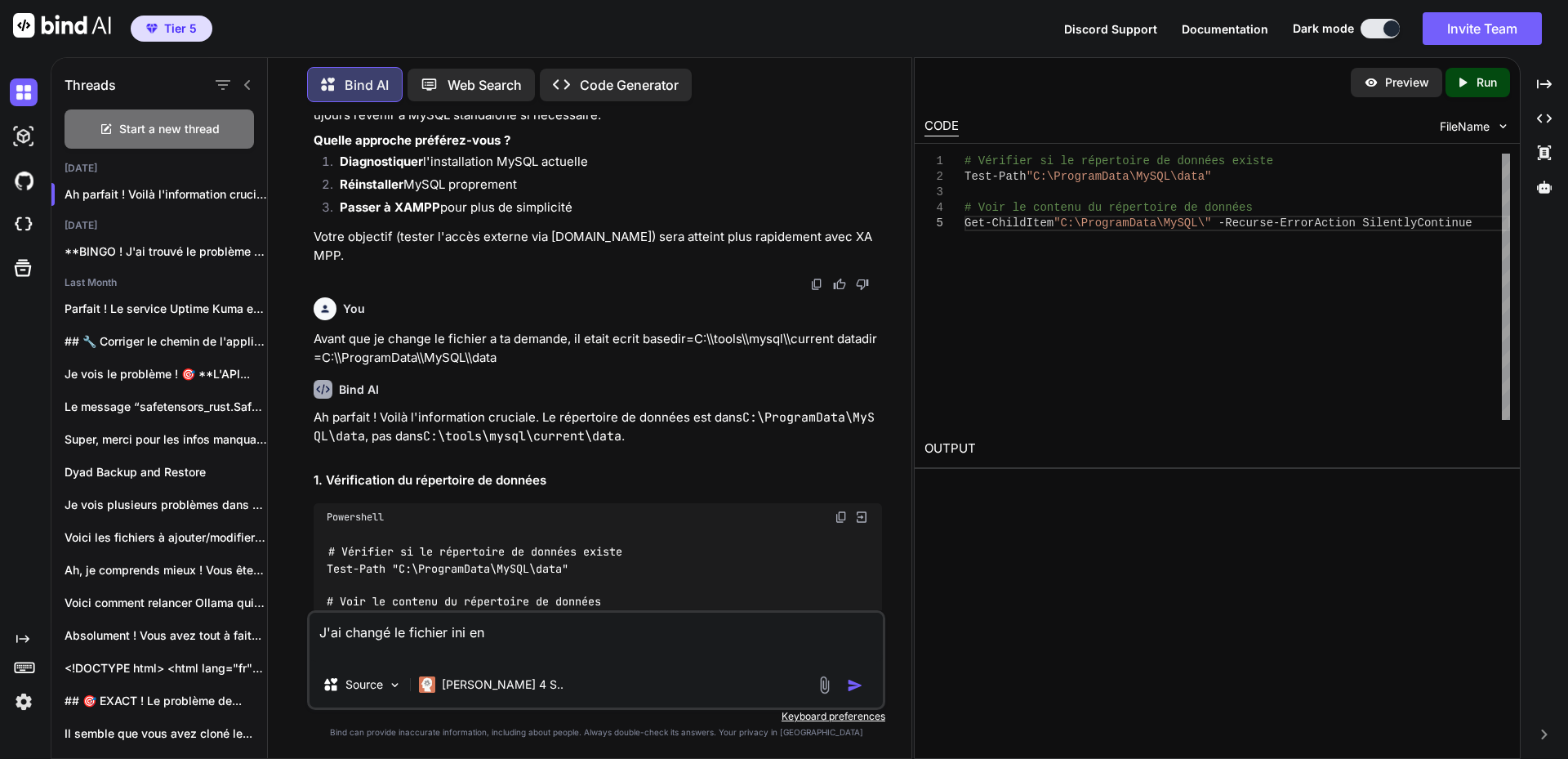
paste textarea "[mysqld] basedir=C:\\tools\\mysql\\current datadir=C:\\ProgramData\\MySQL\\data…"
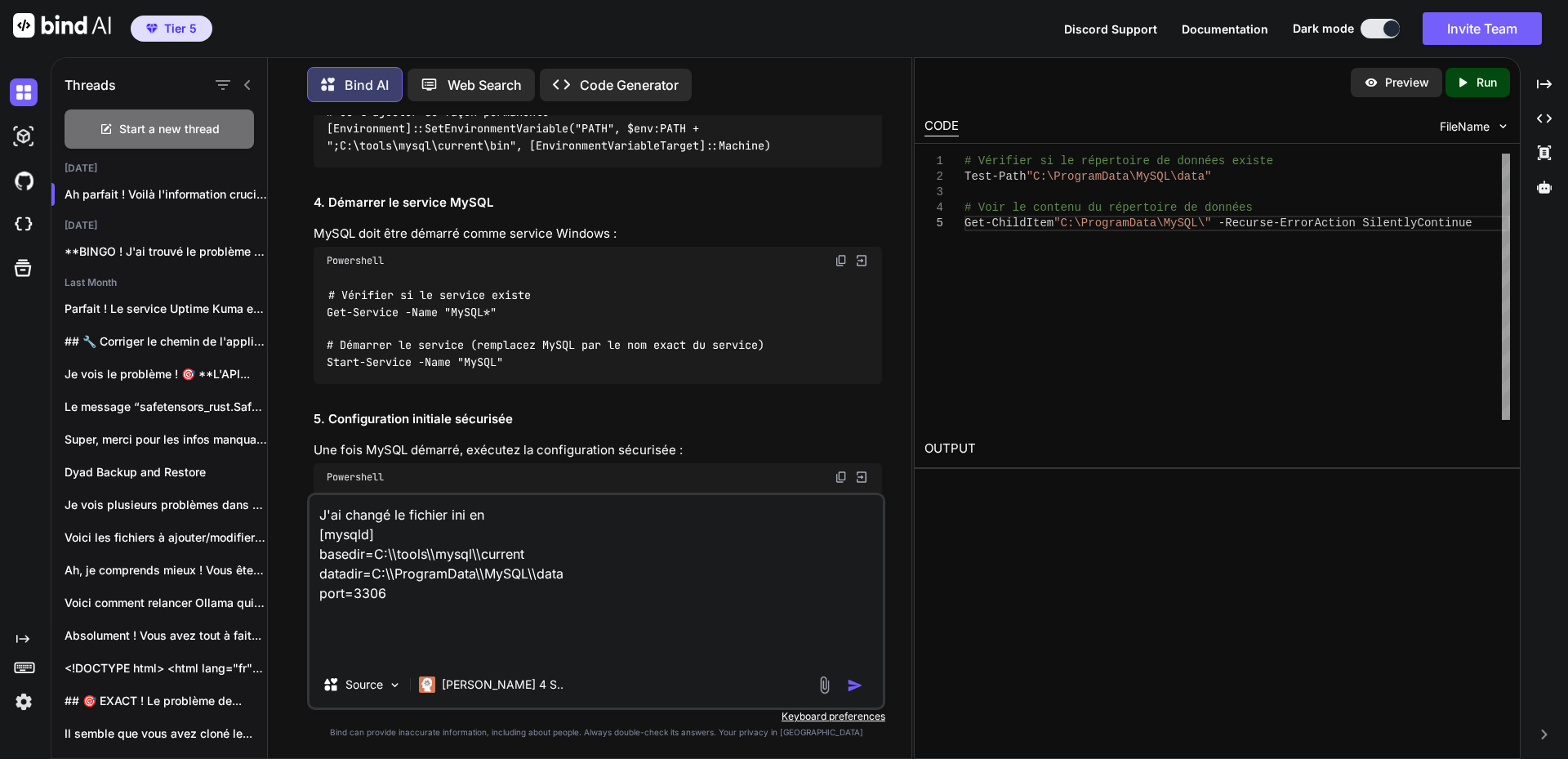
scroll to position [9443, 0]
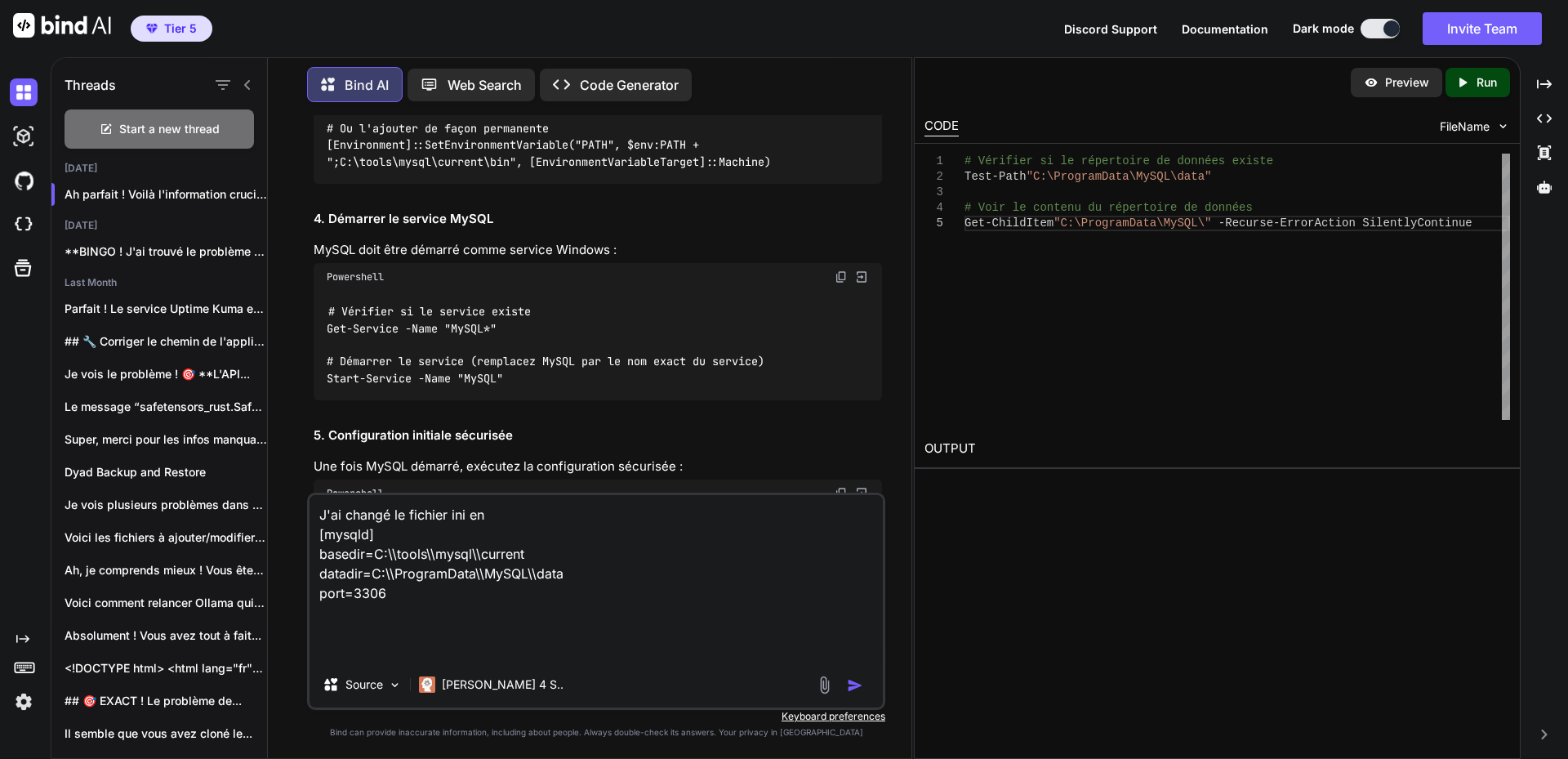
click at [836, 270] on img at bounding box center [842, 277] width 13 height 13
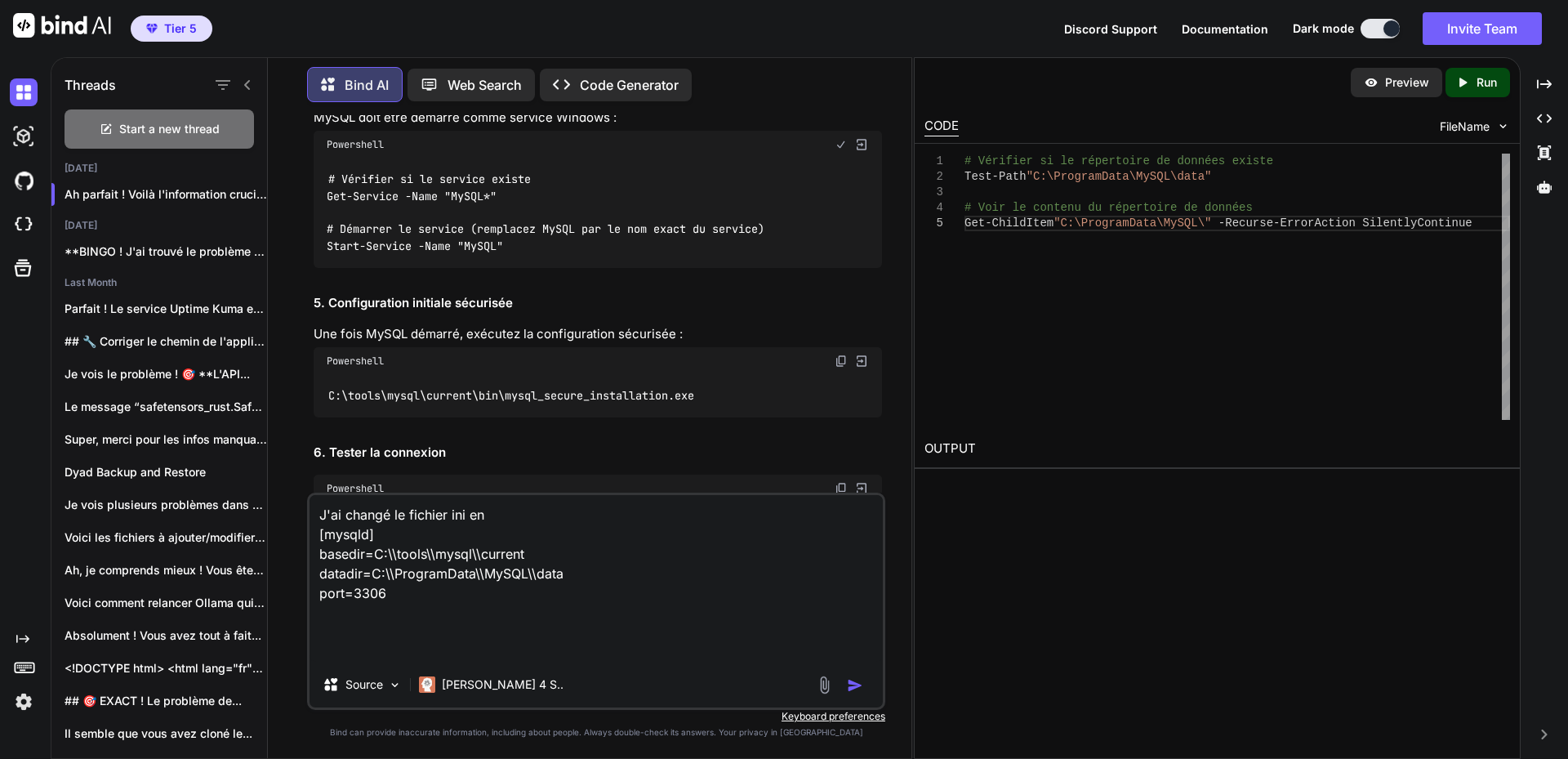
scroll to position [9606, 0]
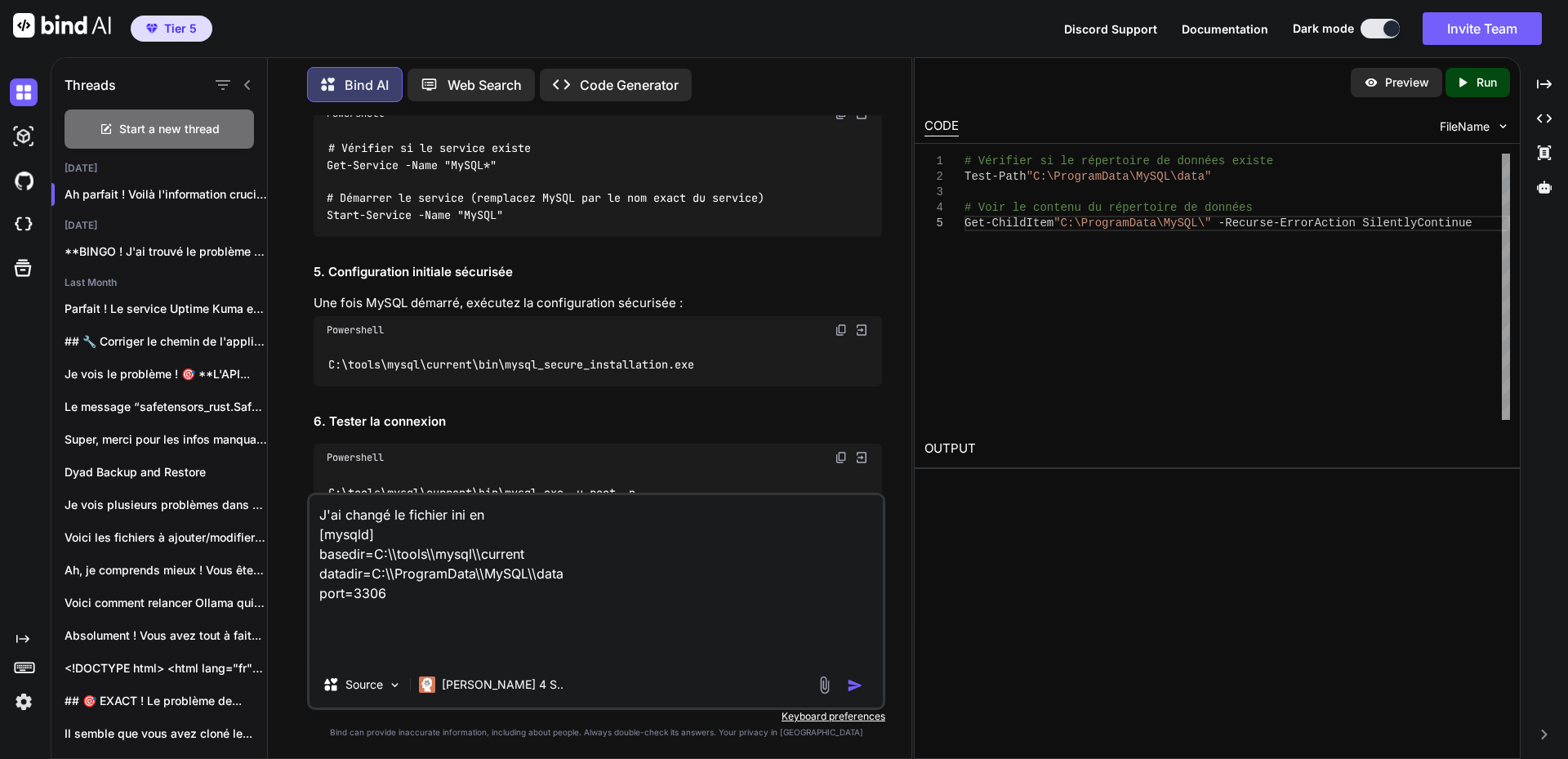
click at [837, 451] on img at bounding box center [842, 458] width 13 height 13
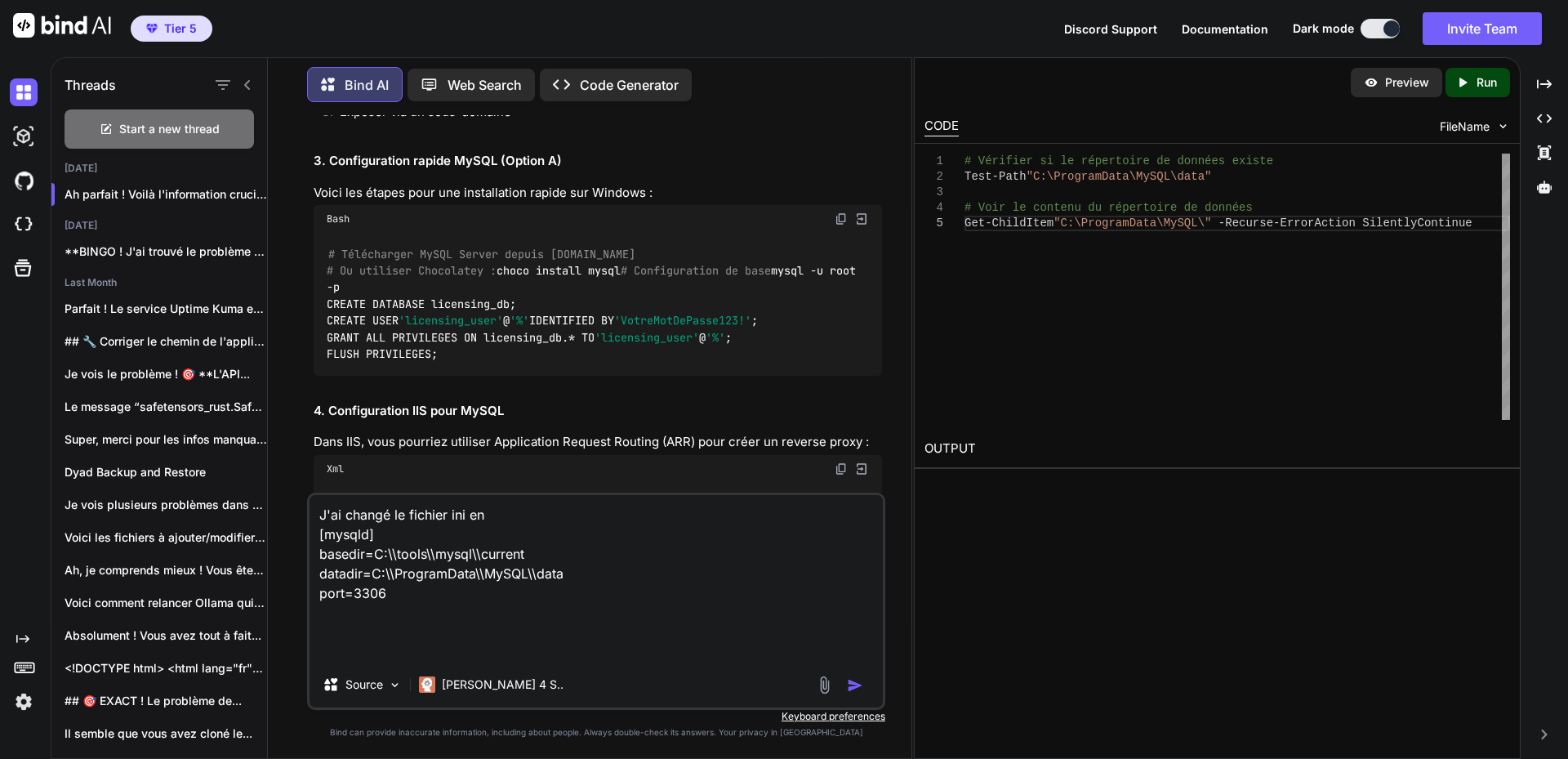
scroll to position [898, 0]
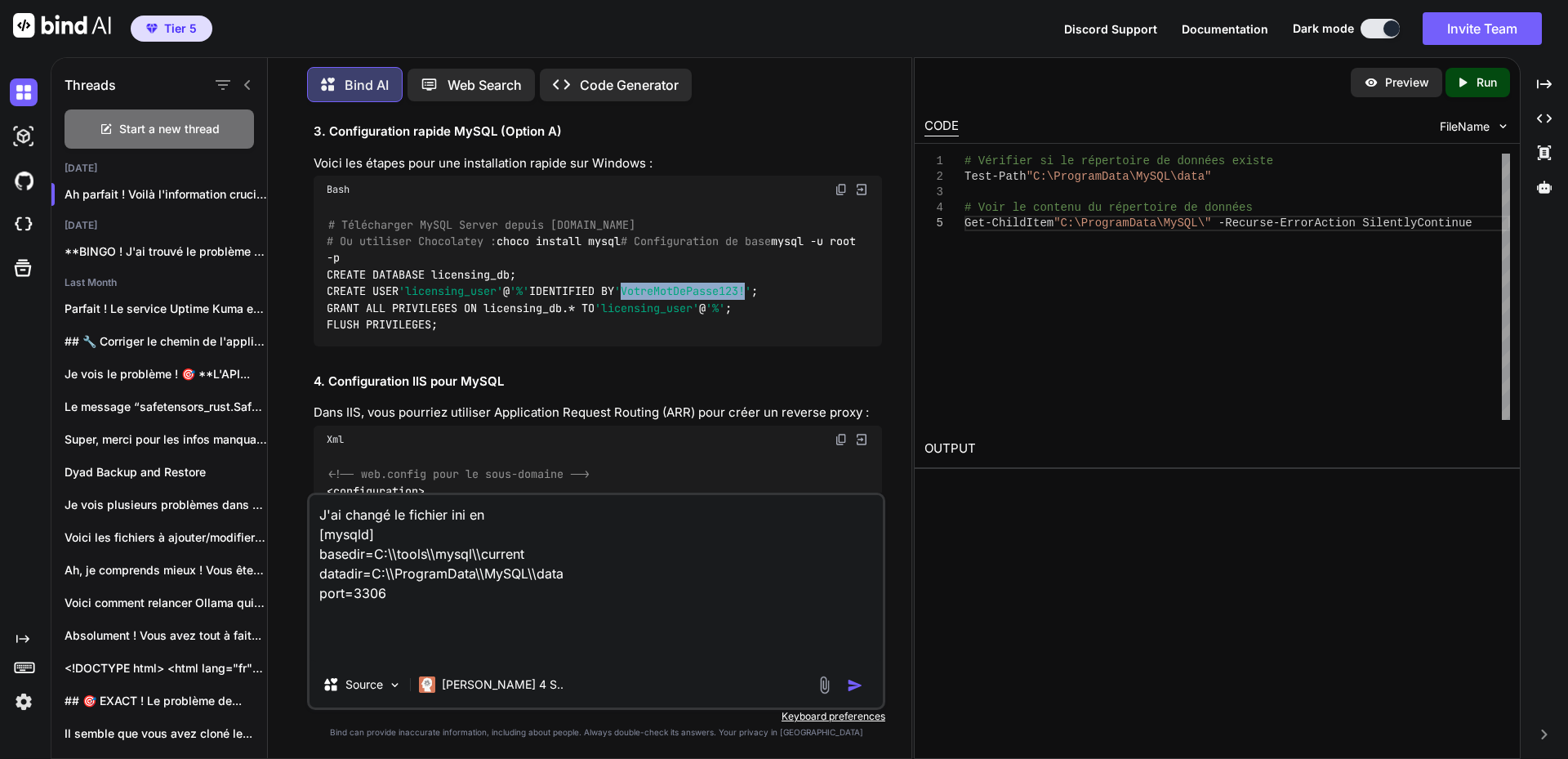
drag, startPoint x: 647, startPoint y: 342, endPoint x: 772, endPoint y: 337, distance: 125.1
click at [751, 299] on span "'VotreMotDePasse123!'" at bounding box center [682, 291] width 138 height 14
copy span "VotreMotDePasse123!"
click at [409, 631] on textarea "J'ai changé le fichier ini en [mysqld] basedir=C:\\tools\\mysql\\current datadi…" at bounding box center [596, 577] width 573 height 166
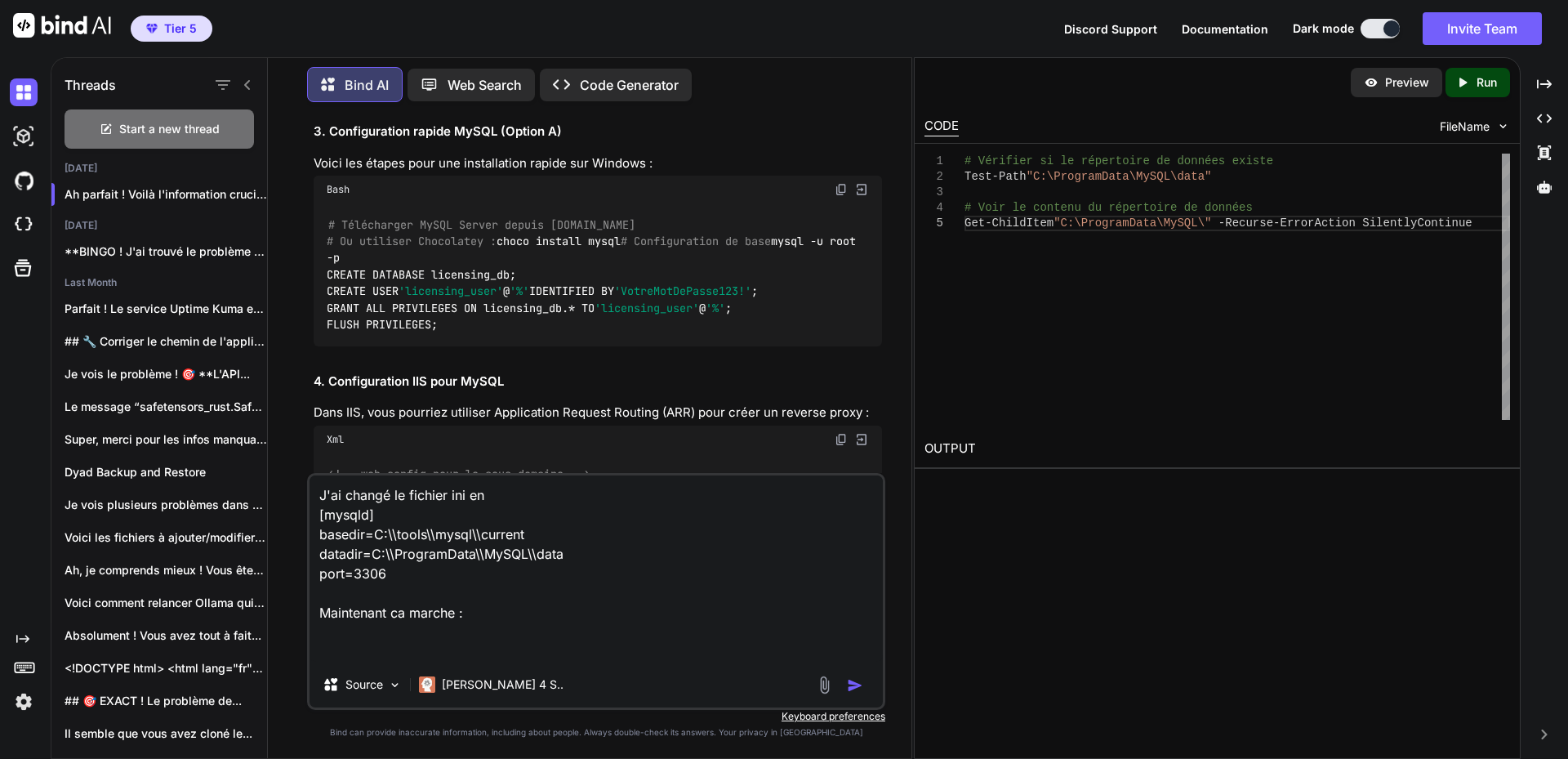
paste textarea "**********"
type textarea "**********"
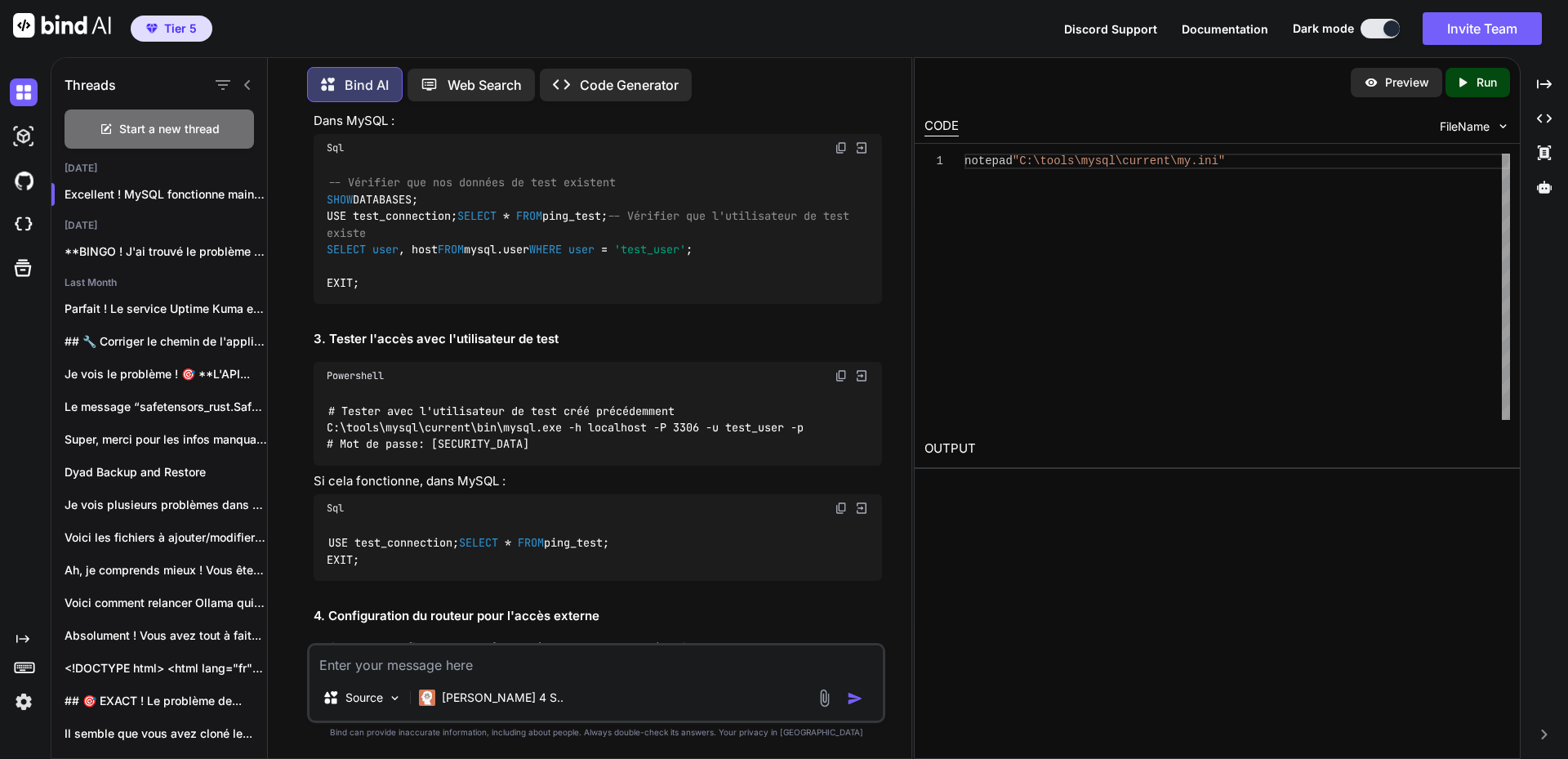
scroll to position [20580, 0]
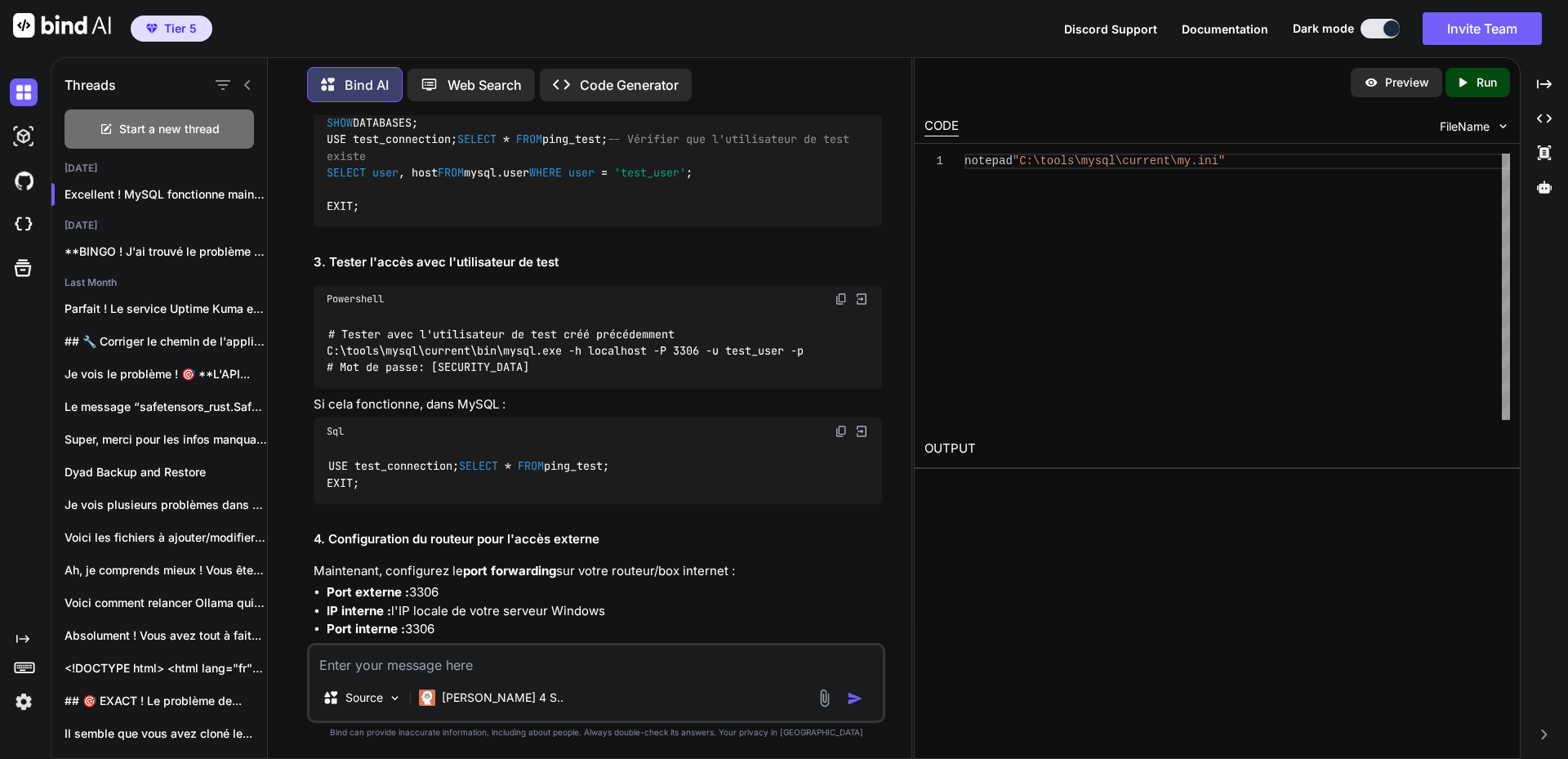
drag, startPoint x: 326, startPoint y: 544, endPoint x: 511, endPoint y: 541, distance: 185.0
drag, startPoint x: 326, startPoint y: 543, endPoint x: 497, endPoint y: 539, distance: 171.0
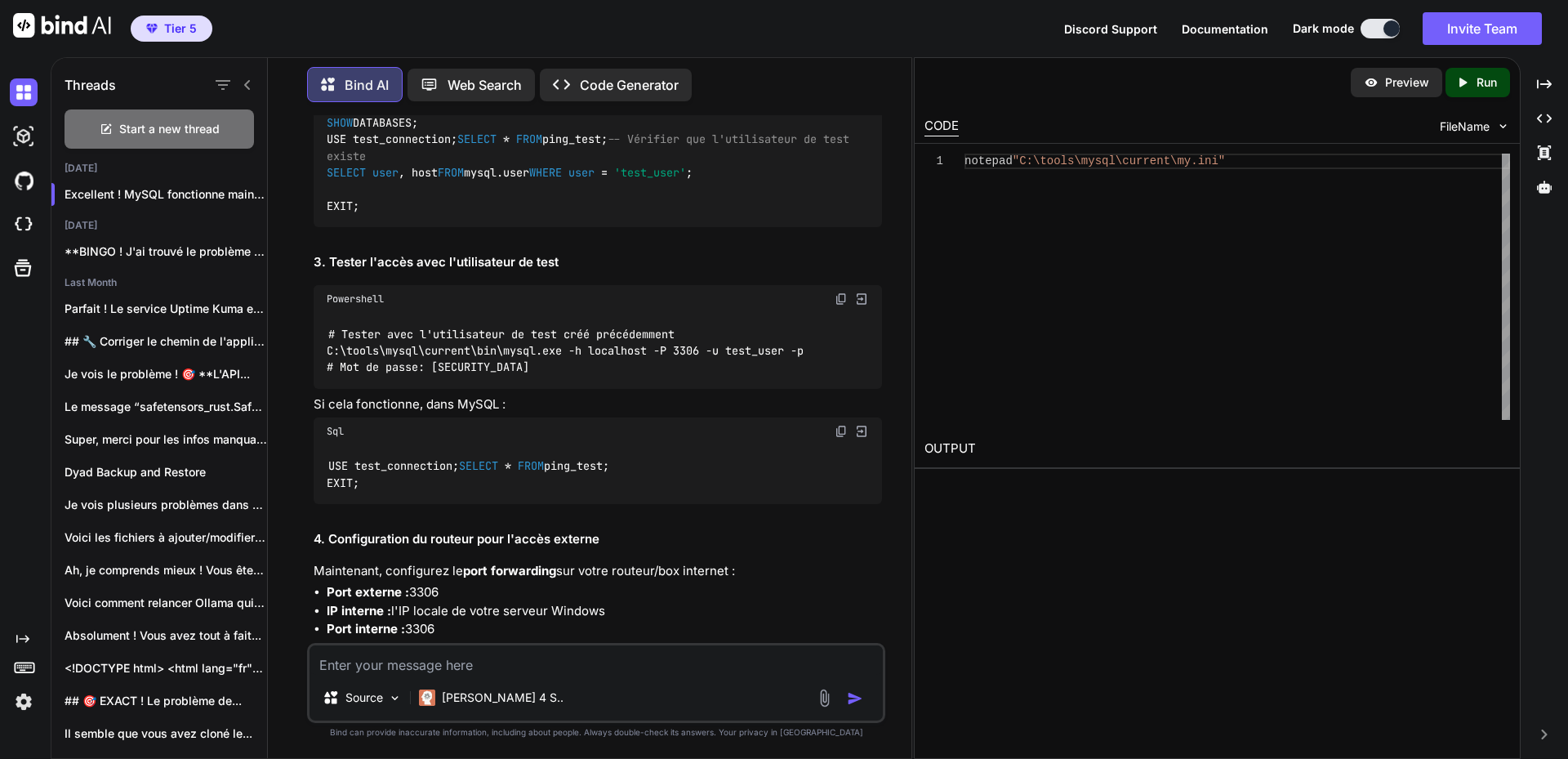
copy code "bind-address = 0.0 . 0.0"
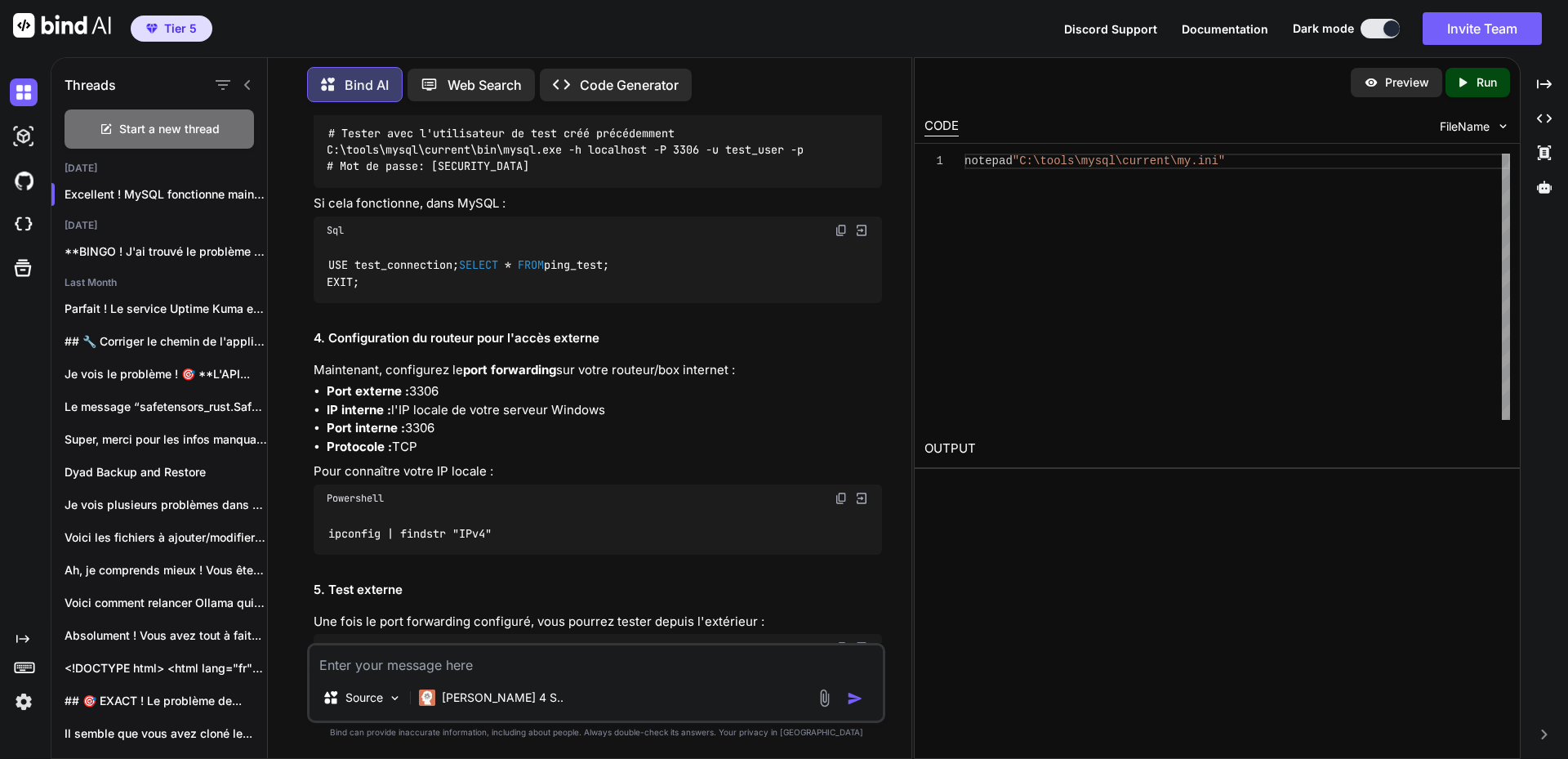
scroll to position [20824, 0]
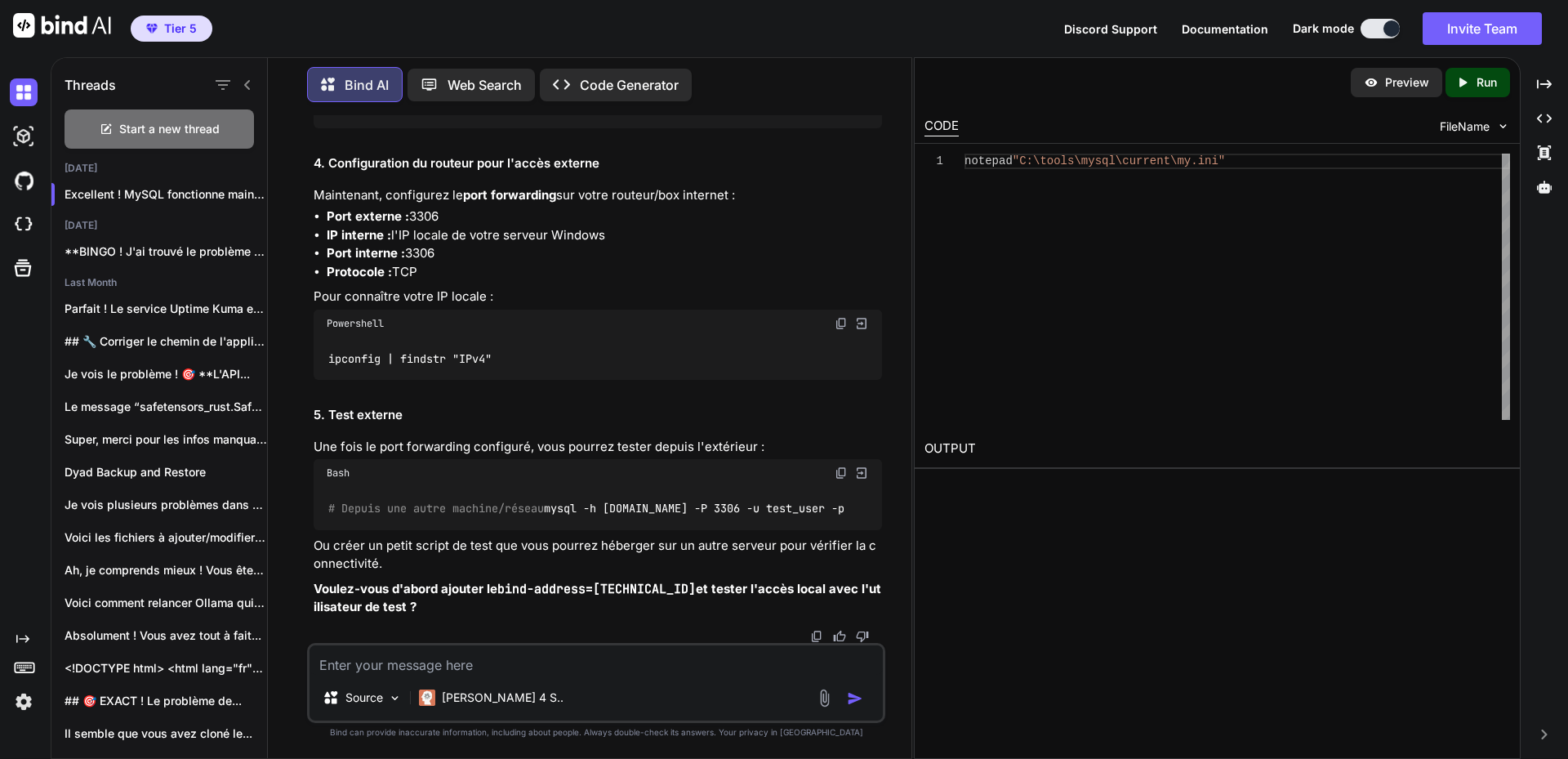
scroll to position [20987, 0]
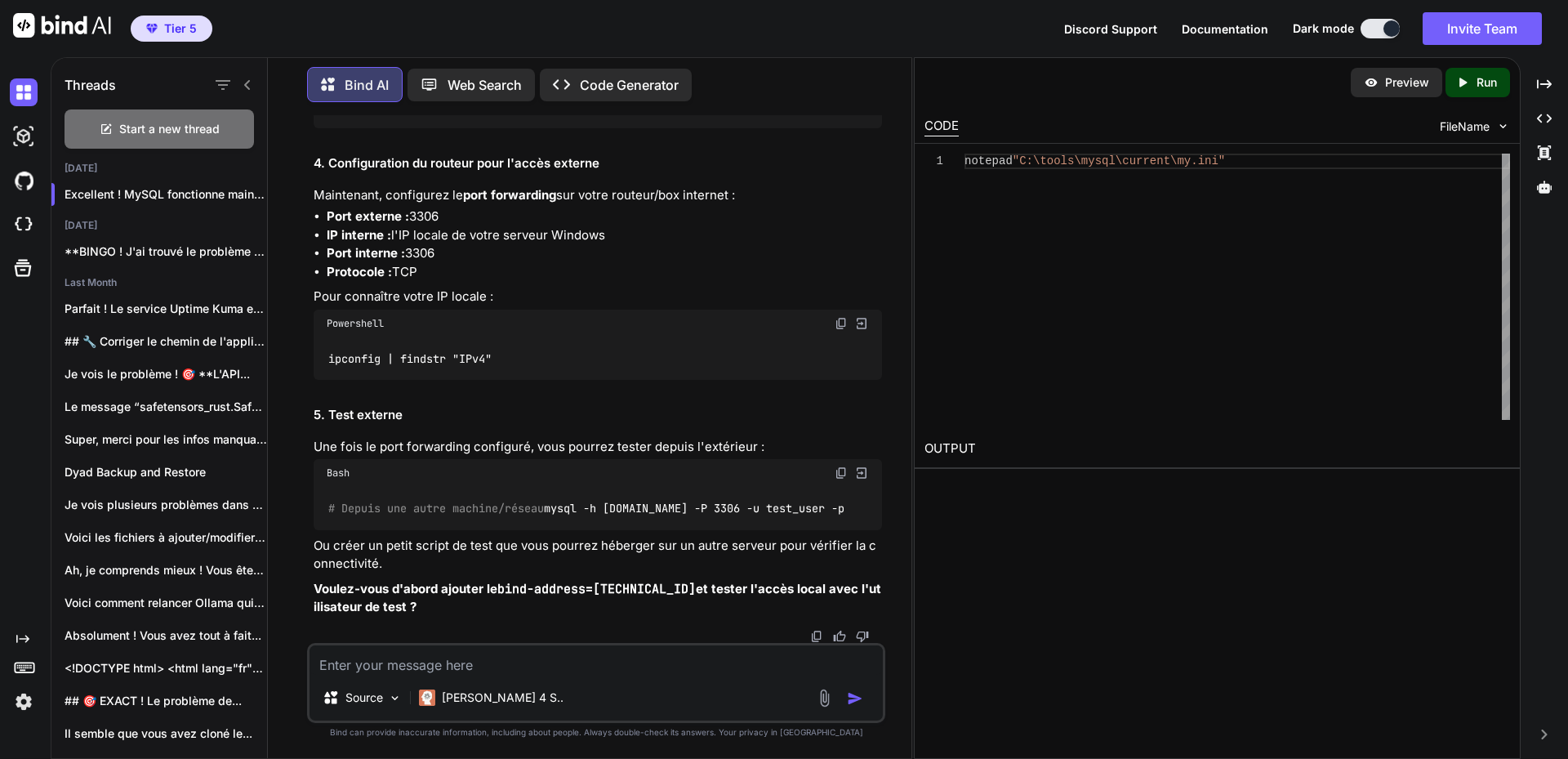
click at [838, 63] on img at bounding box center [842, 56] width 13 height 13
click at [840, 330] on img at bounding box center [842, 323] width 13 height 13
